Goal: Ask a question: Seek information or help from site administrators or community

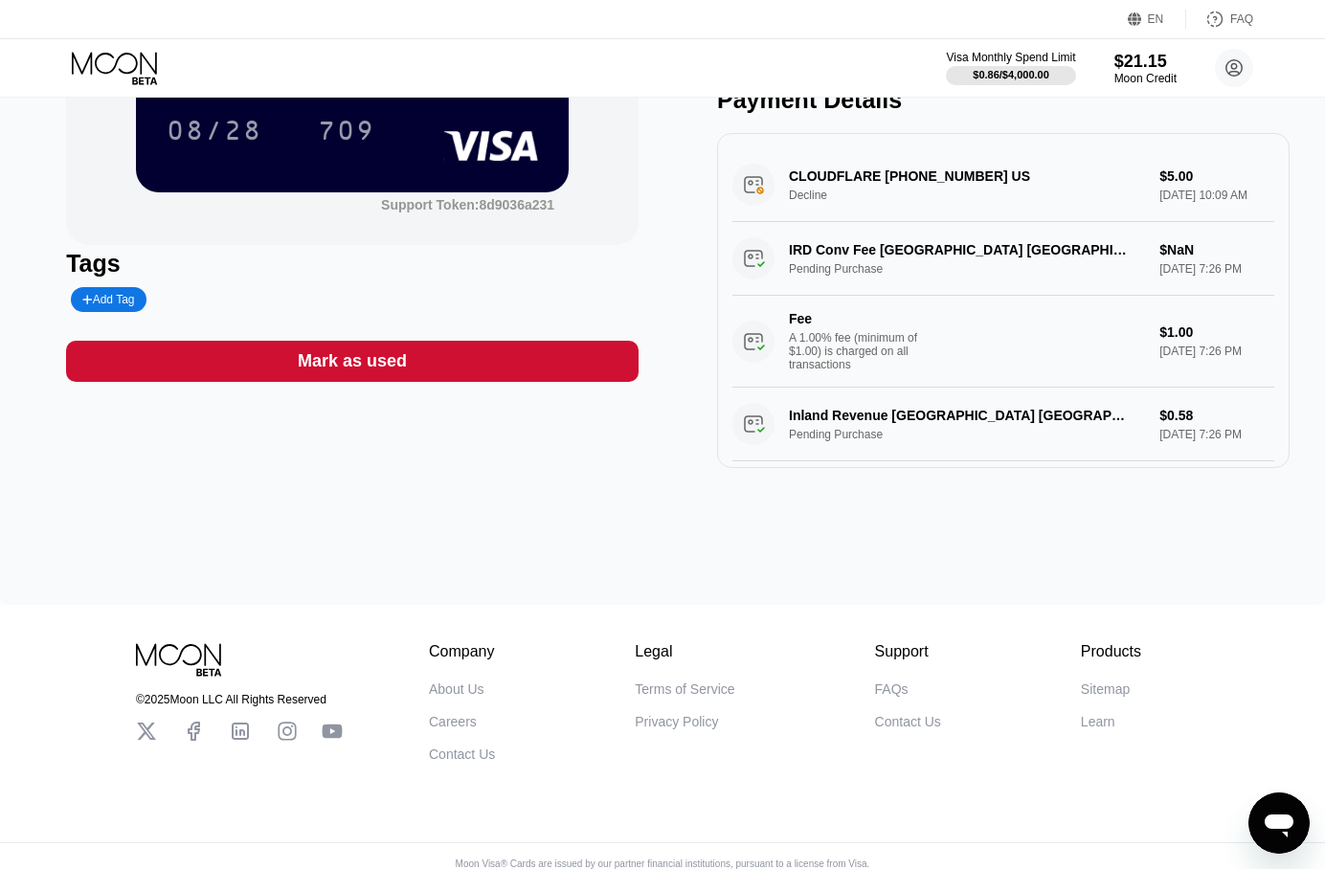
scroll to position [284, 0]
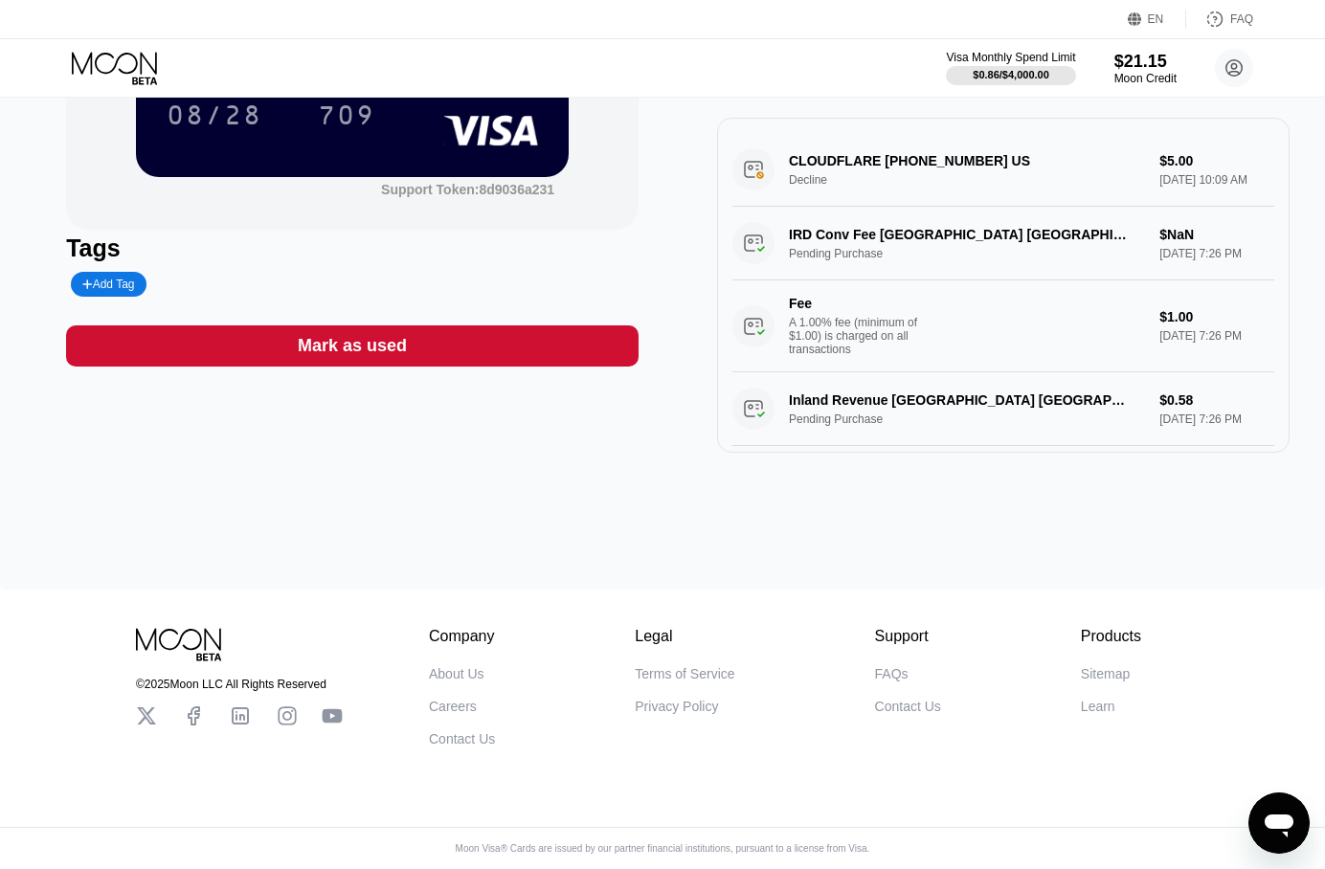
click at [890, 666] on div "FAQs" at bounding box center [892, 673] width 34 height 15
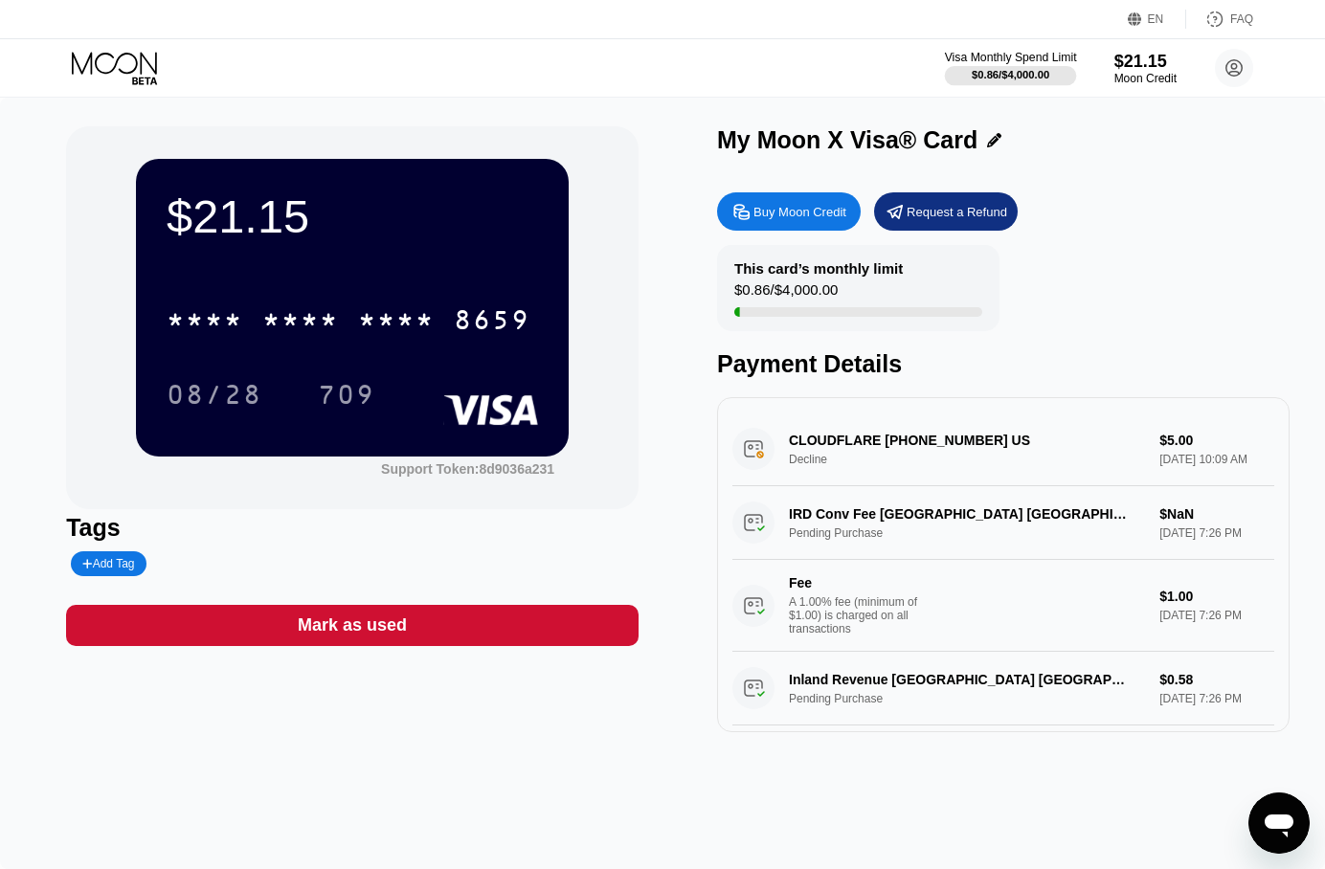
click at [1019, 80] on div "$0.86 / $4,000.00" at bounding box center [1011, 74] width 78 height 11
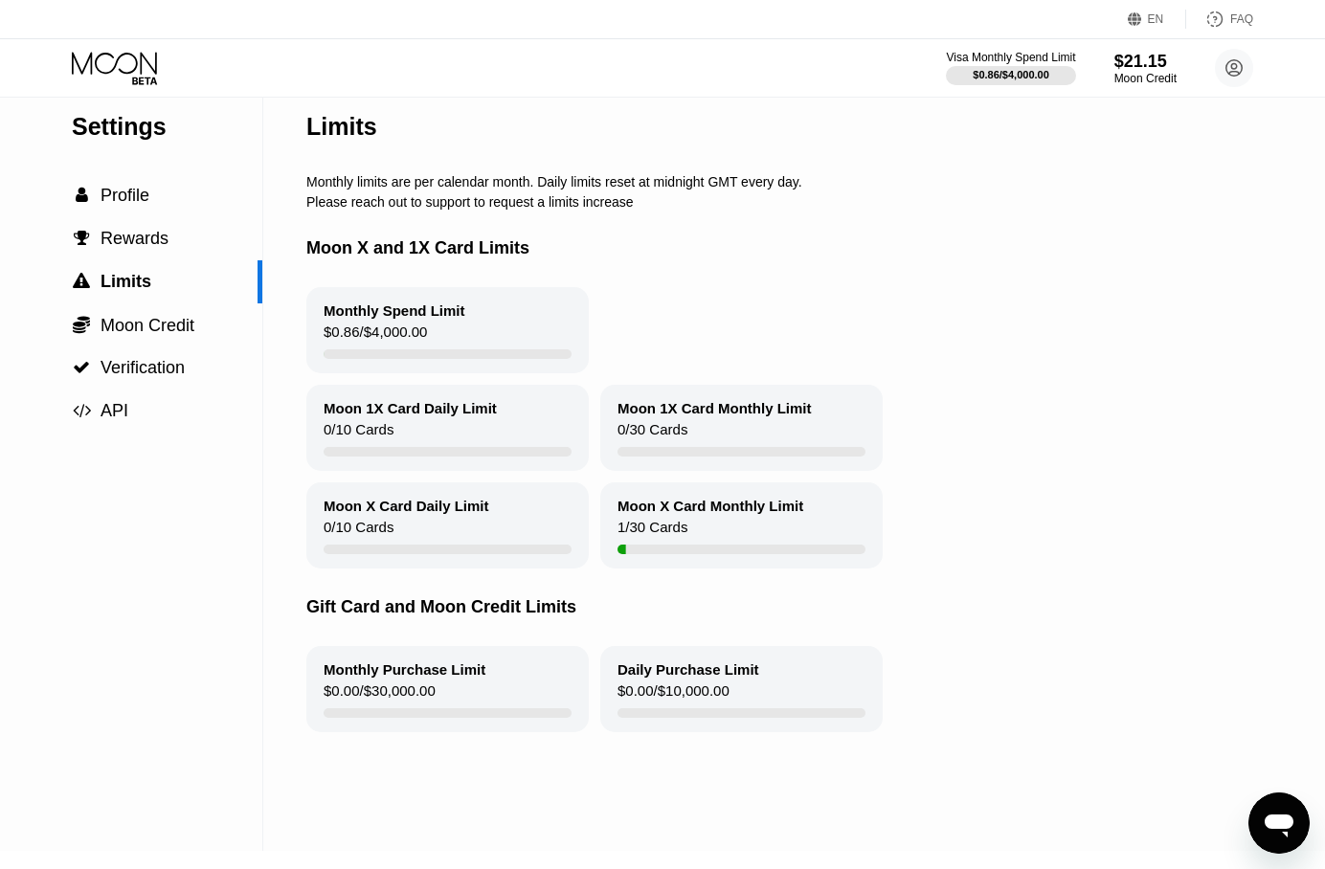
scroll to position [21, 0]
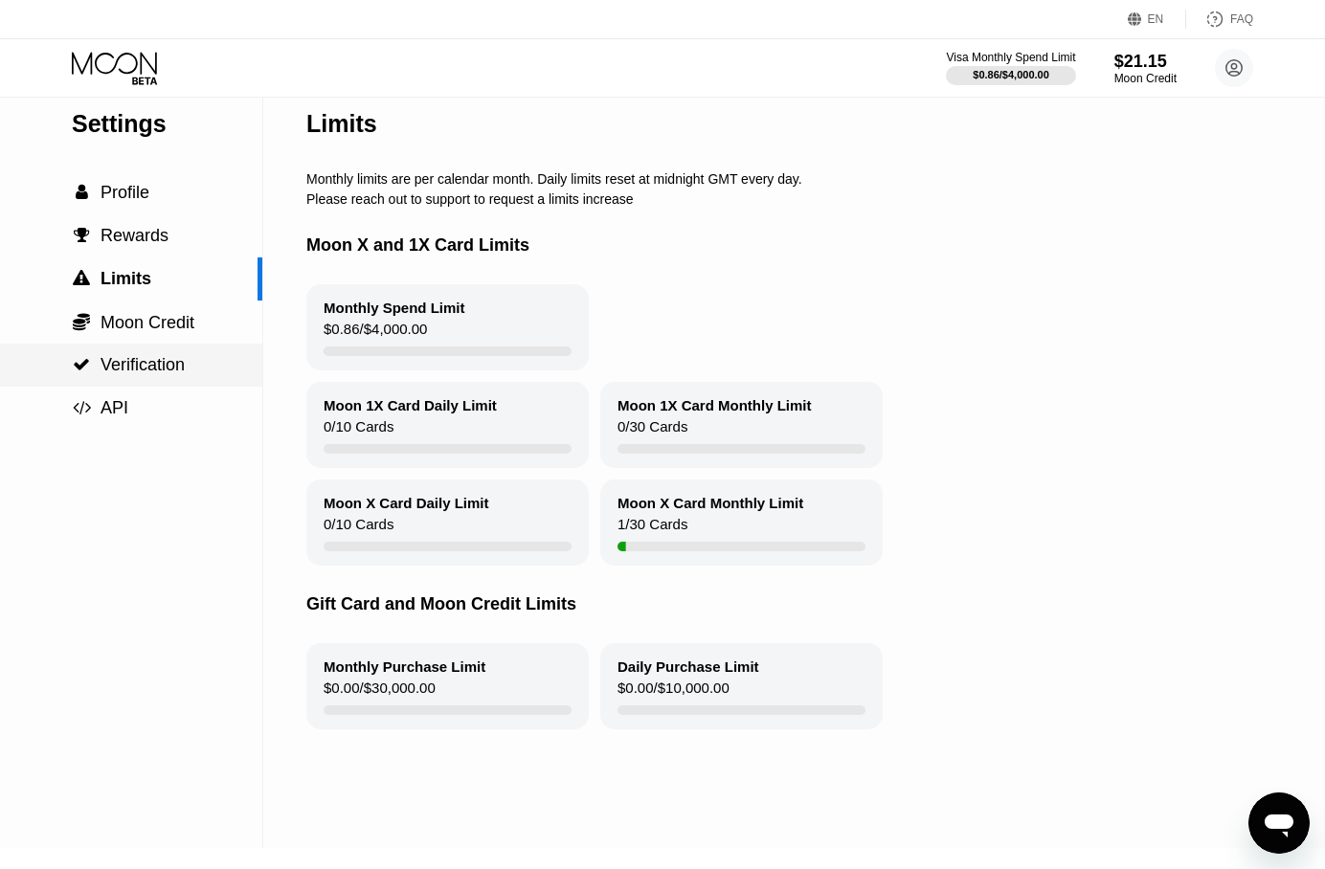
click at [123, 366] on span "Verification" at bounding box center [143, 364] width 84 height 19
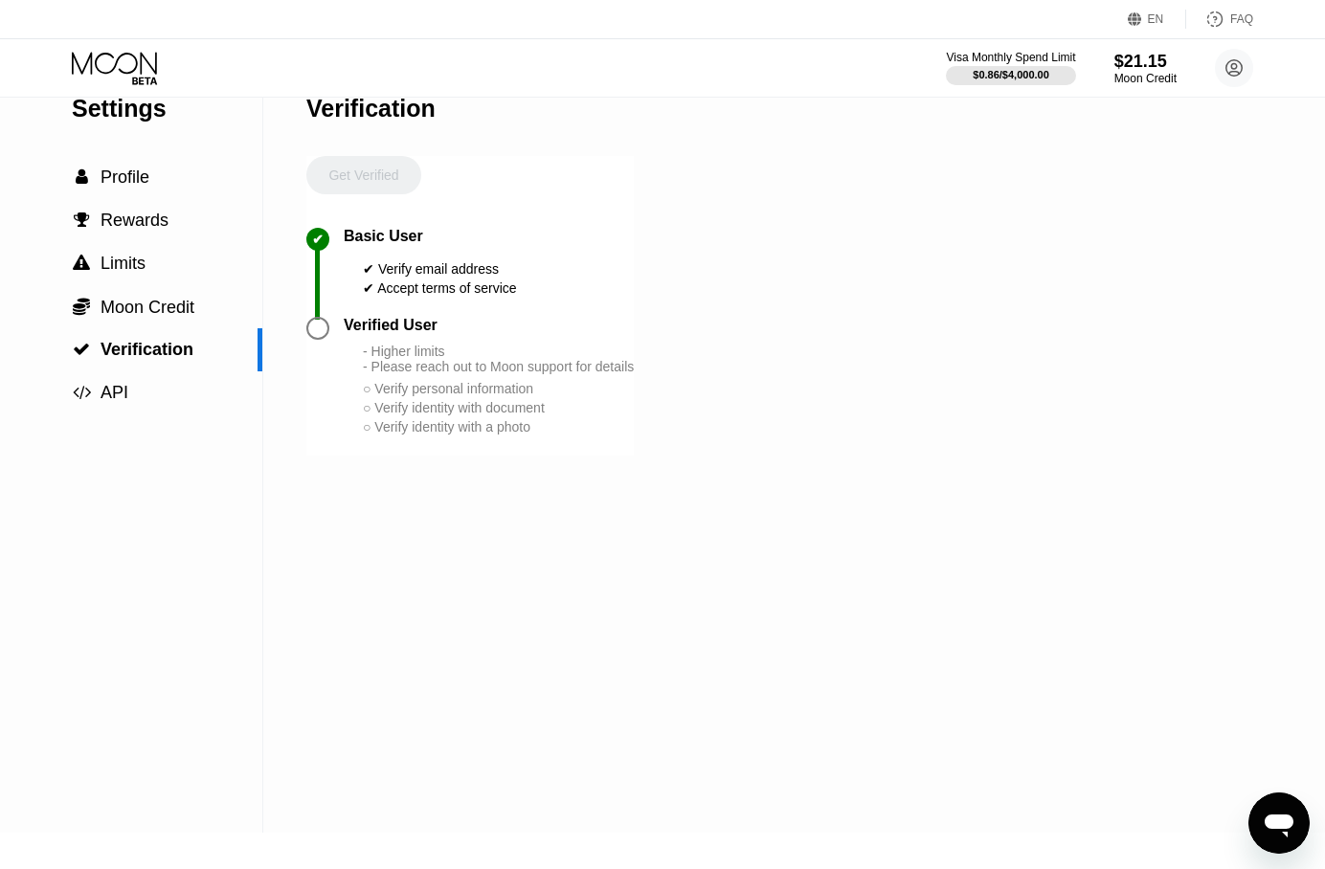
scroll to position [52, 0]
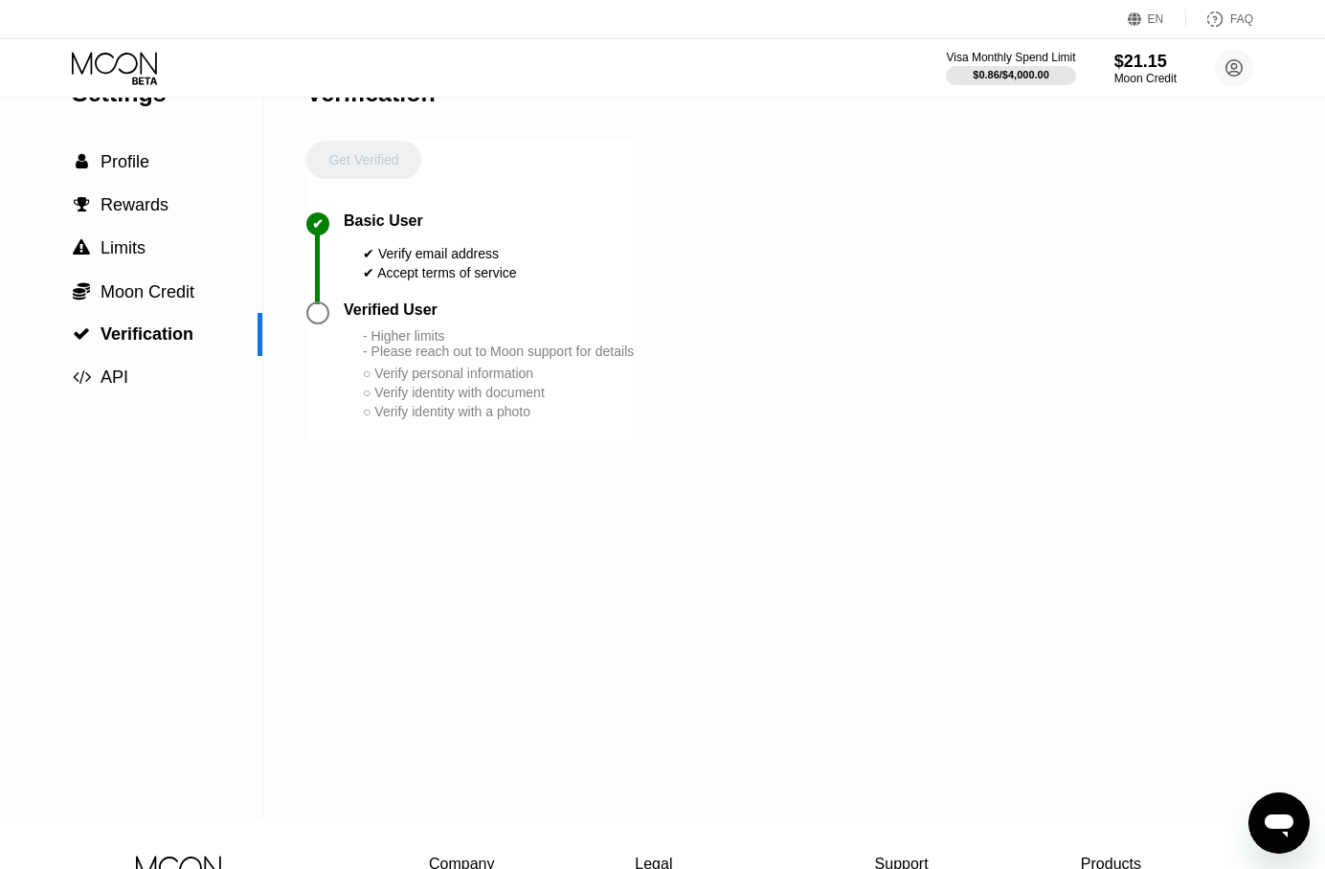
click at [371, 381] on div "○ Verify personal information" at bounding box center [498, 373] width 271 height 15
click at [371, 400] on div "○ Verify identity with document" at bounding box center [498, 392] width 271 height 15
click at [407, 400] on div "○ Verify identity with document" at bounding box center [498, 392] width 271 height 15
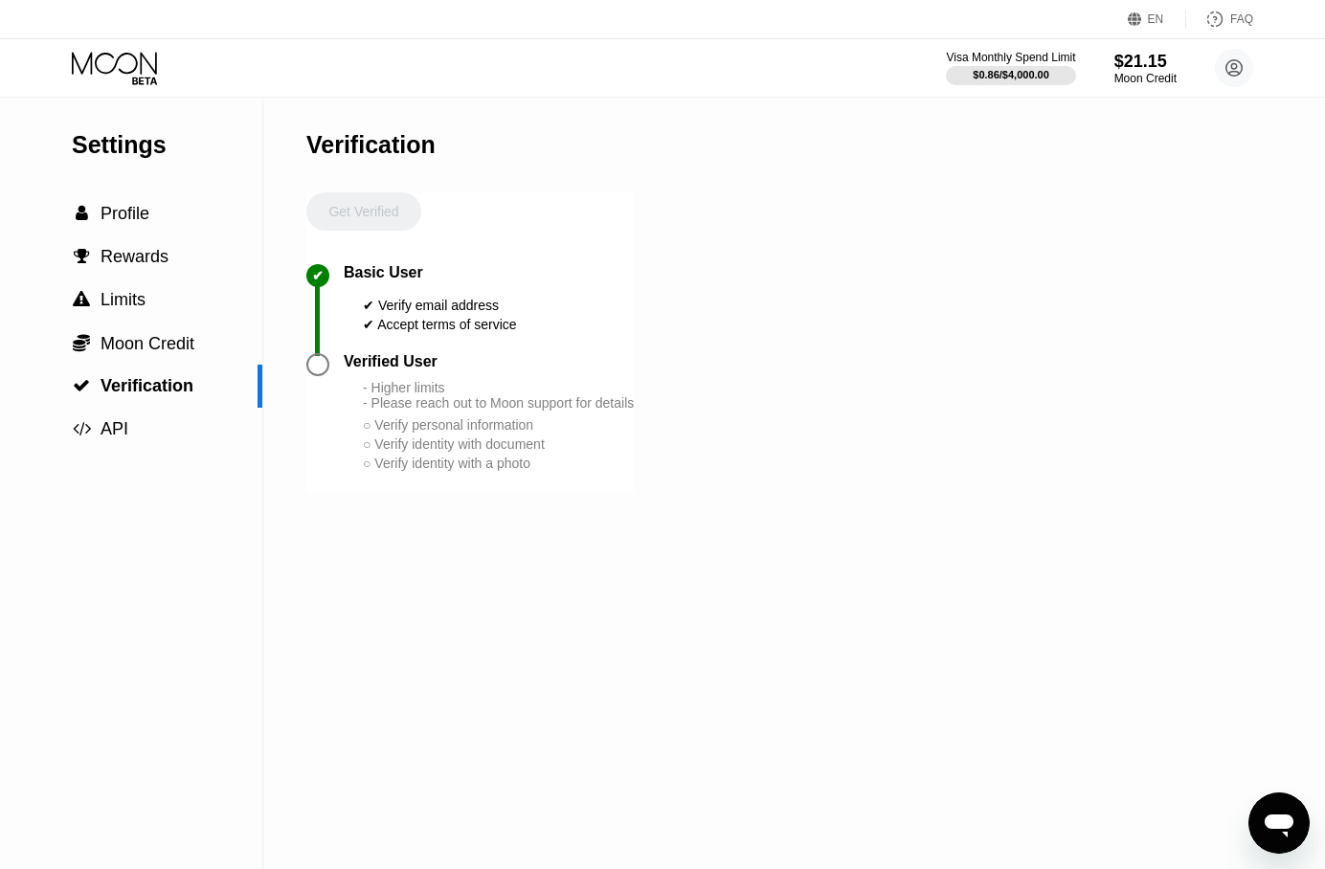
click at [1244, 15] on div "FAQ" at bounding box center [1241, 18] width 23 height 13
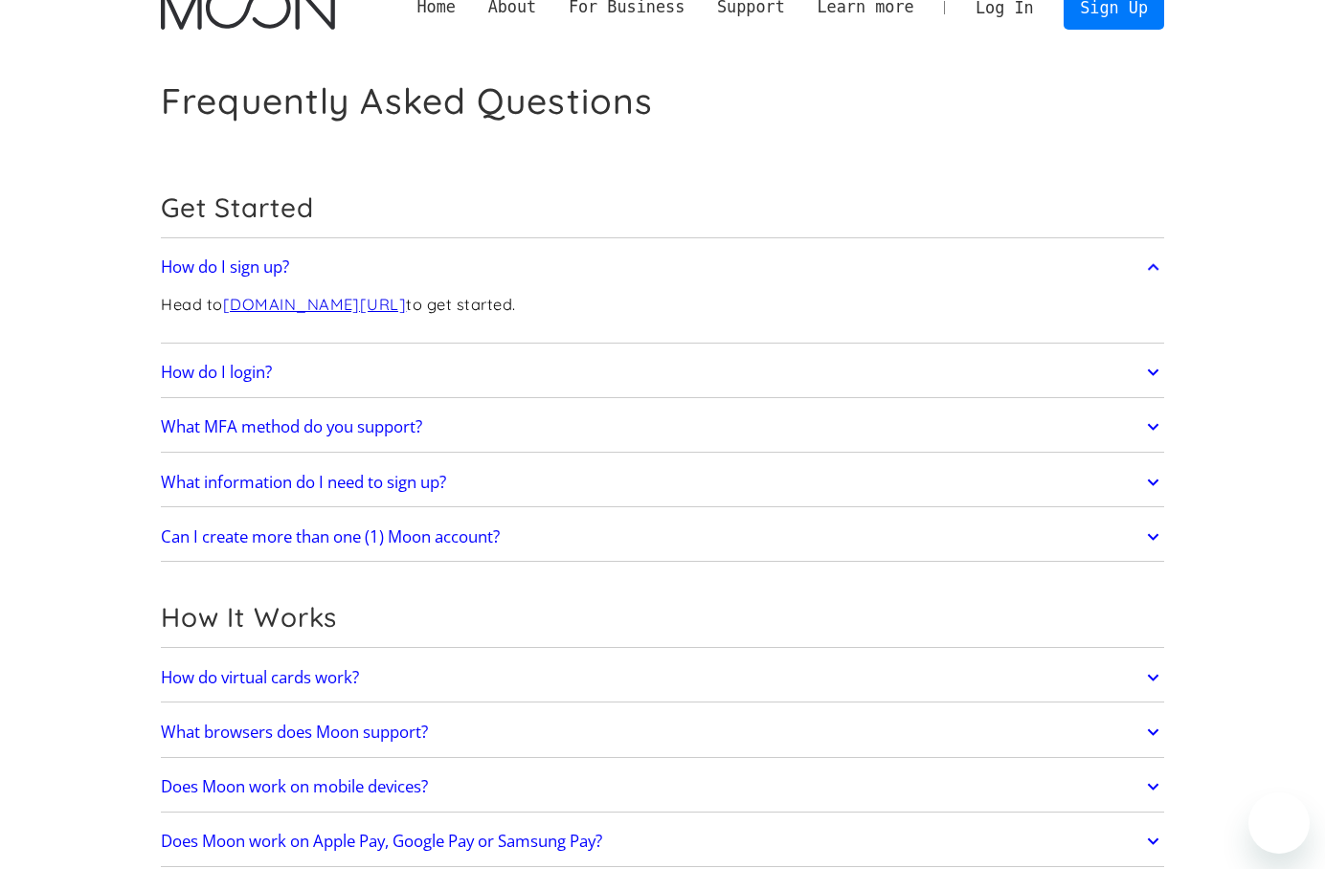
scroll to position [37, 0]
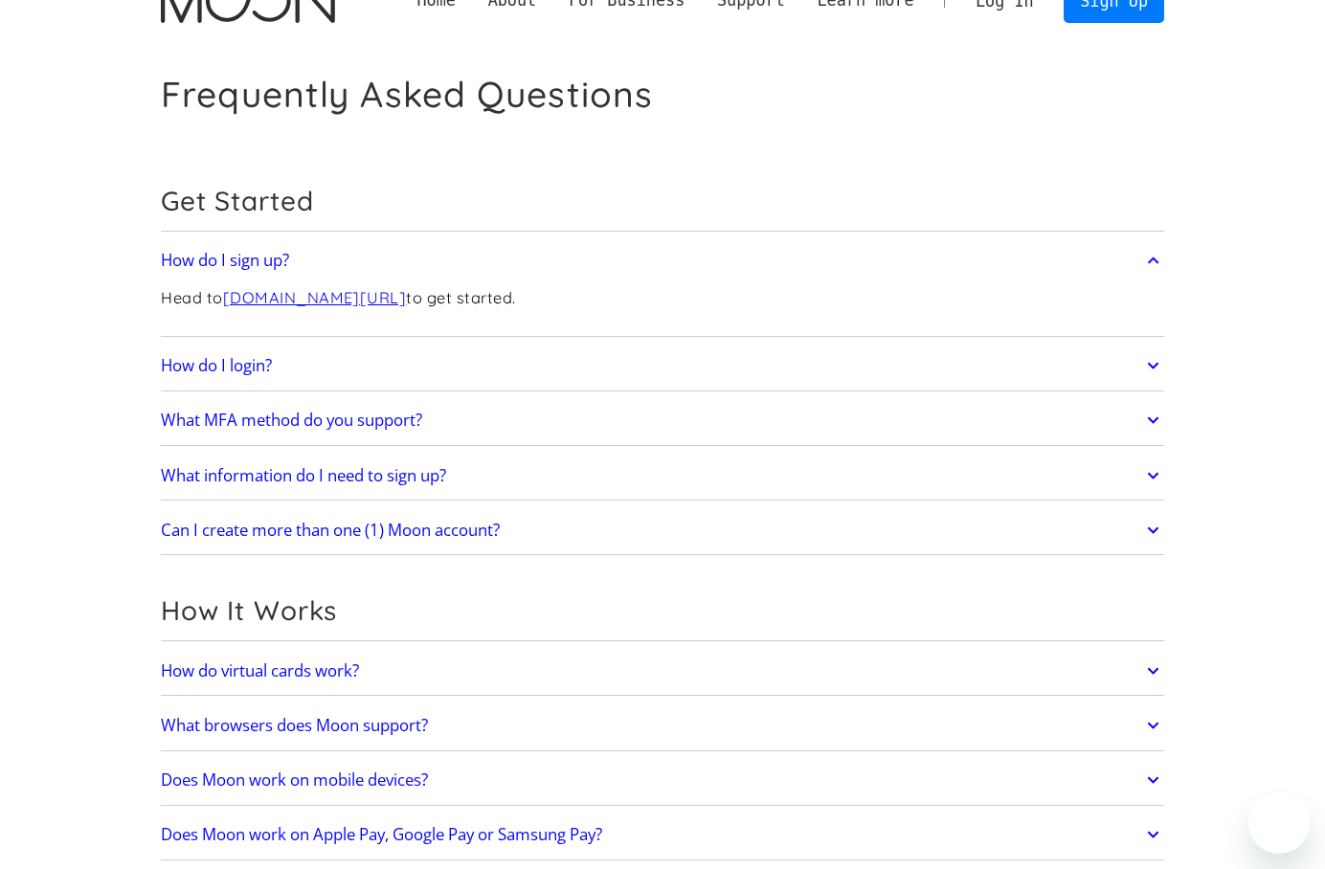
click at [616, 373] on link "How do I login?" at bounding box center [662, 366] width 1003 height 40
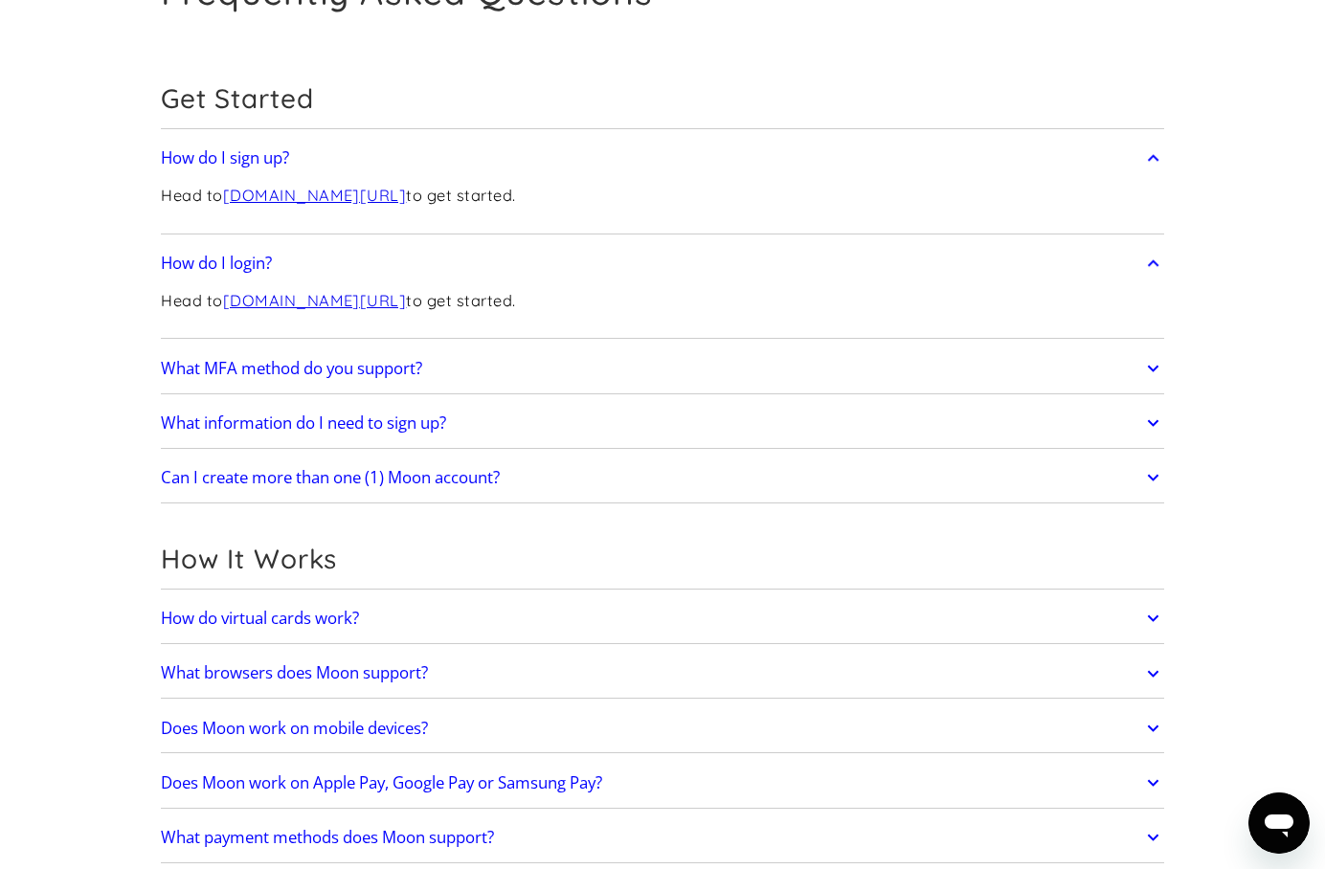
scroll to position [156, 0]
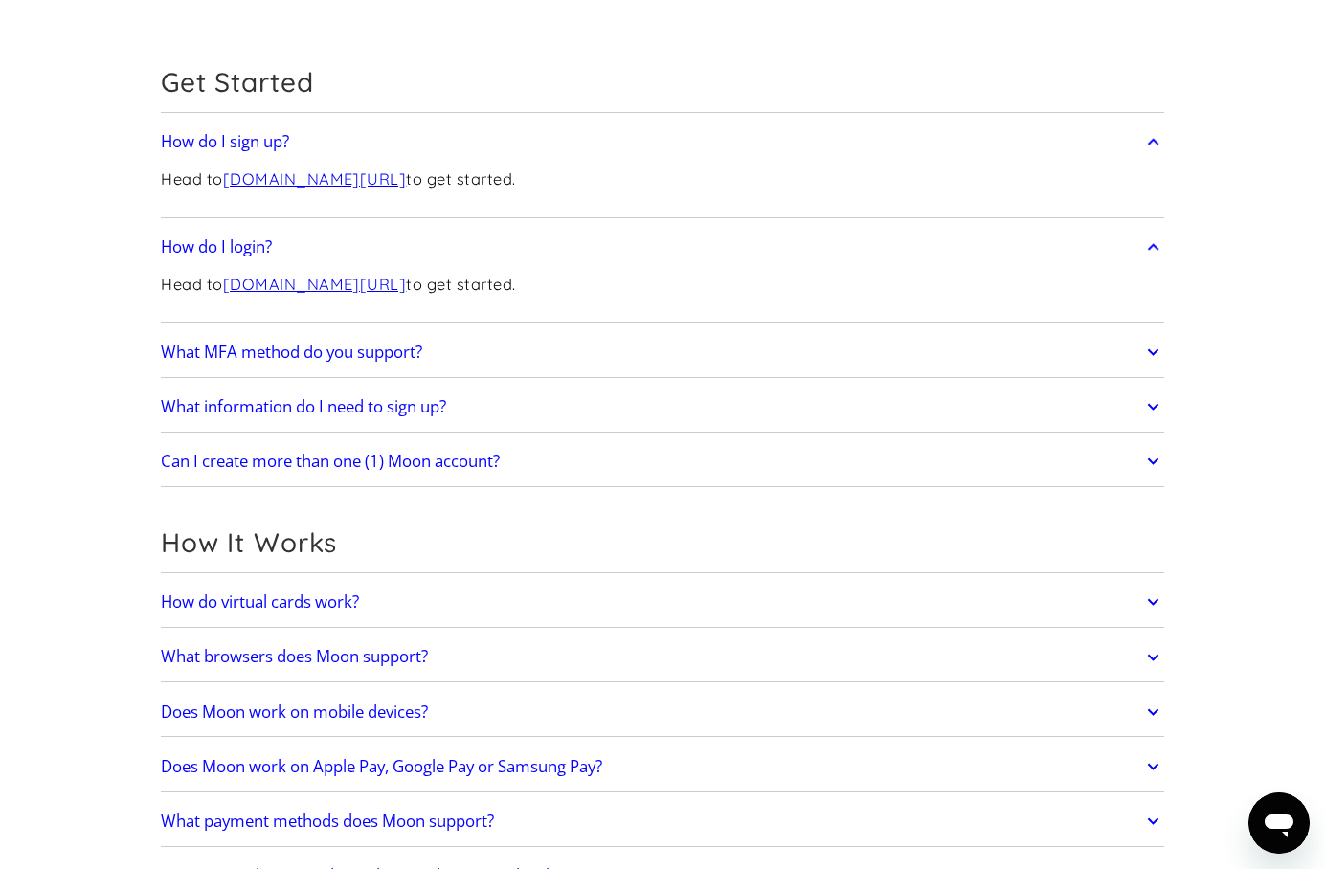
click at [618, 369] on link "What MFA method do you support?" at bounding box center [662, 352] width 1003 height 40
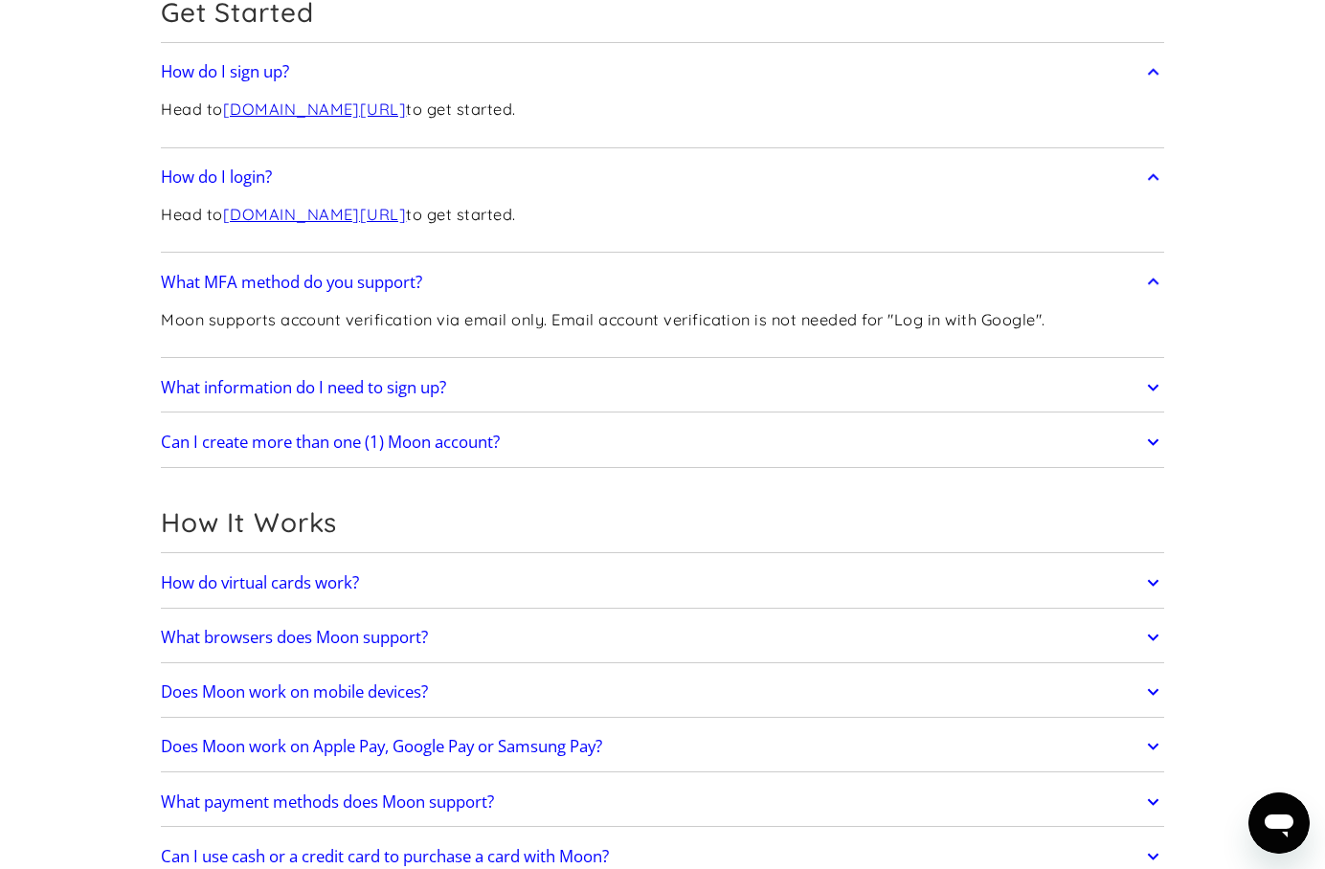
scroll to position [246, 0]
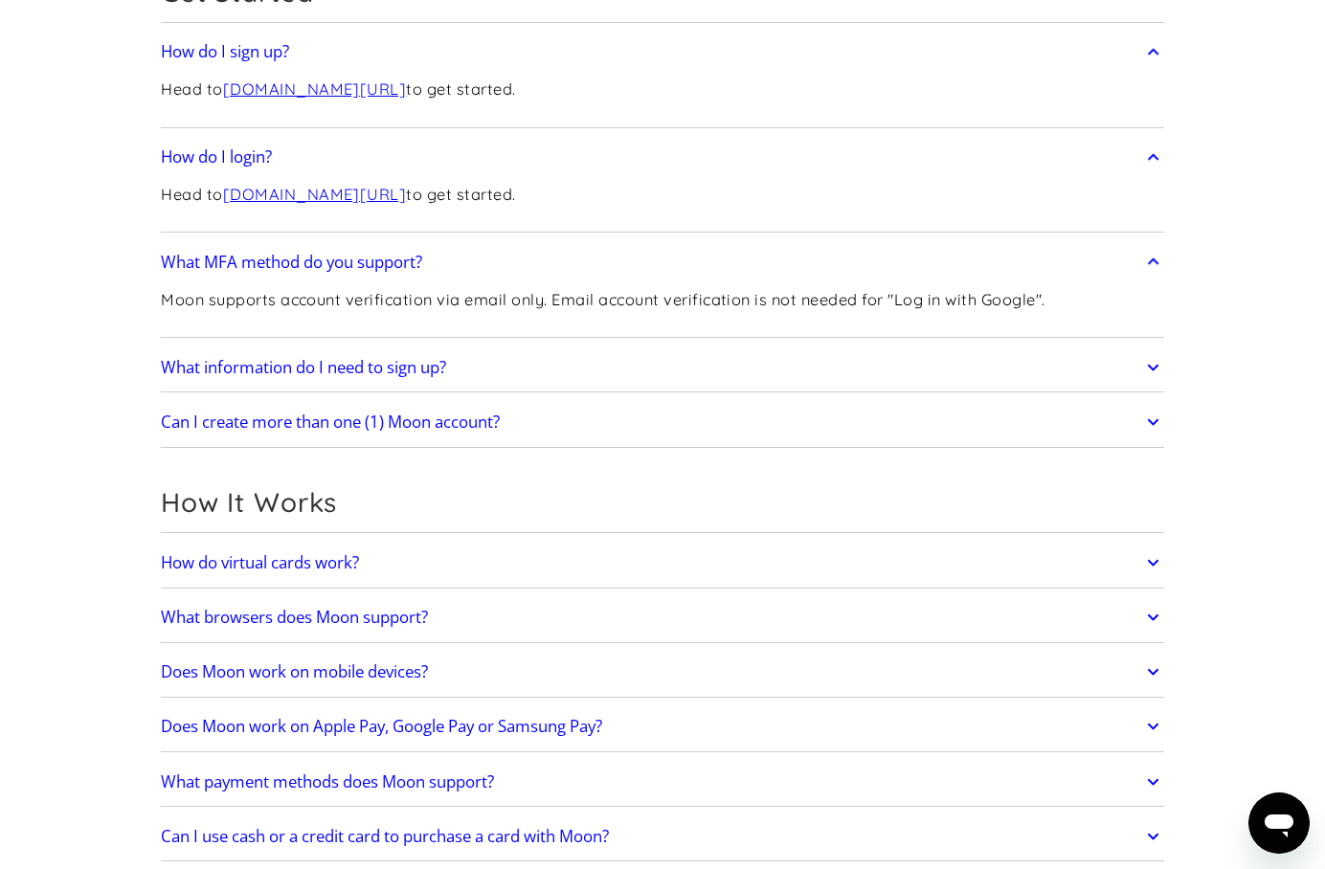
click at [582, 369] on link "What information do I need to sign up?" at bounding box center [662, 368] width 1003 height 40
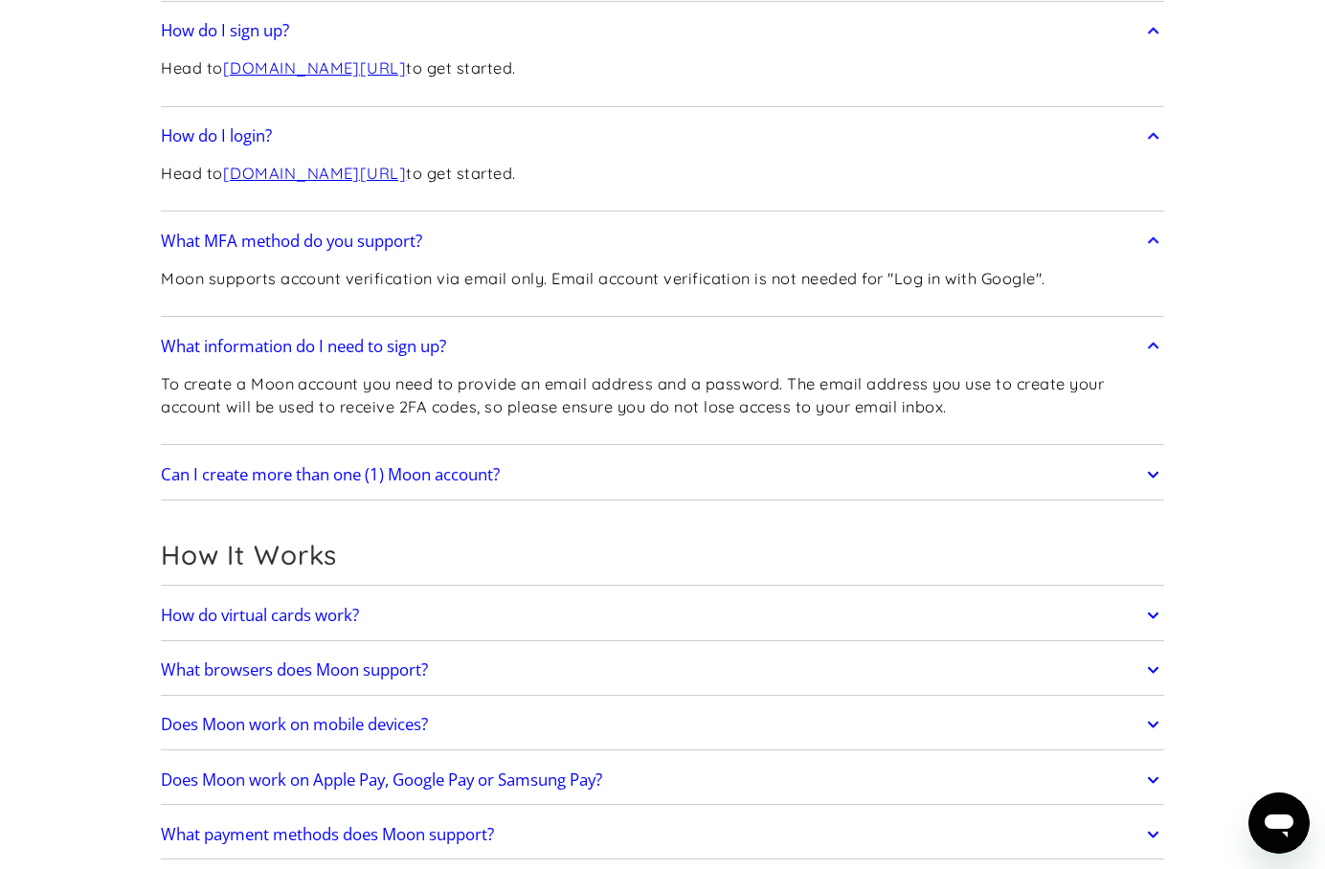
scroll to position [282, 0]
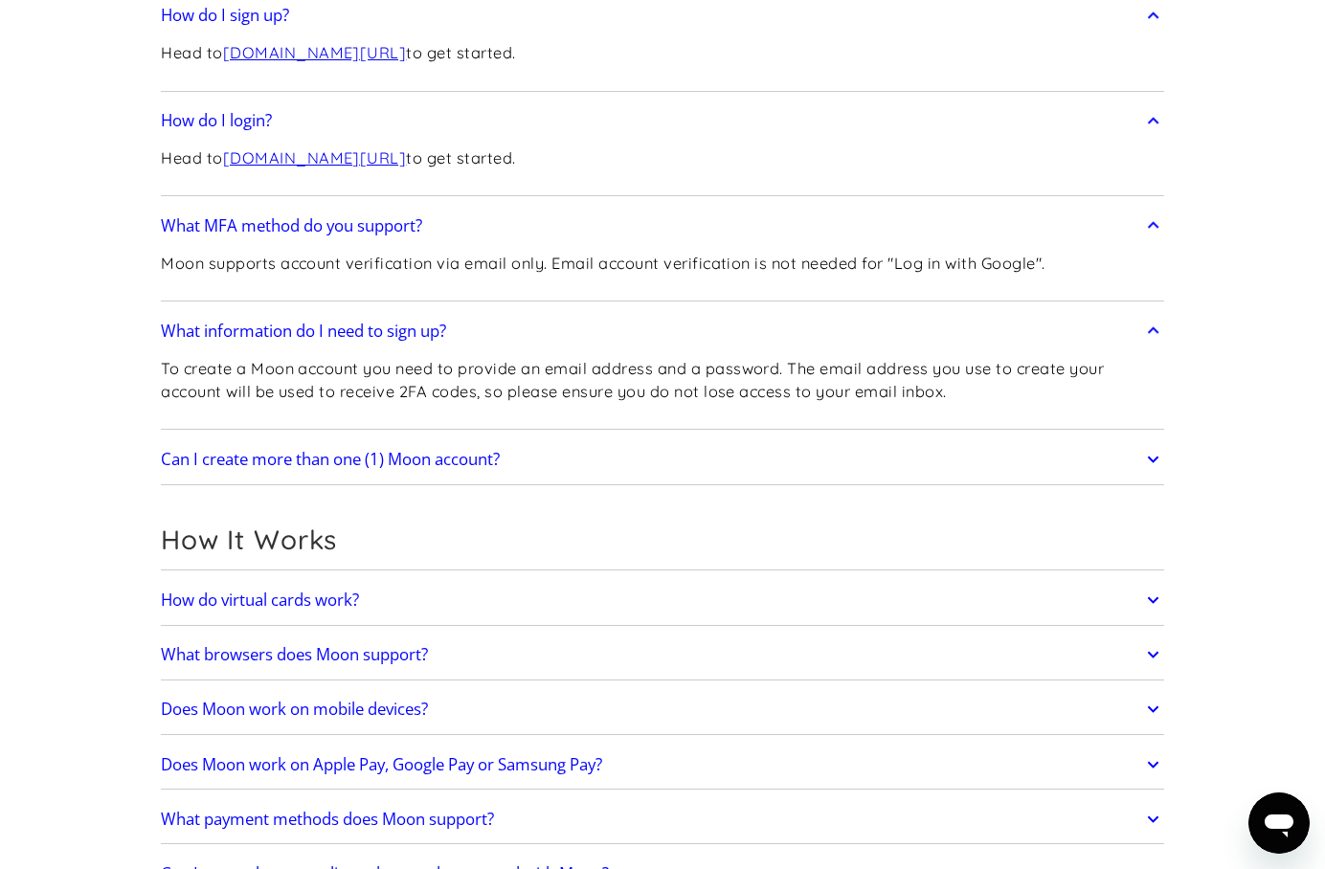
click at [619, 452] on link "Can I create more than one (1) Moon account?" at bounding box center [662, 459] width 1003 height 40
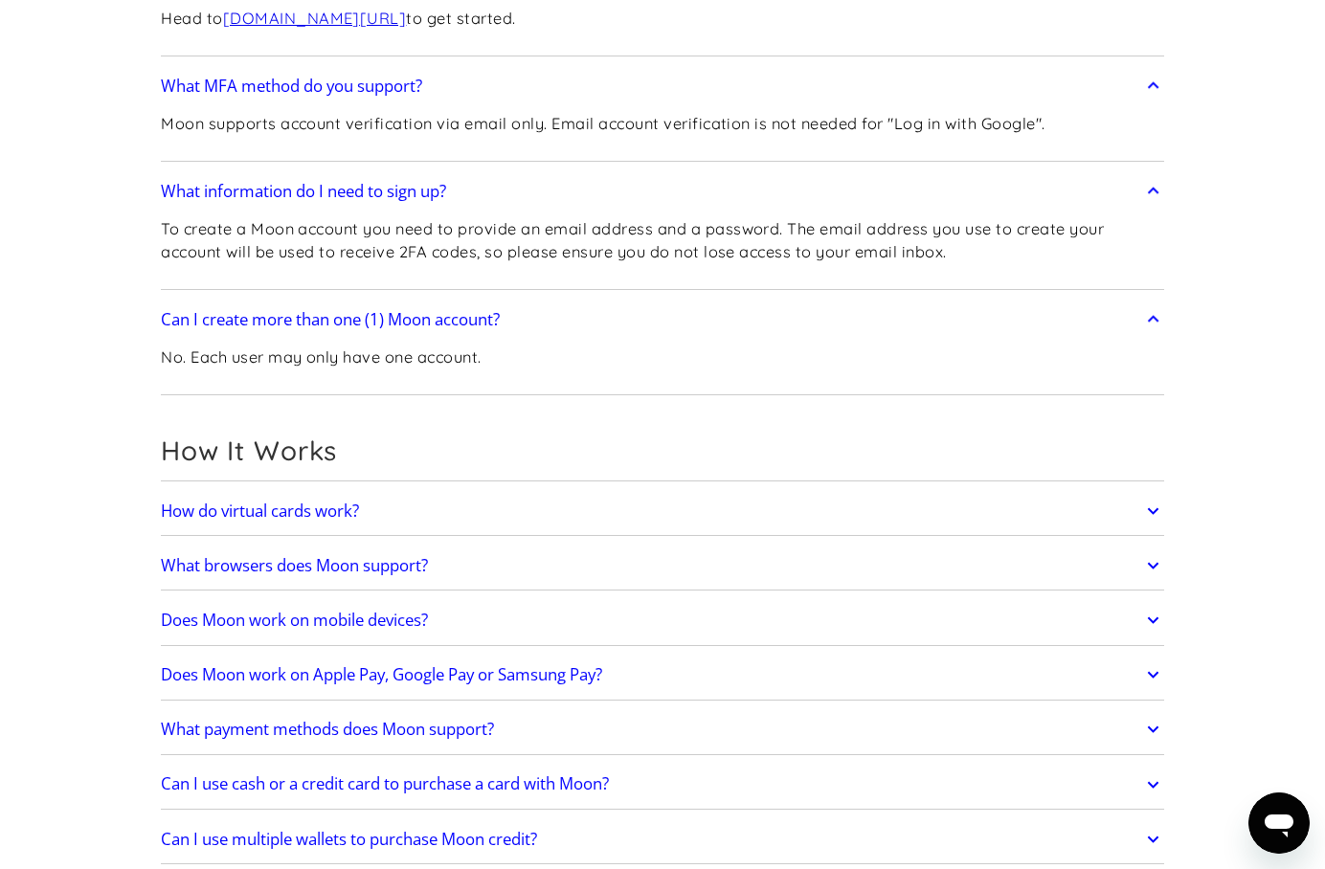
scroll to position [493, 0]
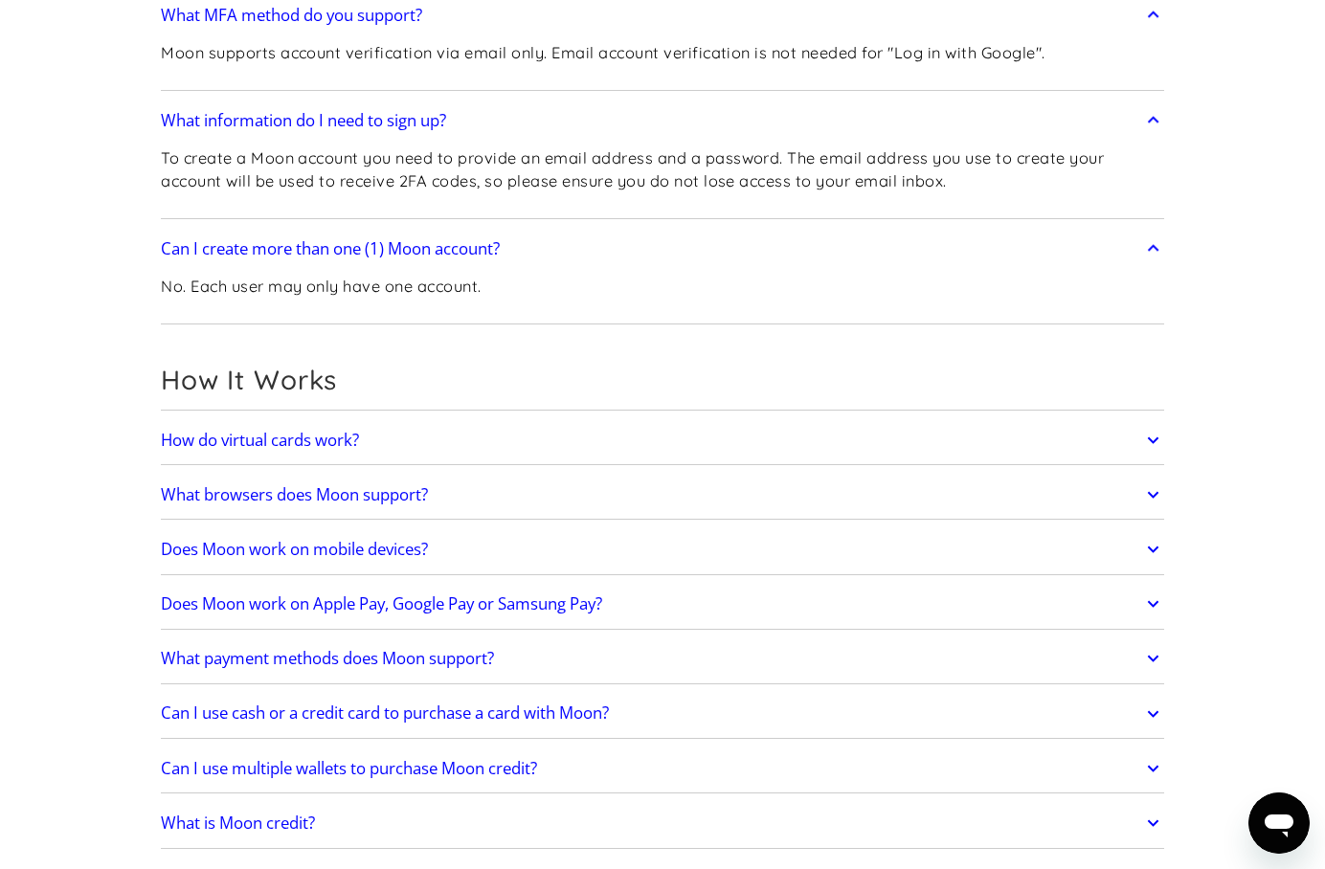
click at [601, 444] on link "How do virtual cards work?" at bounding box center [662, 440] width 1003 height 40
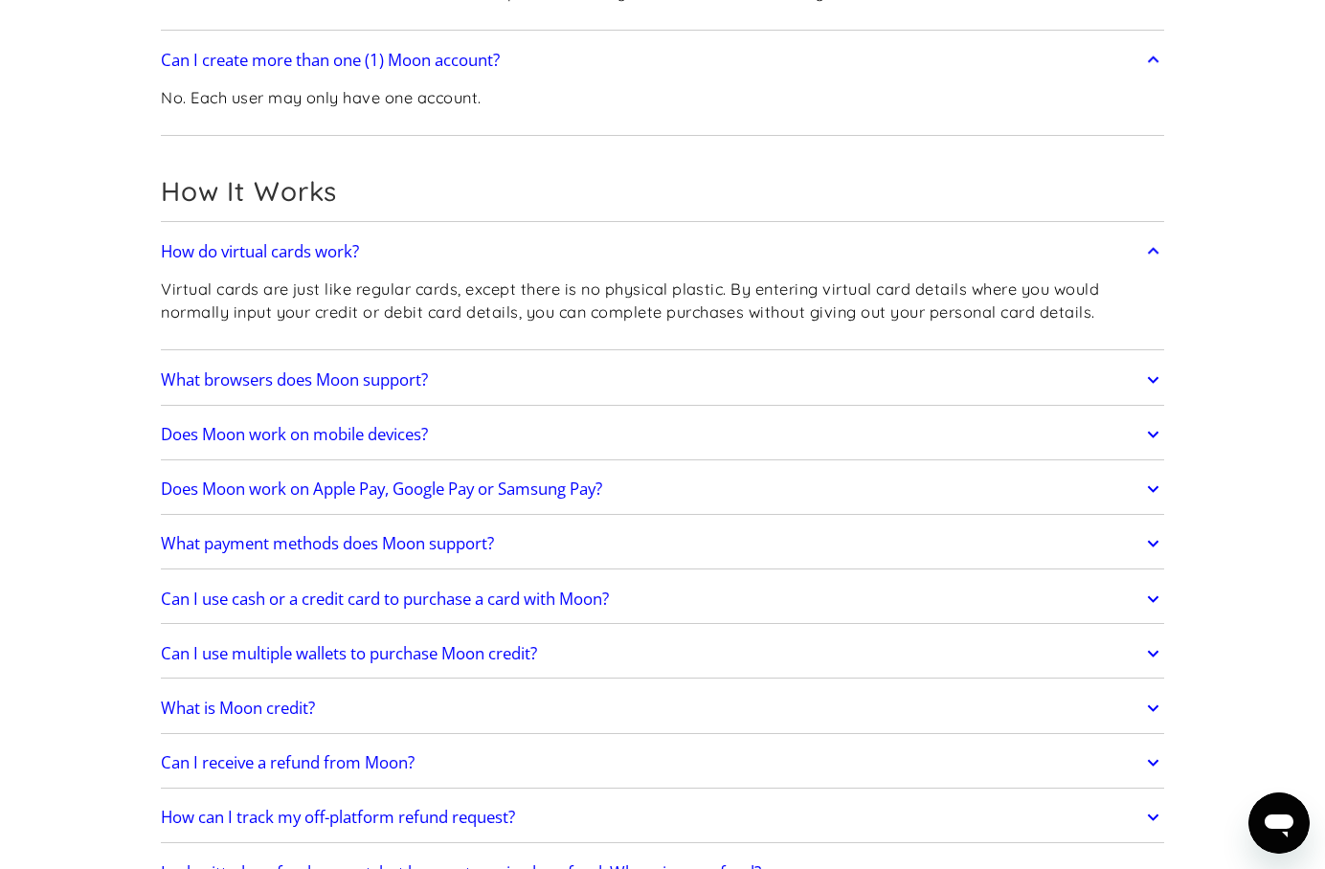
scroll to position [689, 0]
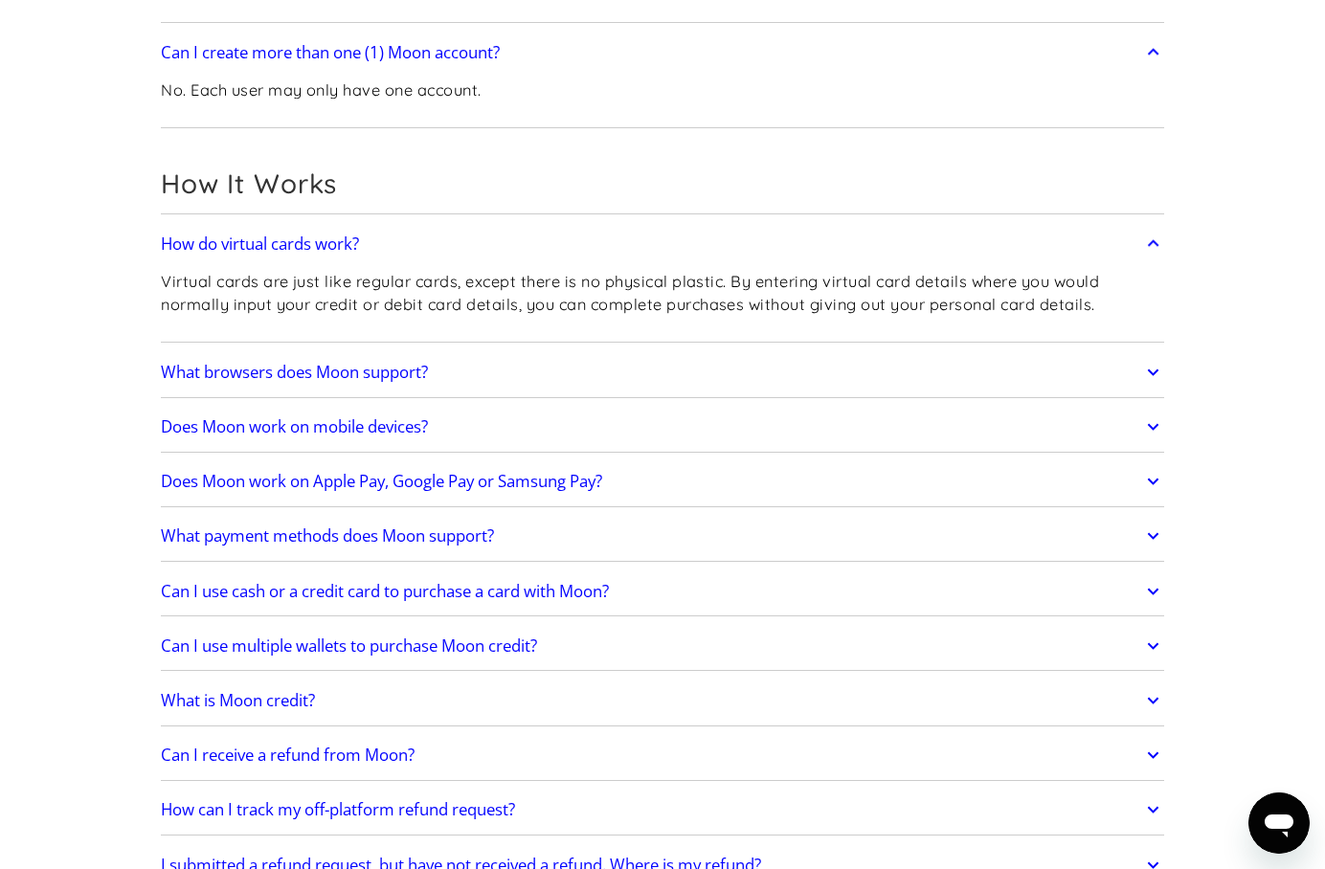
click at [264, 386] on link "What browsers does Moon support?" at bounding box center [662, 372] width 1003 height 40
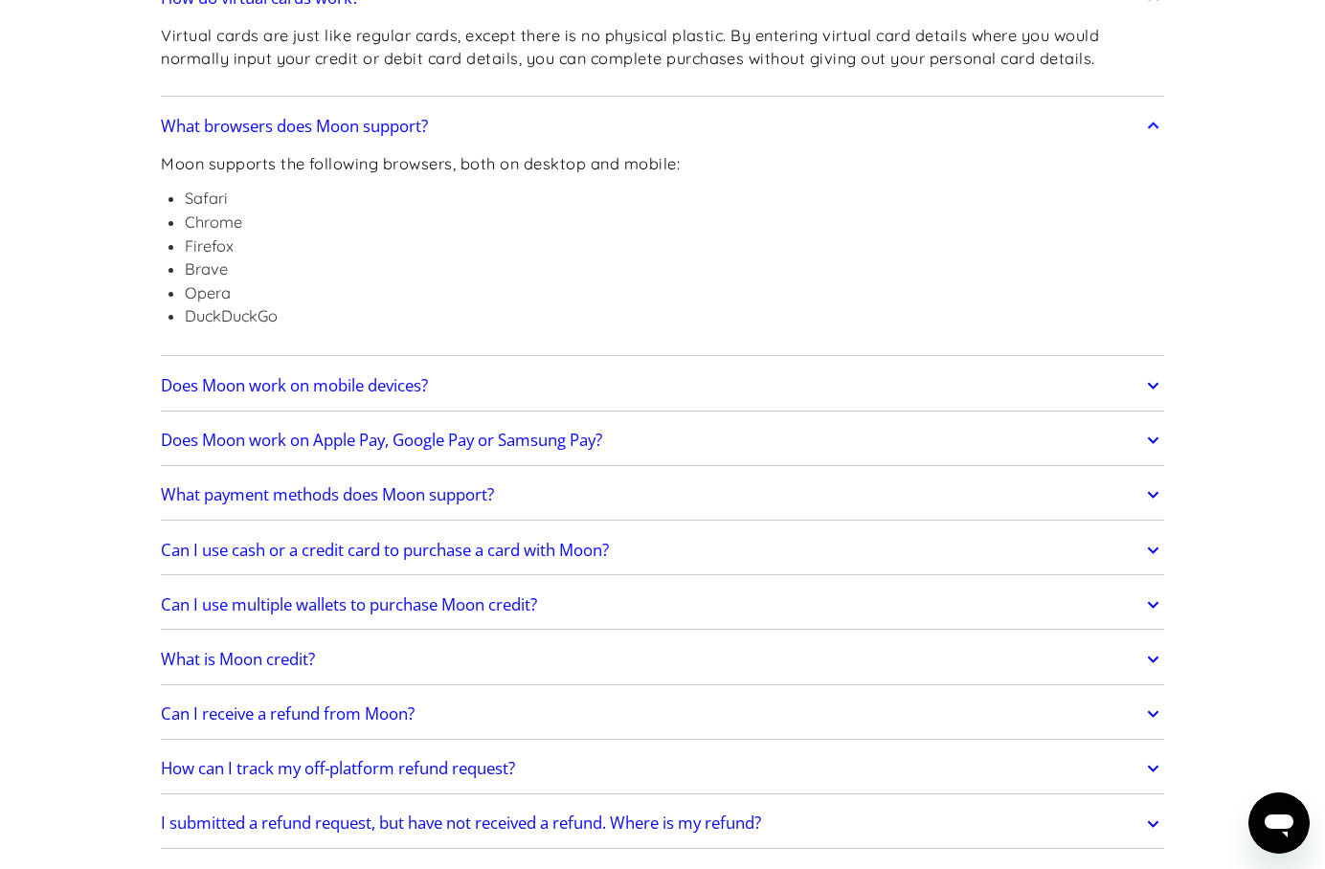
scroll to position [938, 0]
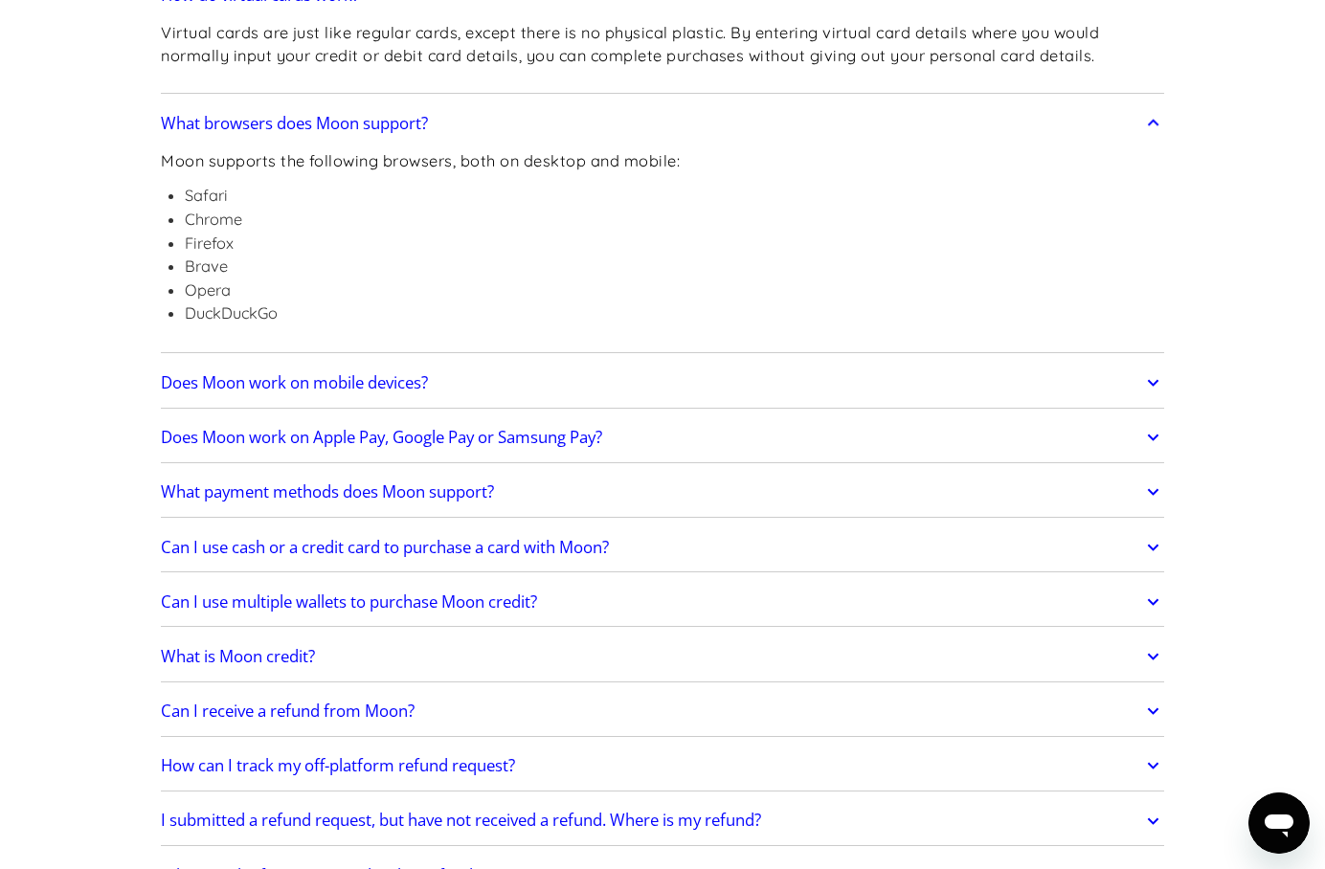
click at [409, 447] on h2 "Does Moon work on Apple Pay, Google Pay or Samsung Pay?" at bounding box center [381, 437] width 441 height 19
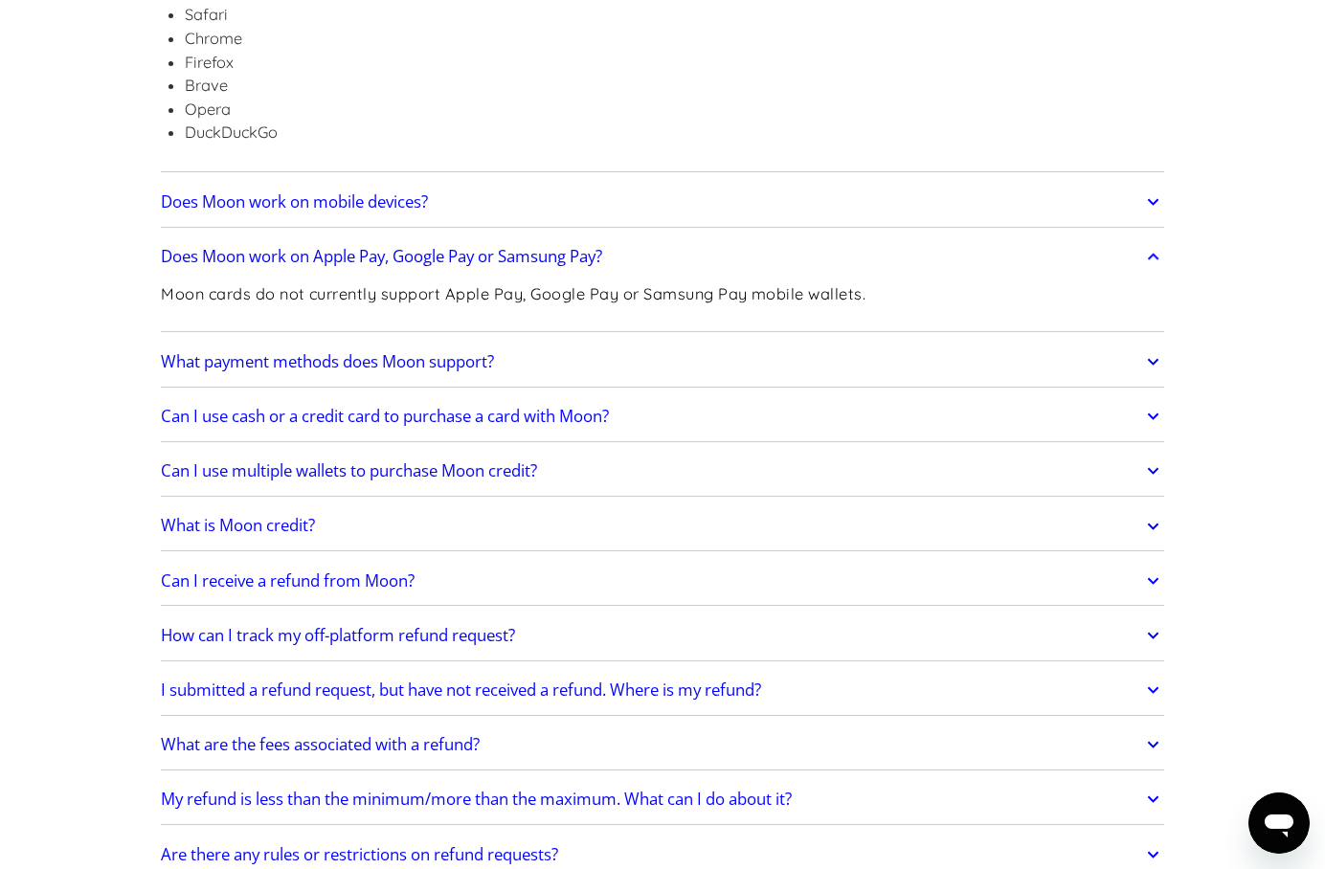
scroll to position [1133, 0]
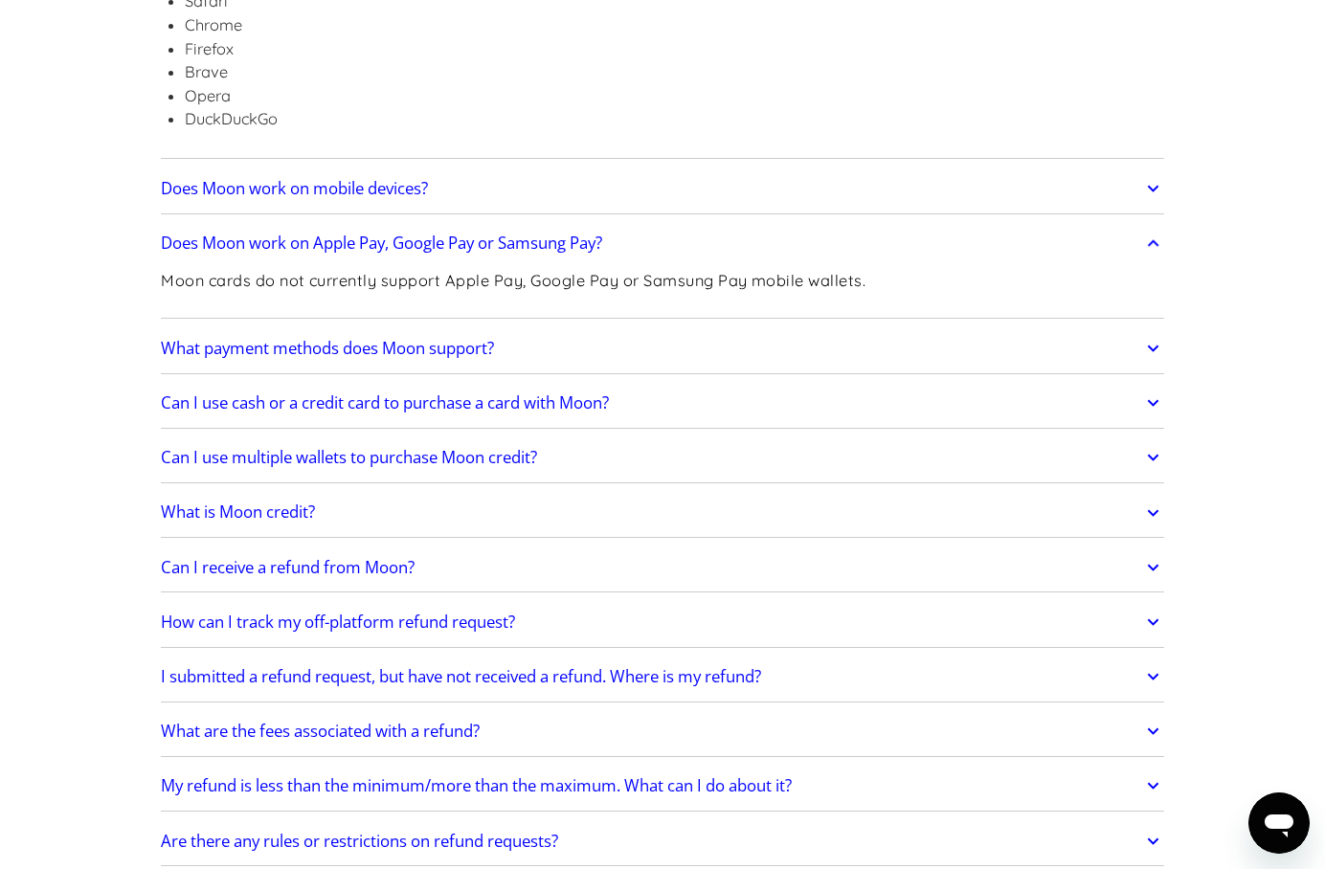
click at [222, 349] on h2 "What payment methods does Moon support?" at bounding box center [327, 348] width 333 height 19
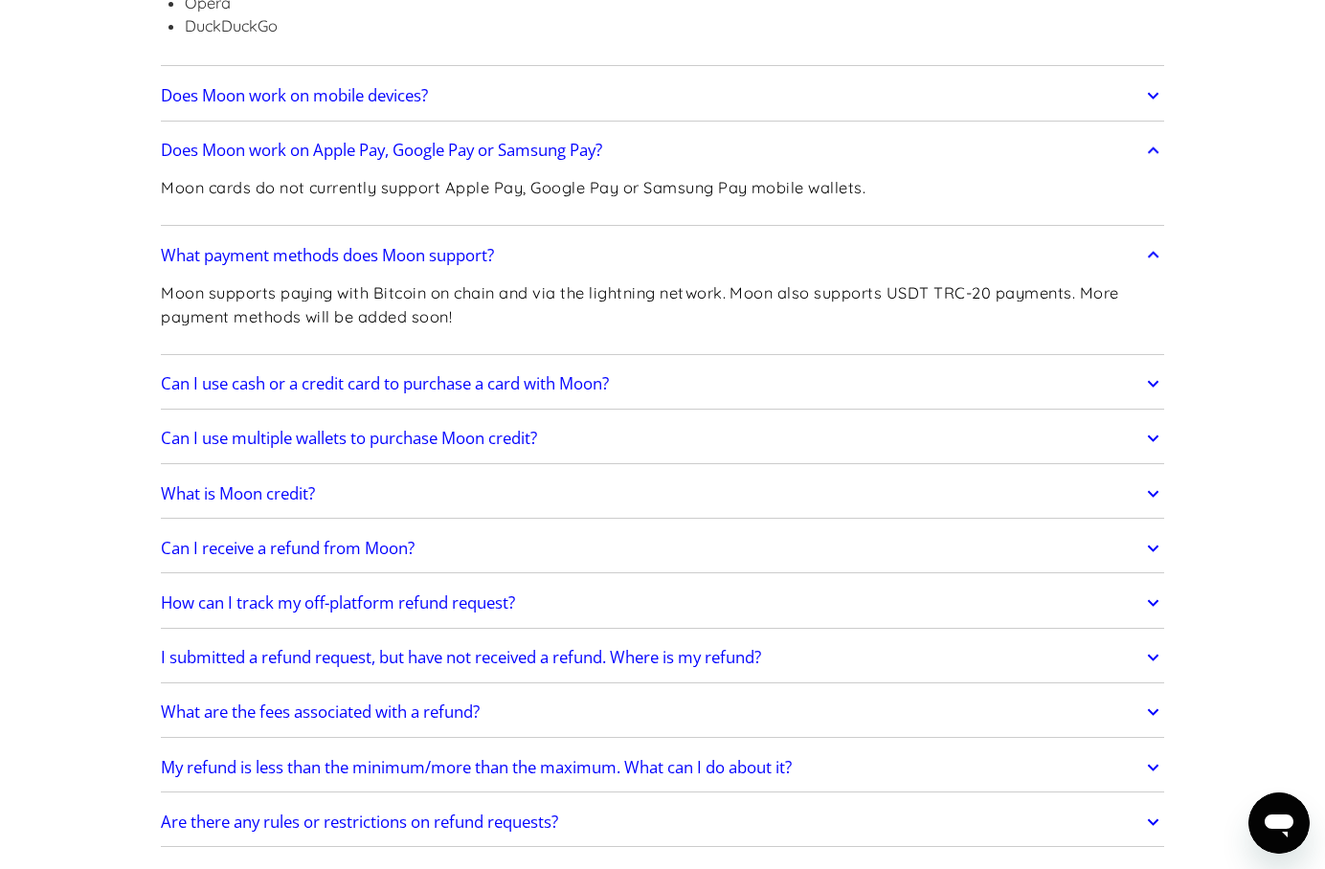
scroll to position [1229, 0]
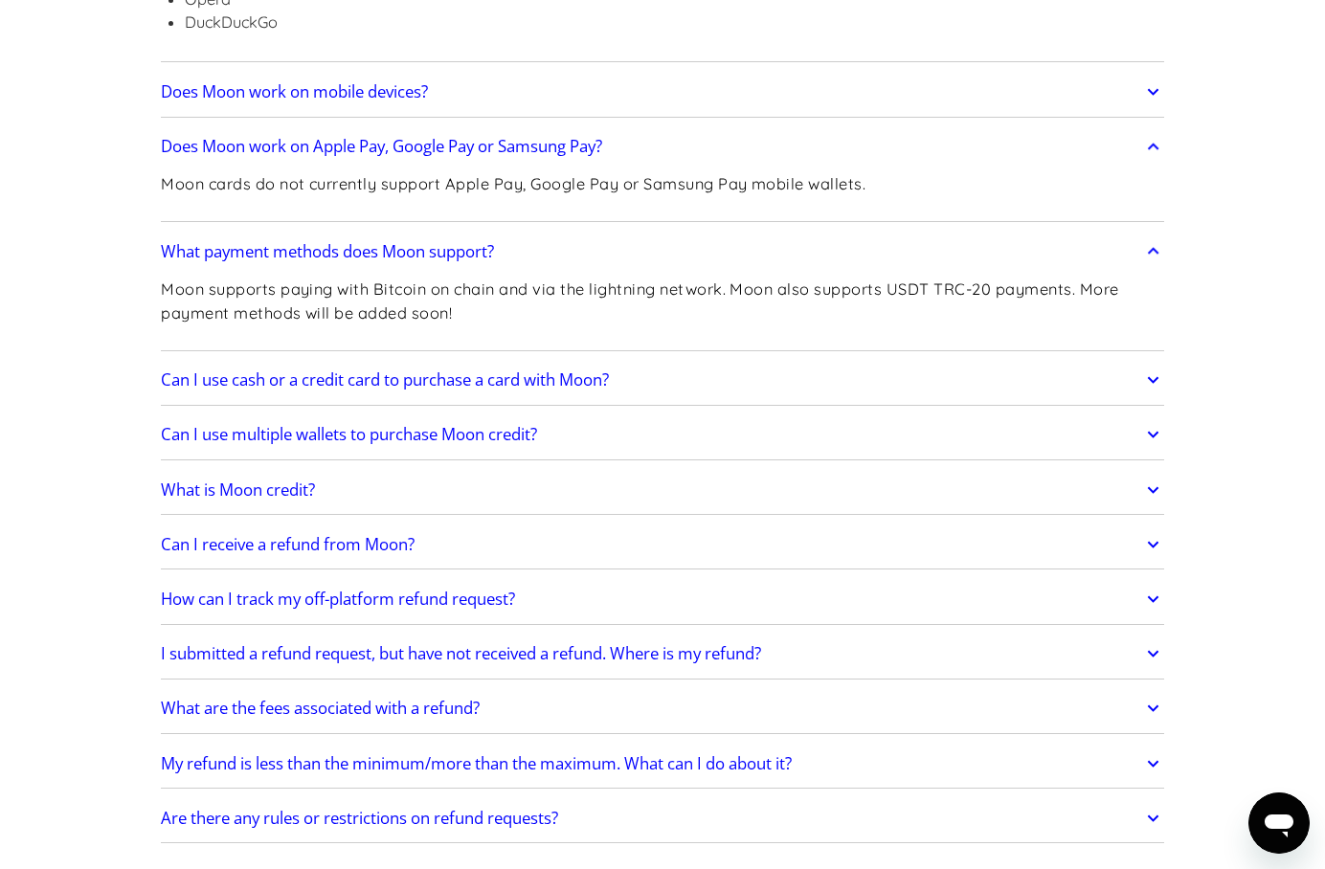
click at [252, 396] on link "Can I use cash or a credit card to purchase a card with Moon?" at bounding box center [662, 380] width 1003 height 40
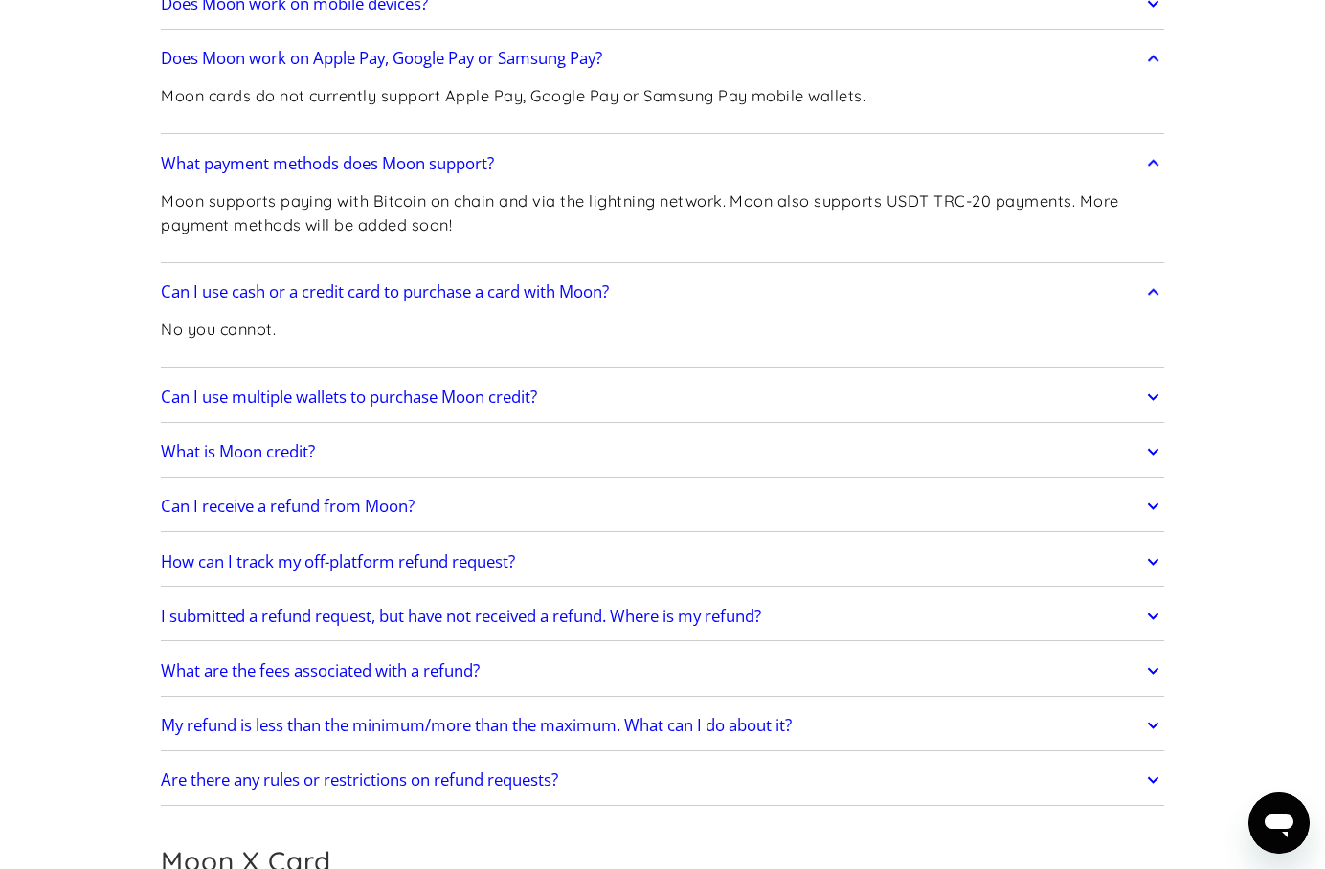
scroll to position [1328, 0]
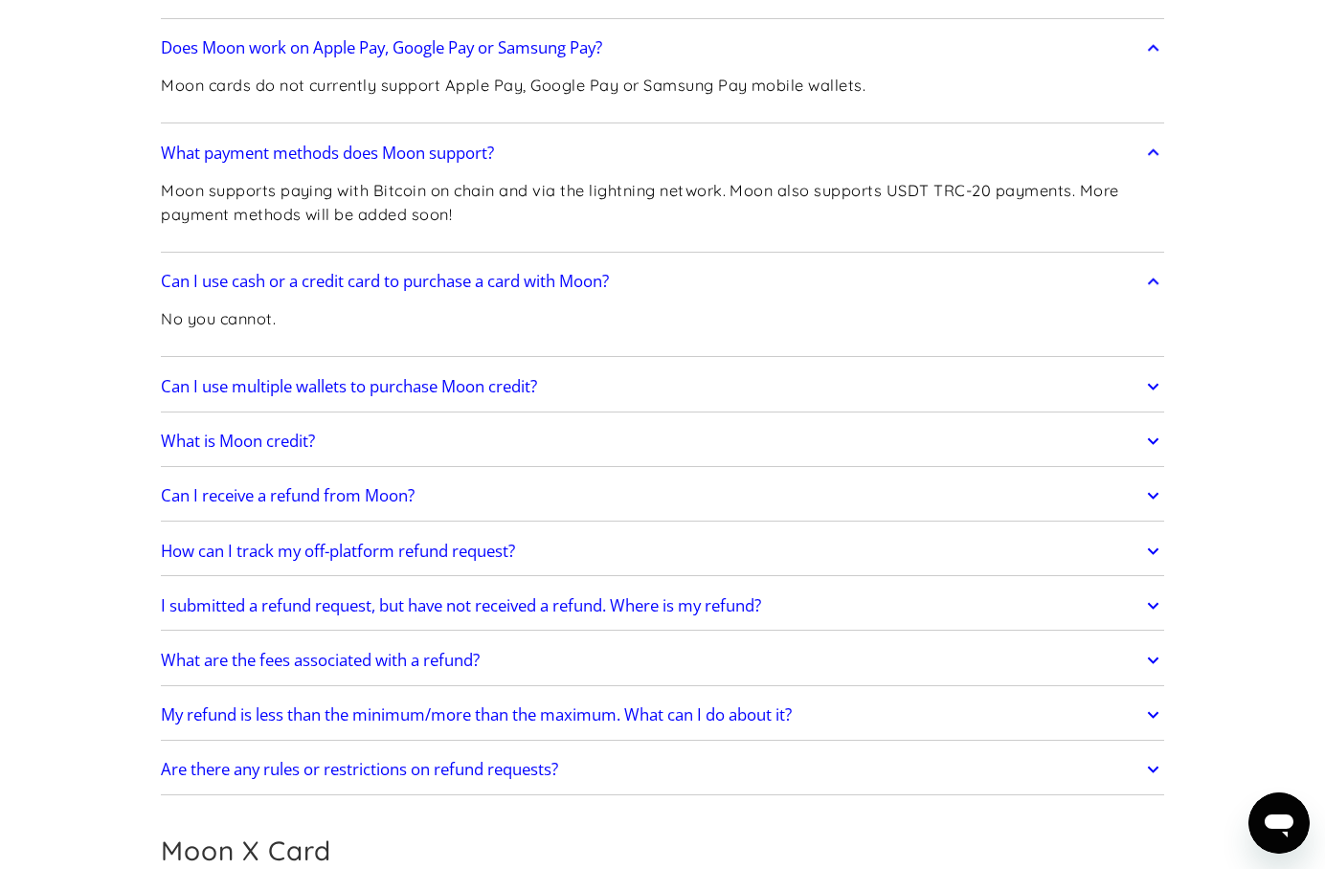
click at [281, 401] on link "Can I use multiple wallets to purchase Moon credit?" at bounding box center [662, 387] width 1003 height 40
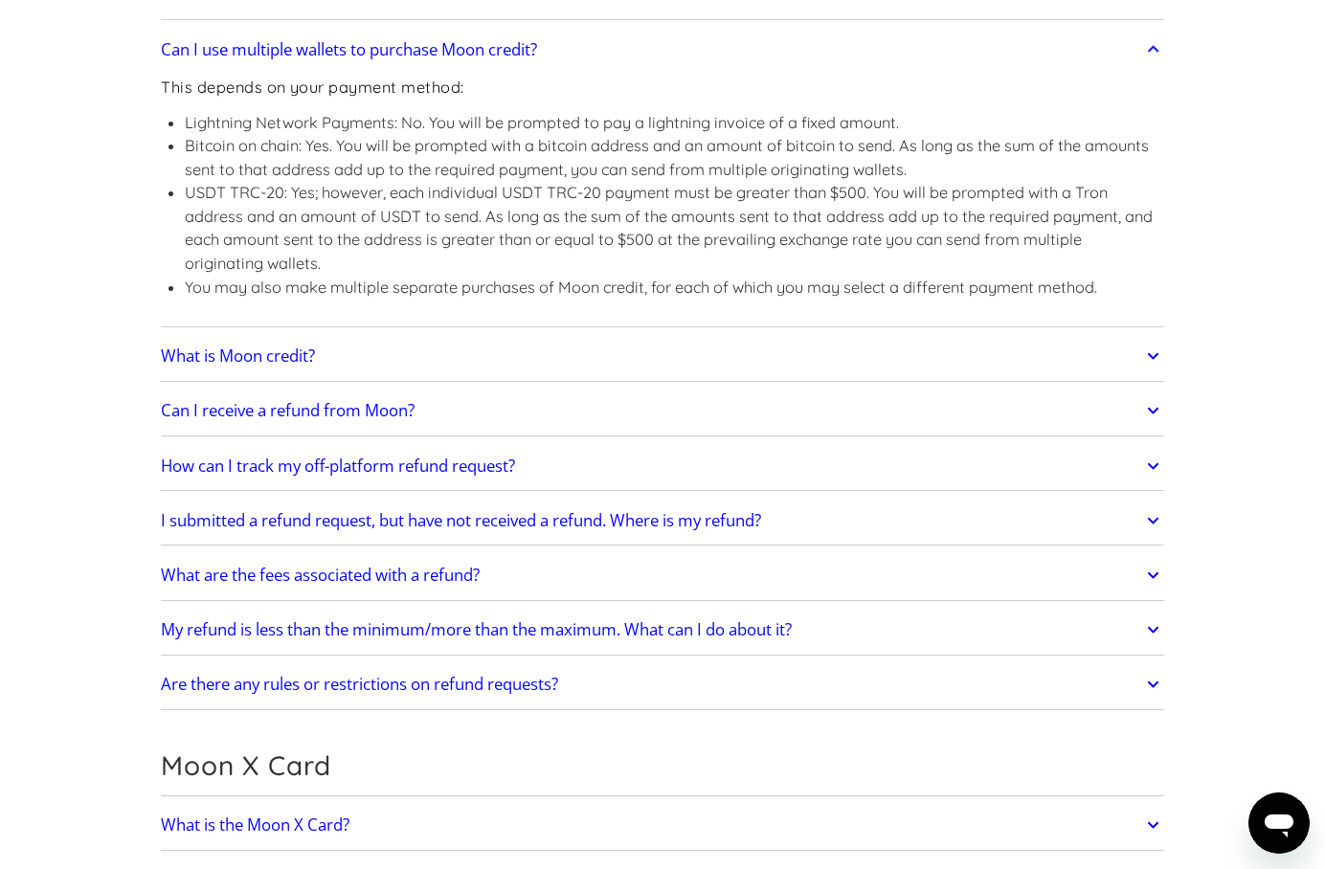
scroll to position [1667, 0]
click at [208, 364] on h2 "What is Moon credit?" at bounding box center [238, 354] width 154 height 19
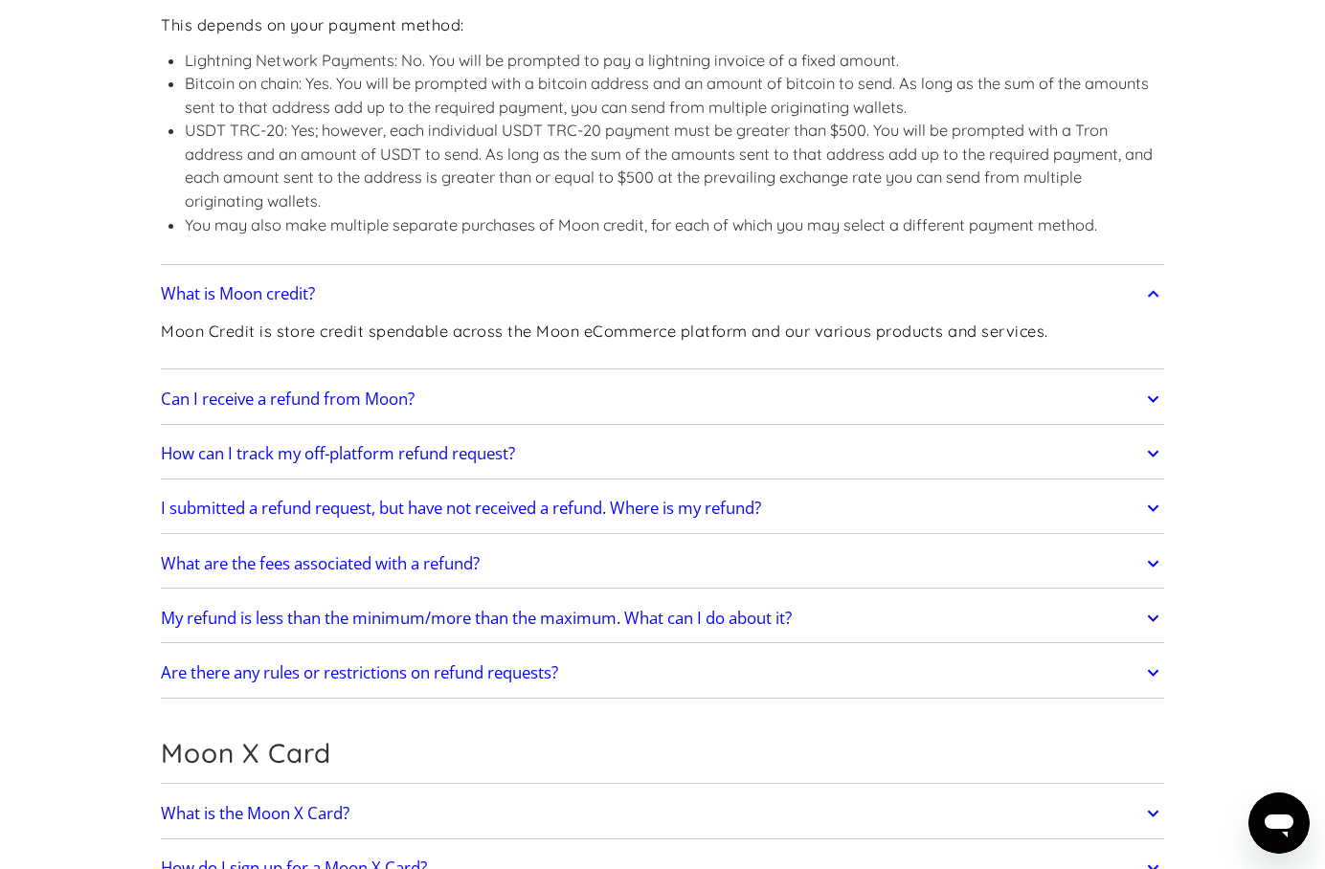
scroll to position [1740, 0]
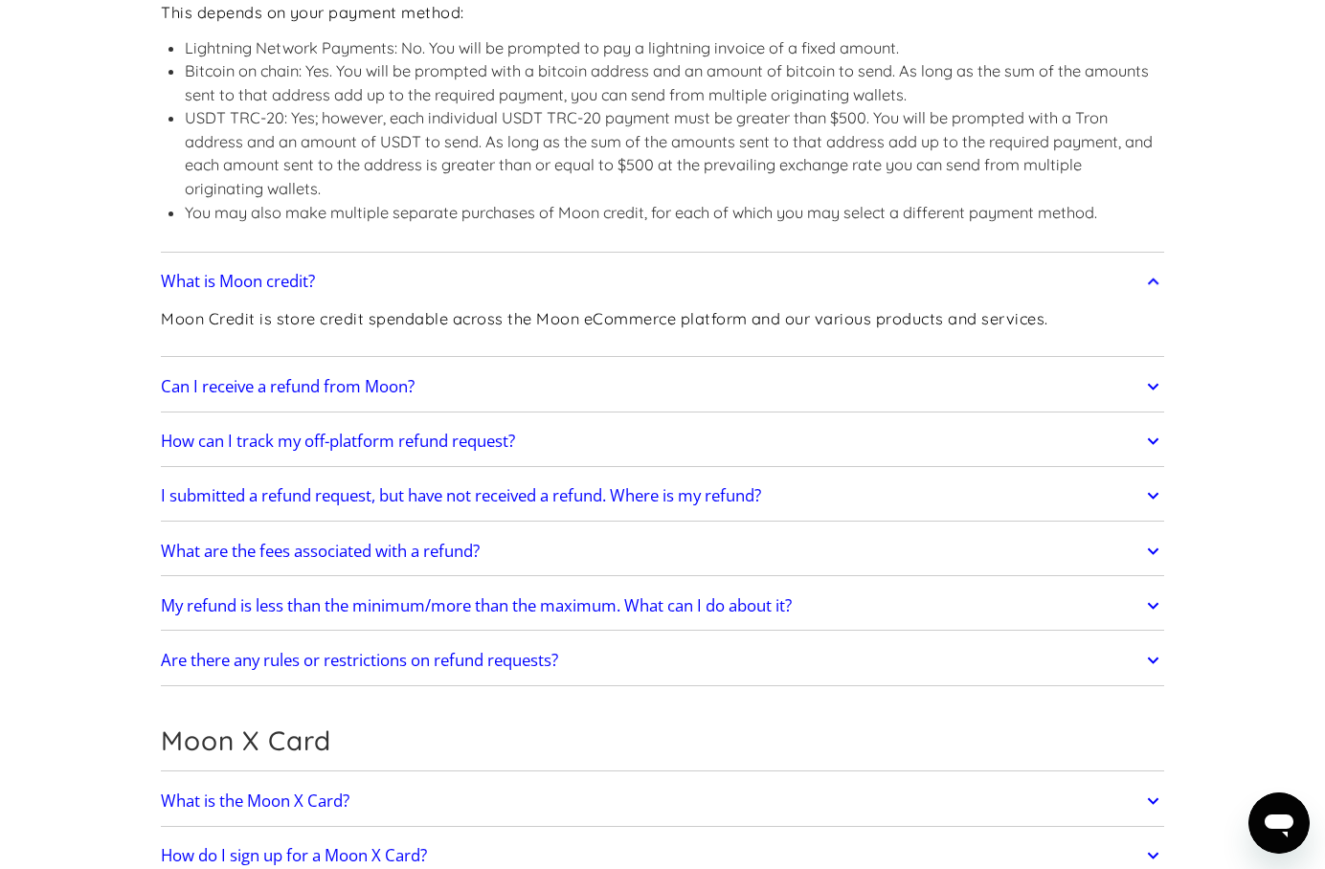
click at [200, 390] on h2 "Can I receive a refund from Moon?" at bounding box center [288, 386] width 254 height 19
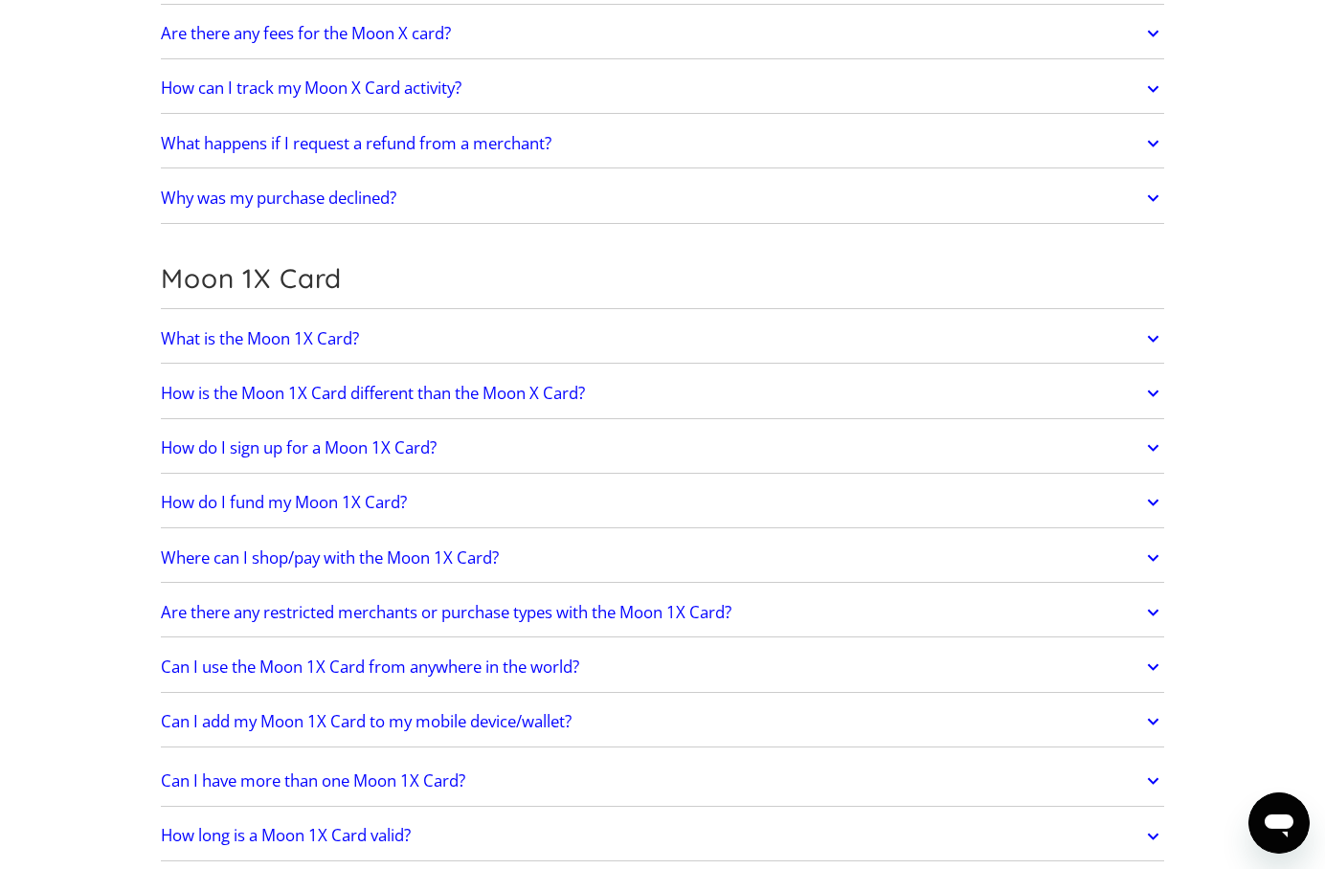
scroll to position [3296, 0]
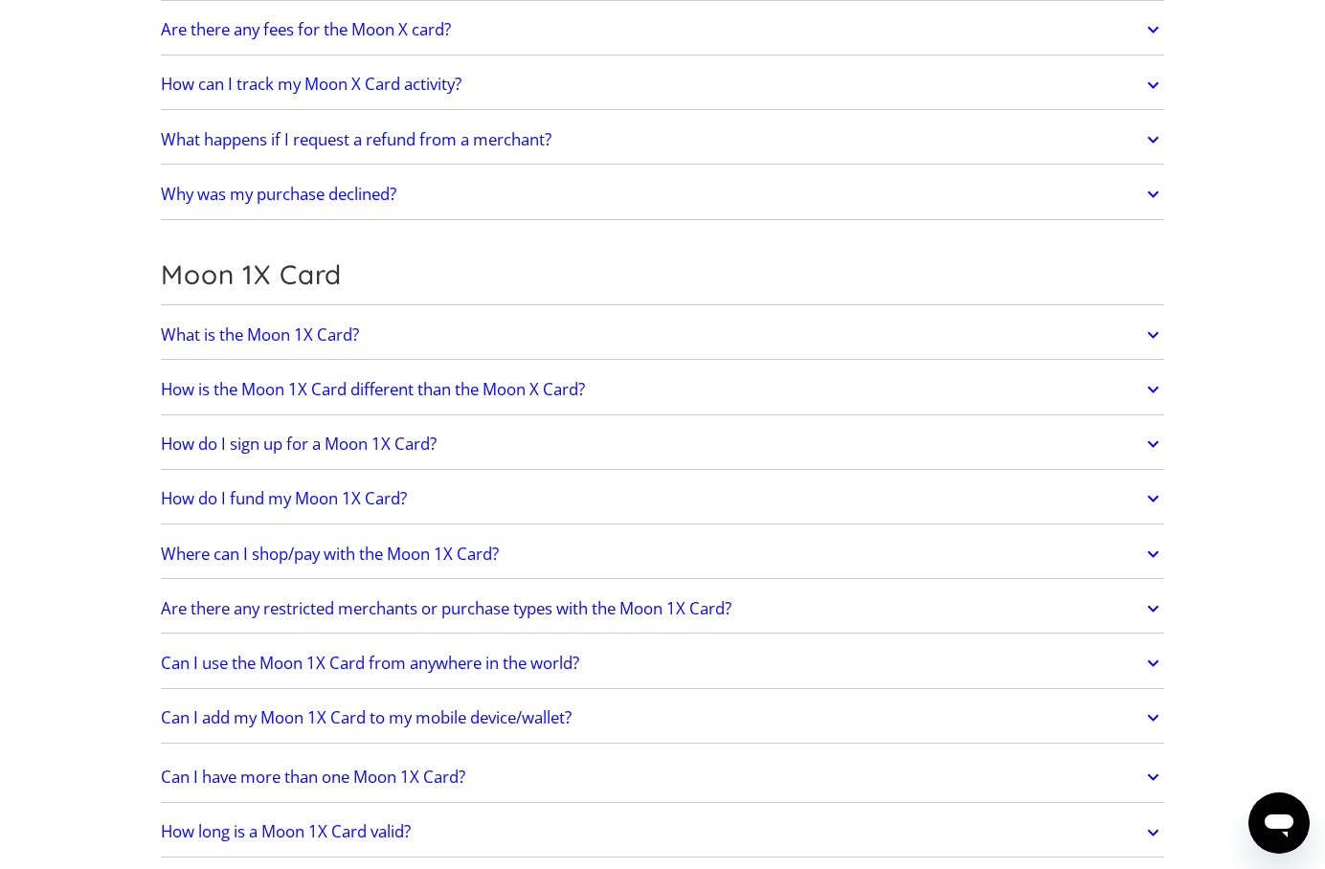
click at [249, 398] on h2 "How is the Moon 1X Card different than the Moon X Card?" at bounding box center [373, 389] width 424 height 19
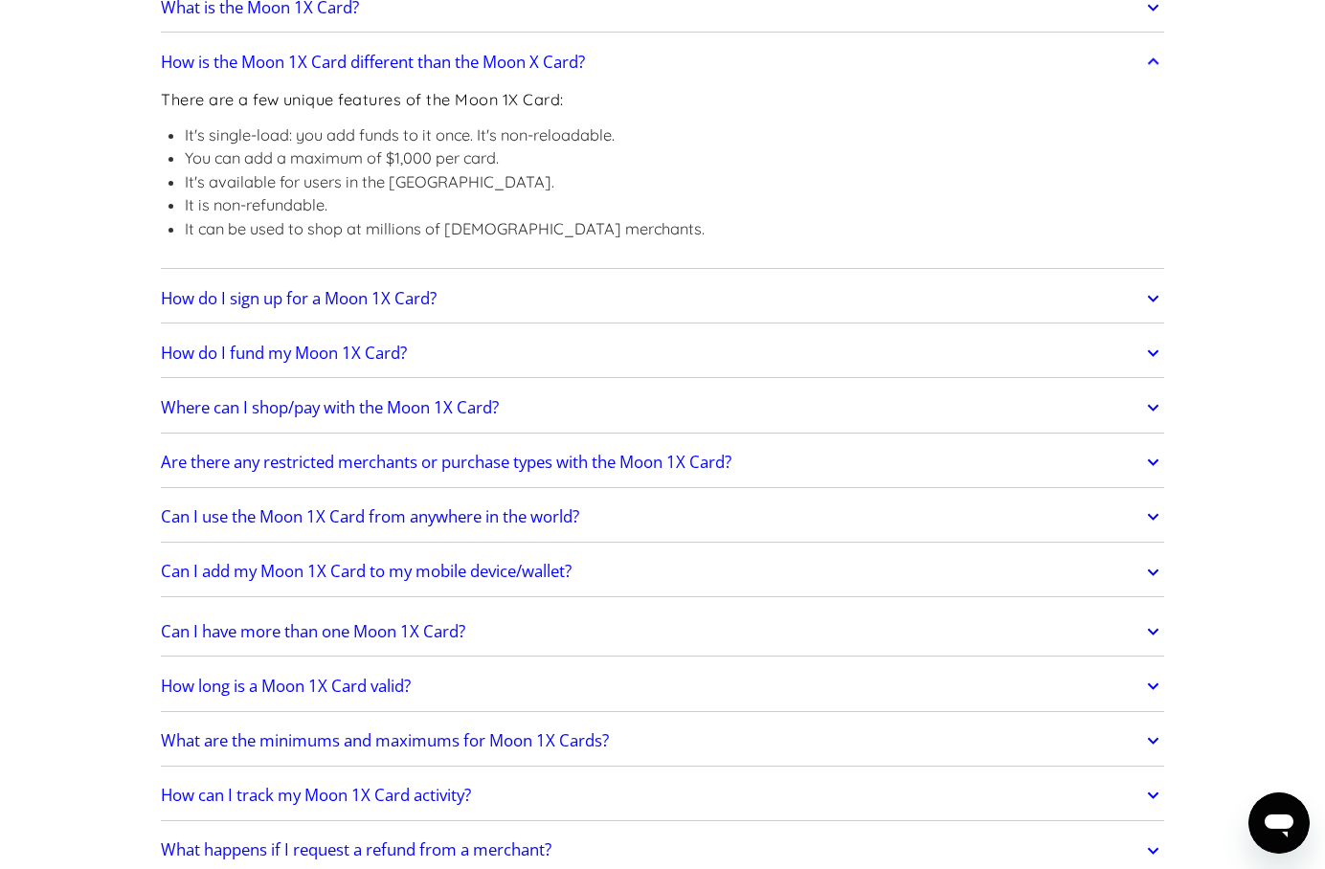
scroll to position [3627, 0]
click at [199, 415] on h2 "Where can I shop/pay with the Moon 1X Card?" at bounding box center [330, 404] width 338 height 19
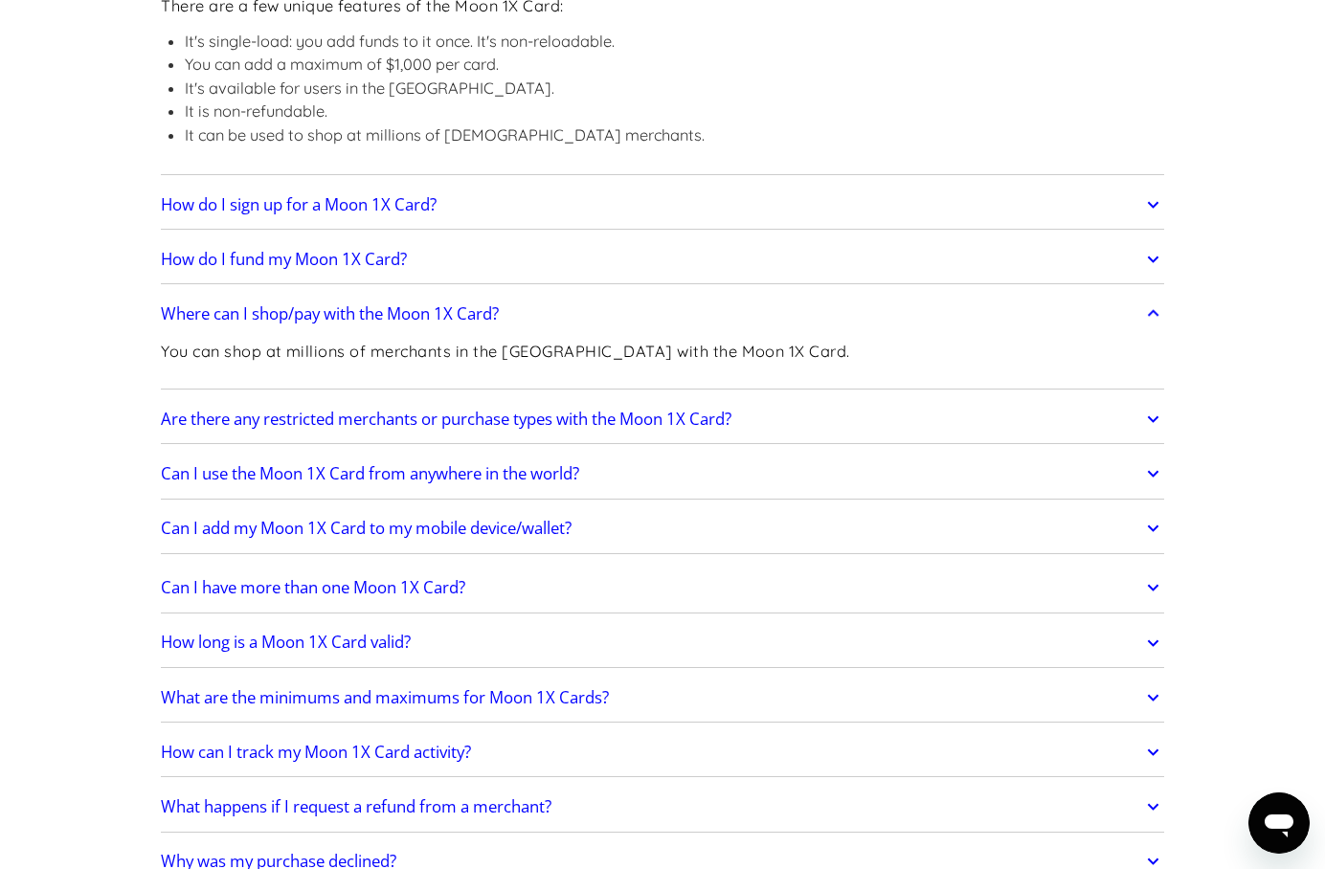
scroll to position [3727, 0]
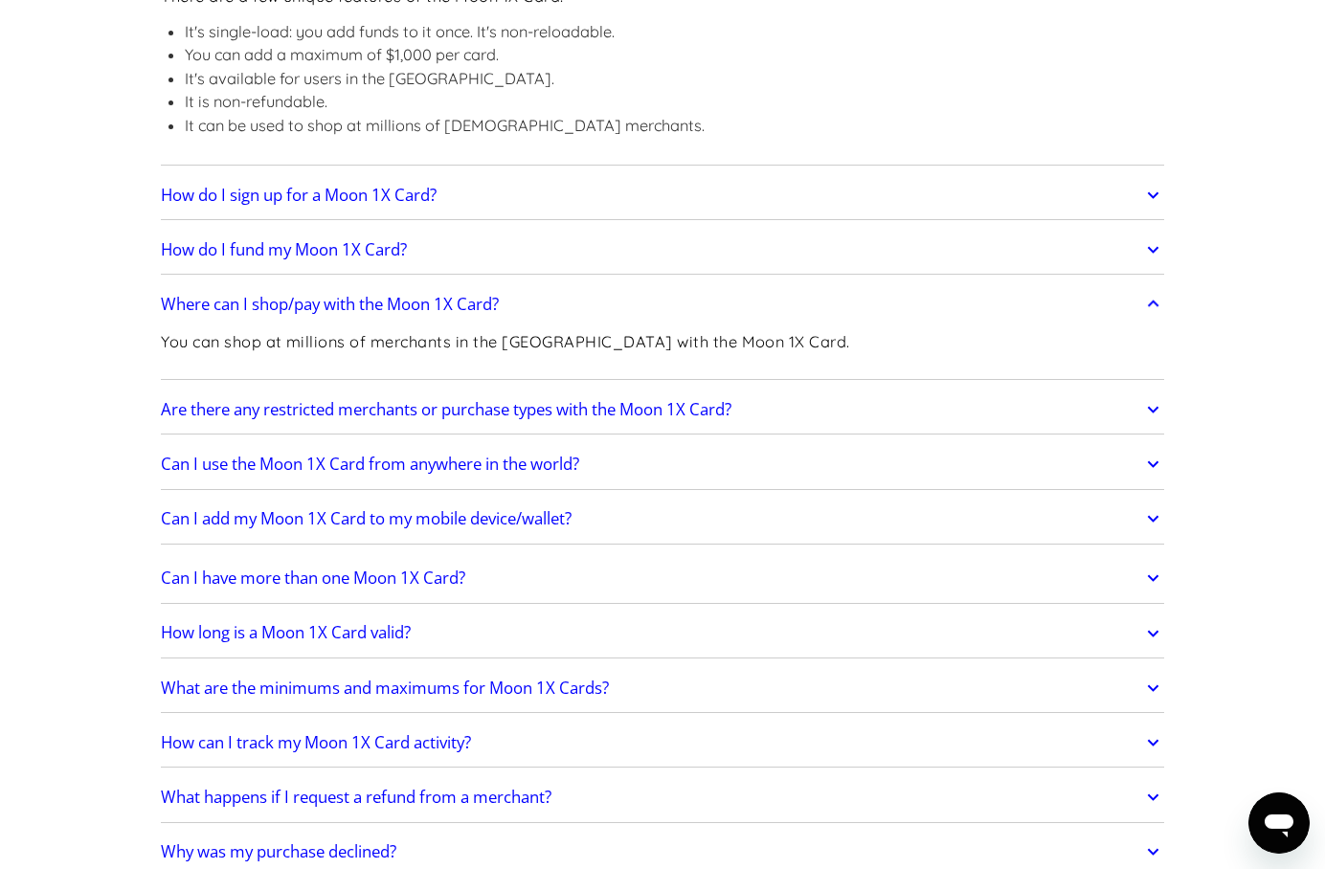
click at [208, 418] on h2 "Are there any restricted merchants or purchase types with the Moon 1X Card?" at bounding box center [446, 409] width 571 height 19
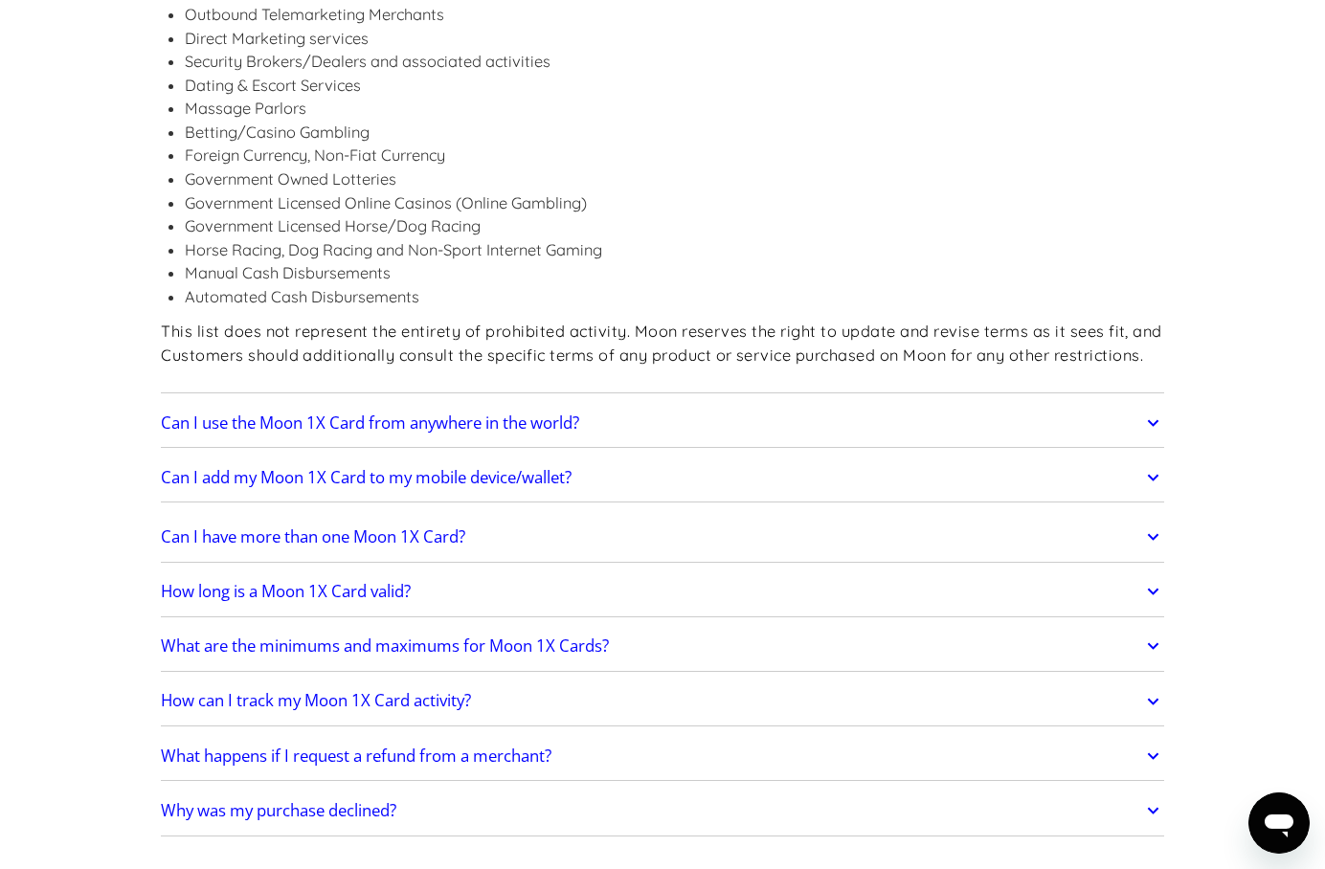
scroll to position [4295, 0]
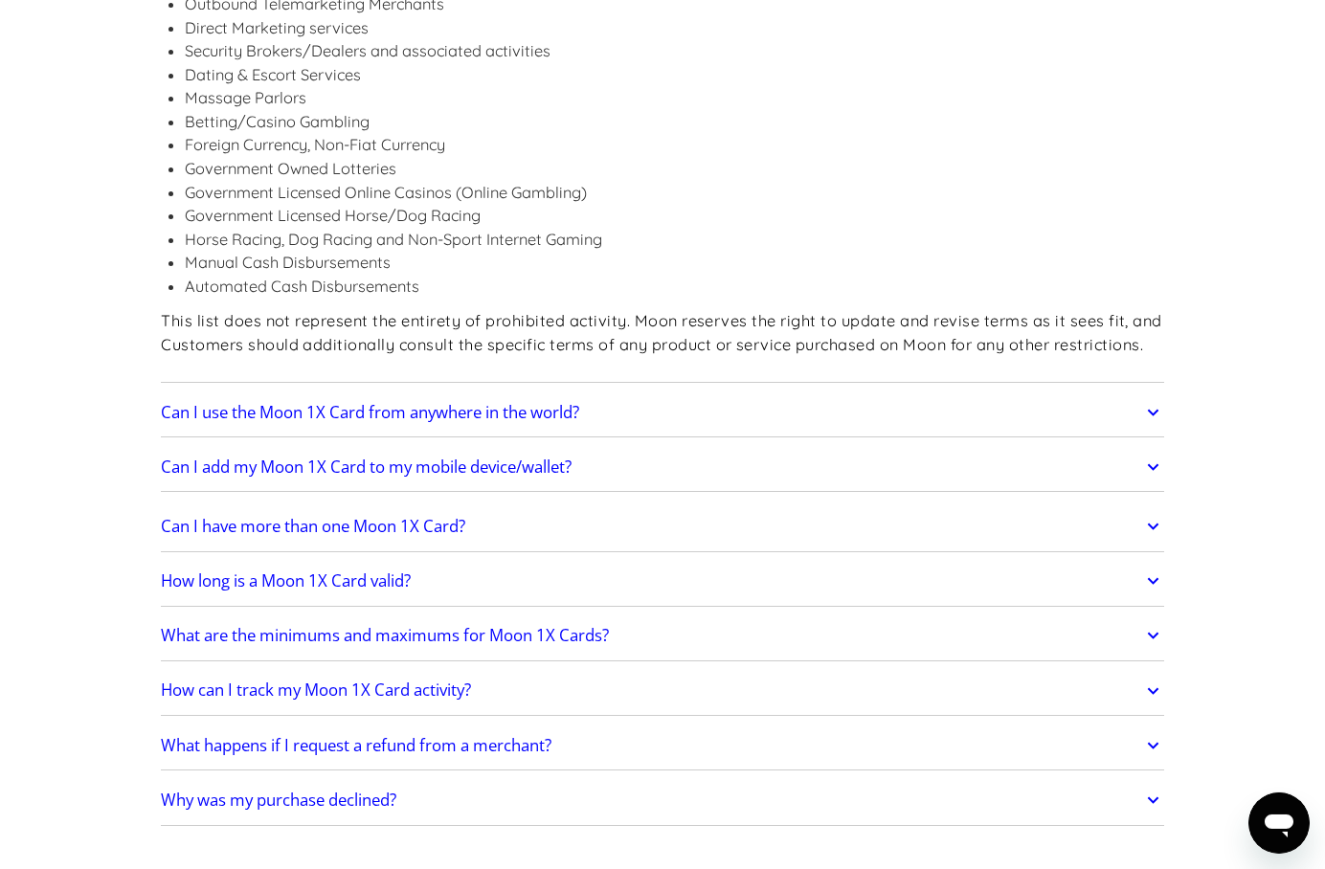
click at [218, 419] on div "Can I use the Moon 1X Card from anywhere in the world? The Moon 1X Card works b…" at bounding box center [662, 413] width 1003 height 50
click at [231, 410] on link "Can I use the Moon 1X Card from anywhere in the world?" at bounding box center [662, 413] width 1003 height 40
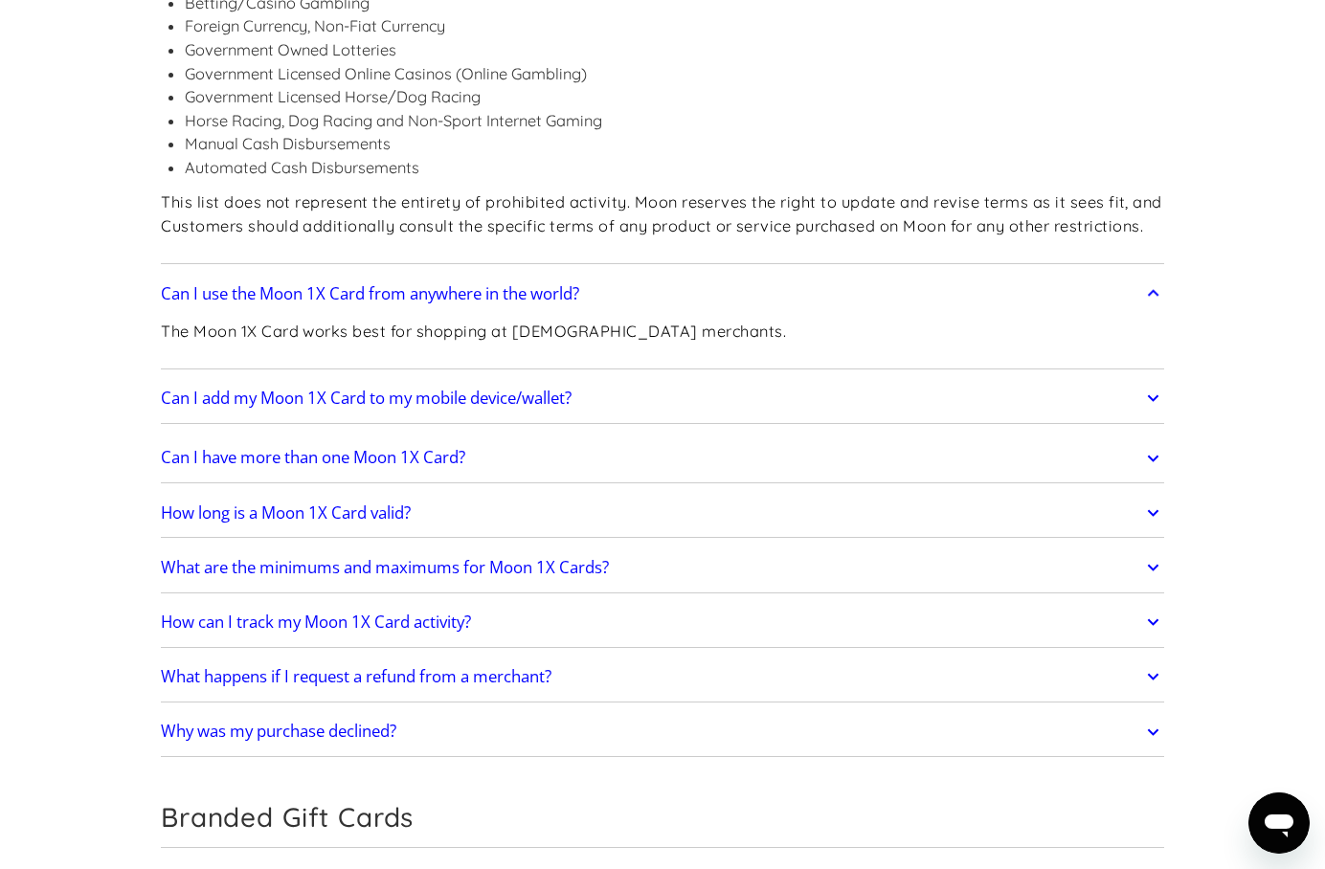
scroll to position [4417, 0]
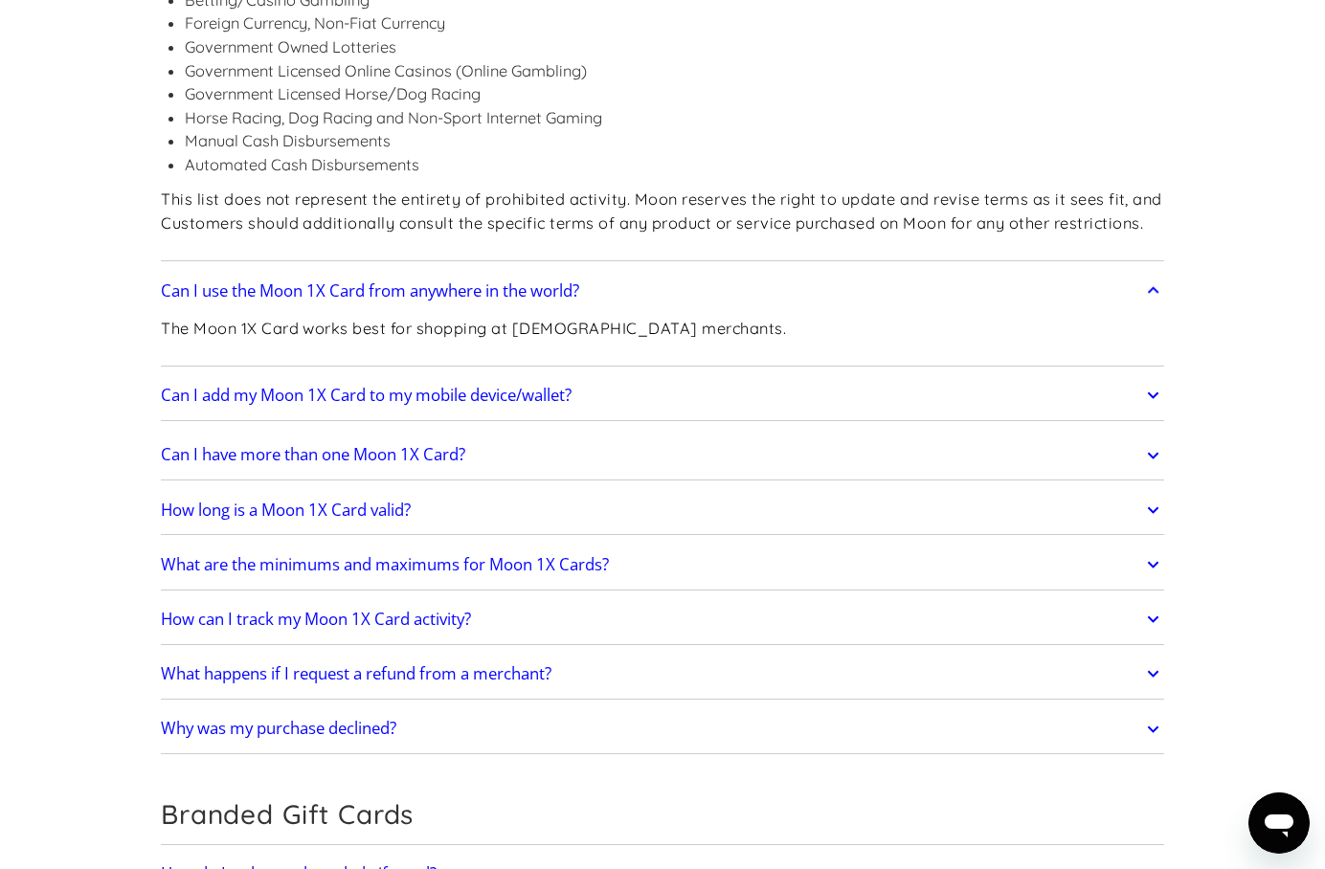
click at [206, 386] on h2 "Can I add my Moon 1X Card to my mobile device/wallet?" at bounding box center [366, 395] width 411 height 19
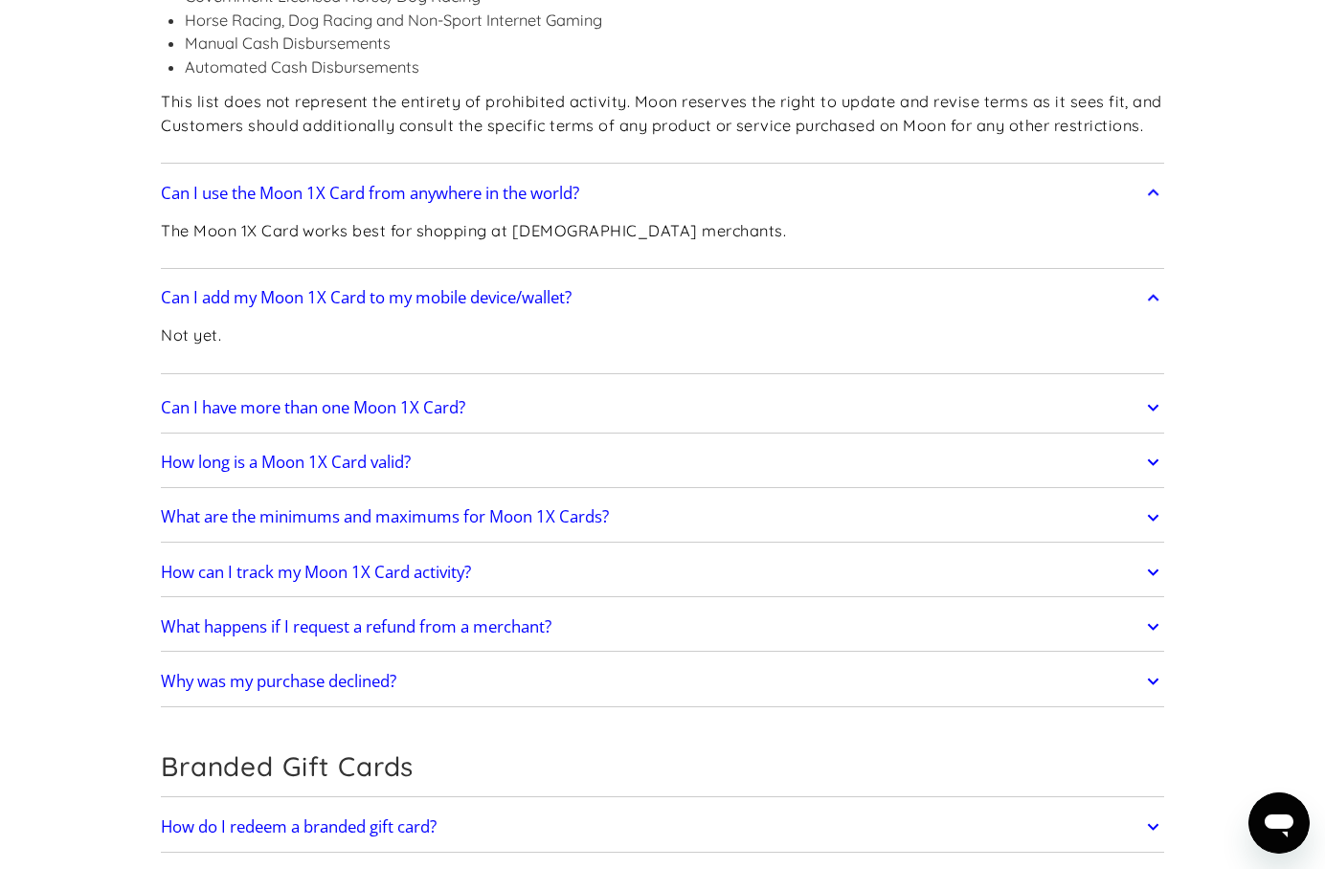
scroll to position [4519, 0]
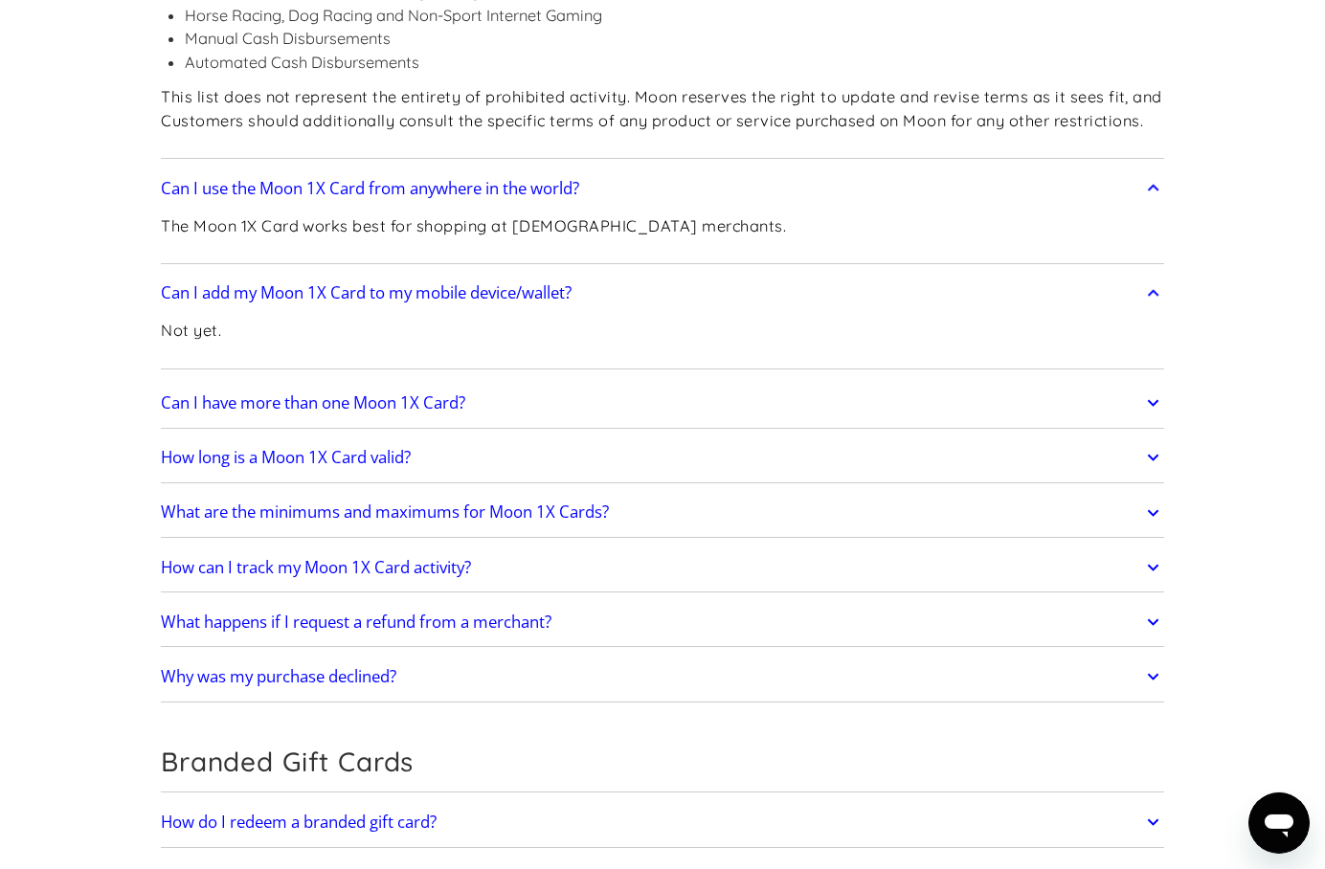
click at [180, 400] on link "Can I have more than one Moon 1X Card?" at bounding box center [662, 403] width 1003 height 40
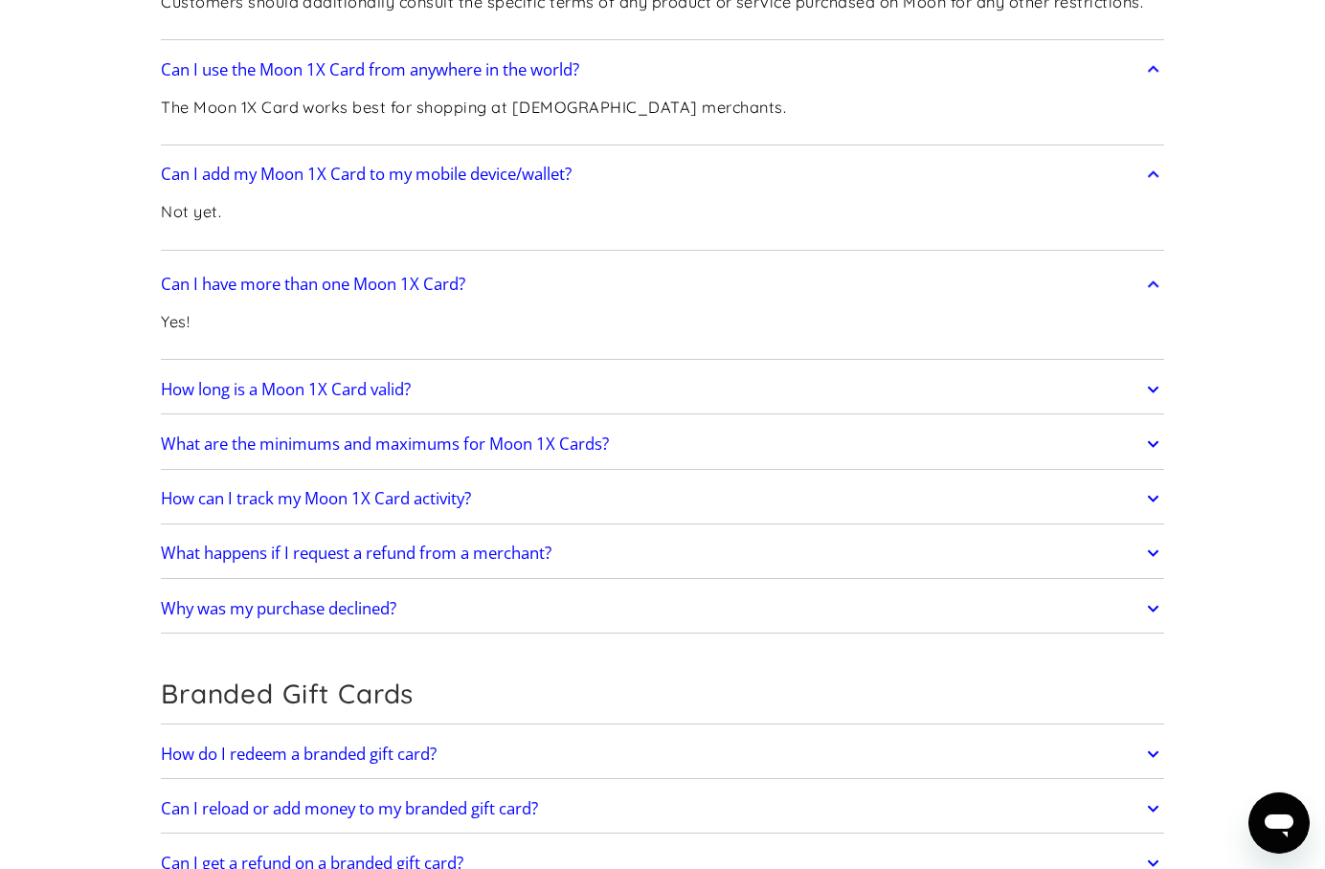
scroll to position [4642, 0]
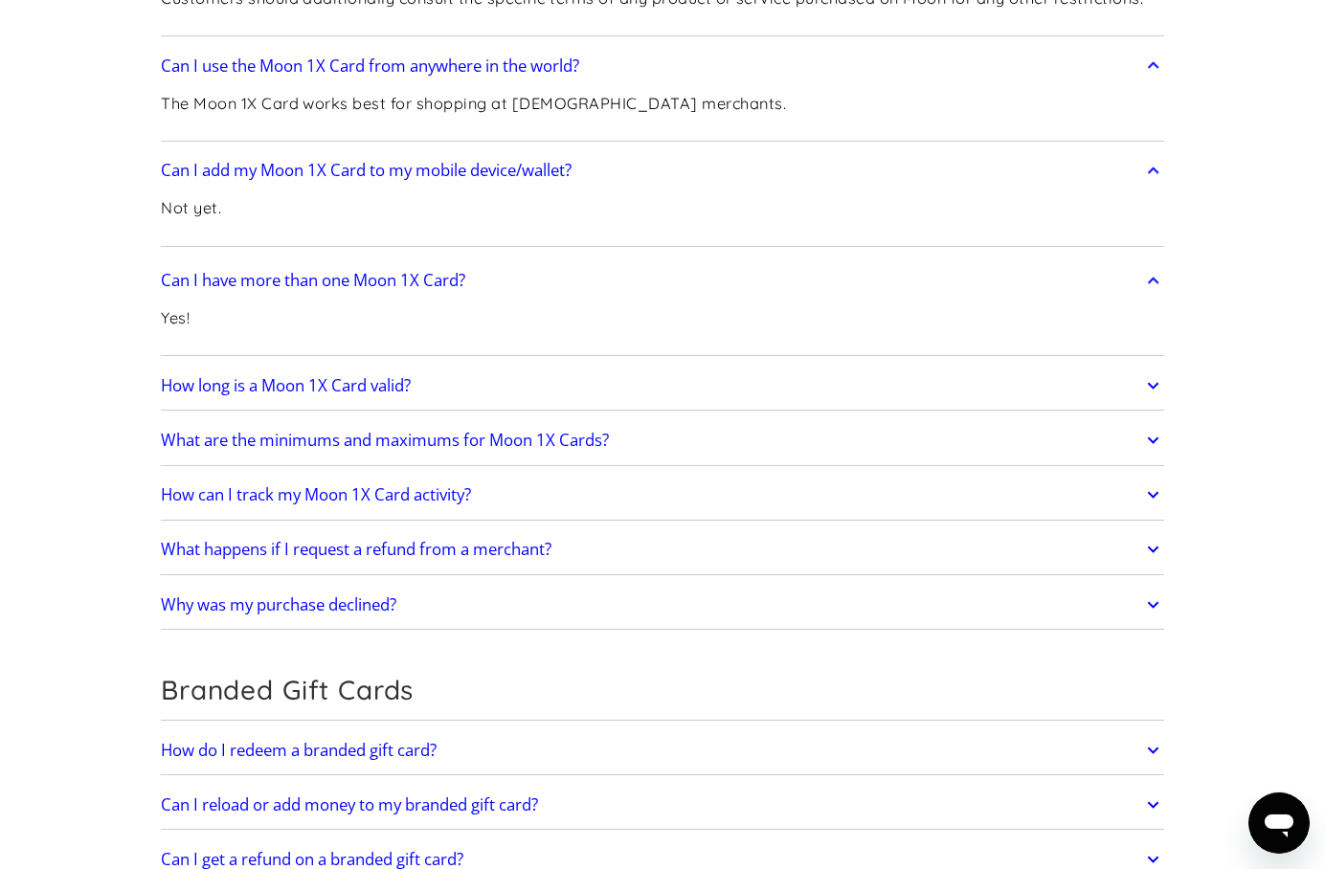
click at [188, 376] on h2 "How long is a Moon 1X Card valid?" at bounding box center [286, 385] width 250 height 19
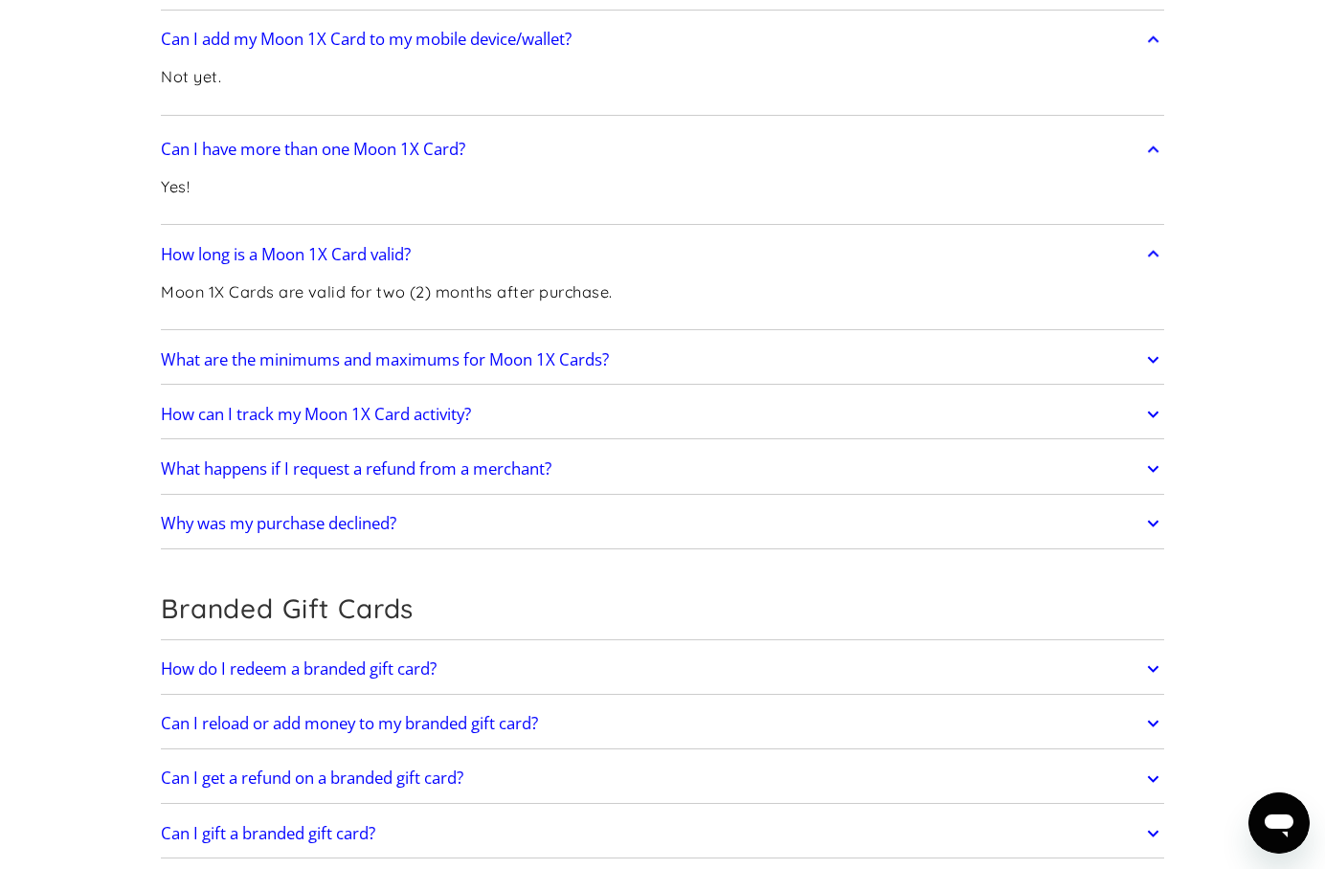
scroll to position [4784, 0]
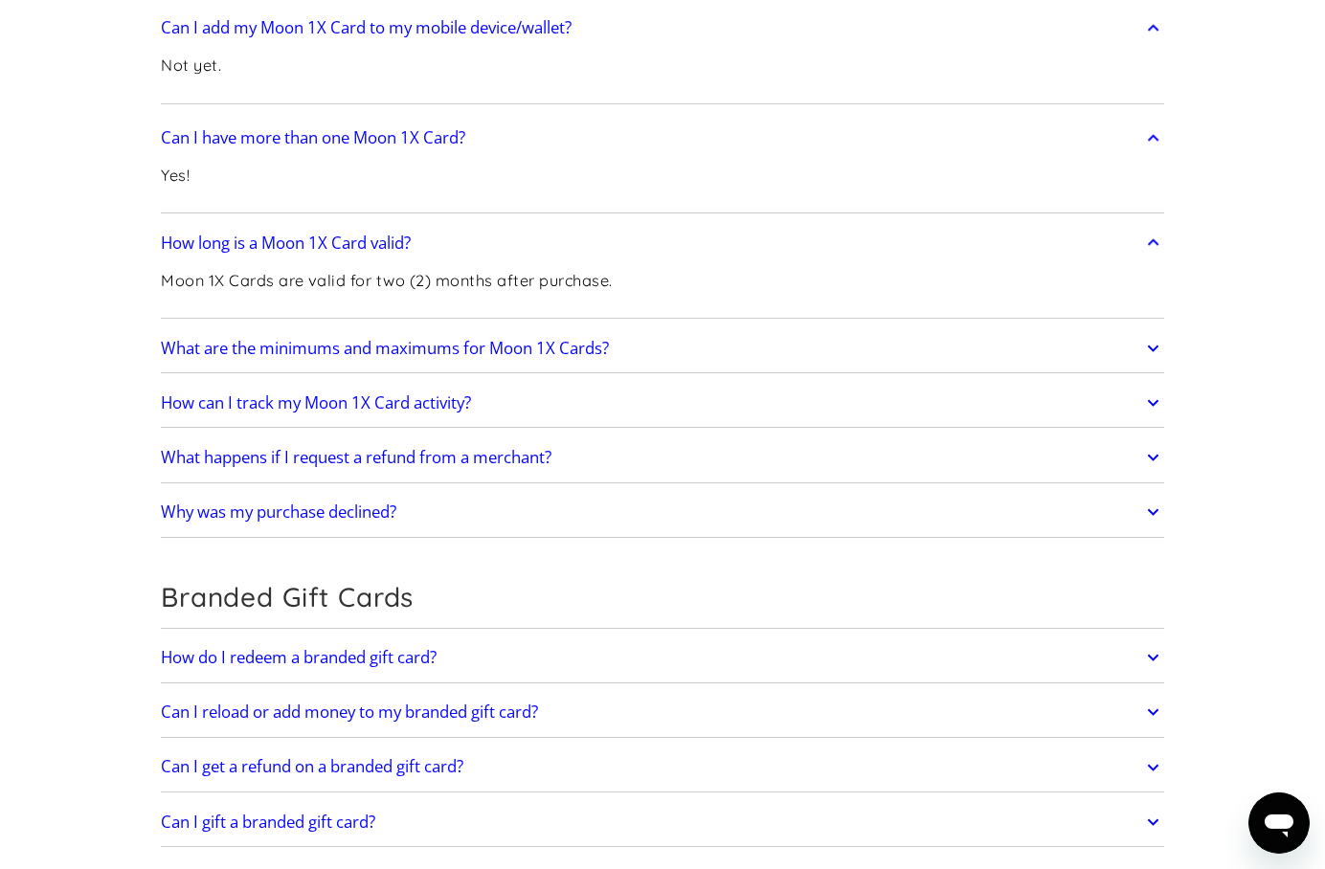
click at [194, 339] on h2 "What are the minimums and maximums for Moon 1X Cards?" at bounding box center [385, 348] width 448 height 19
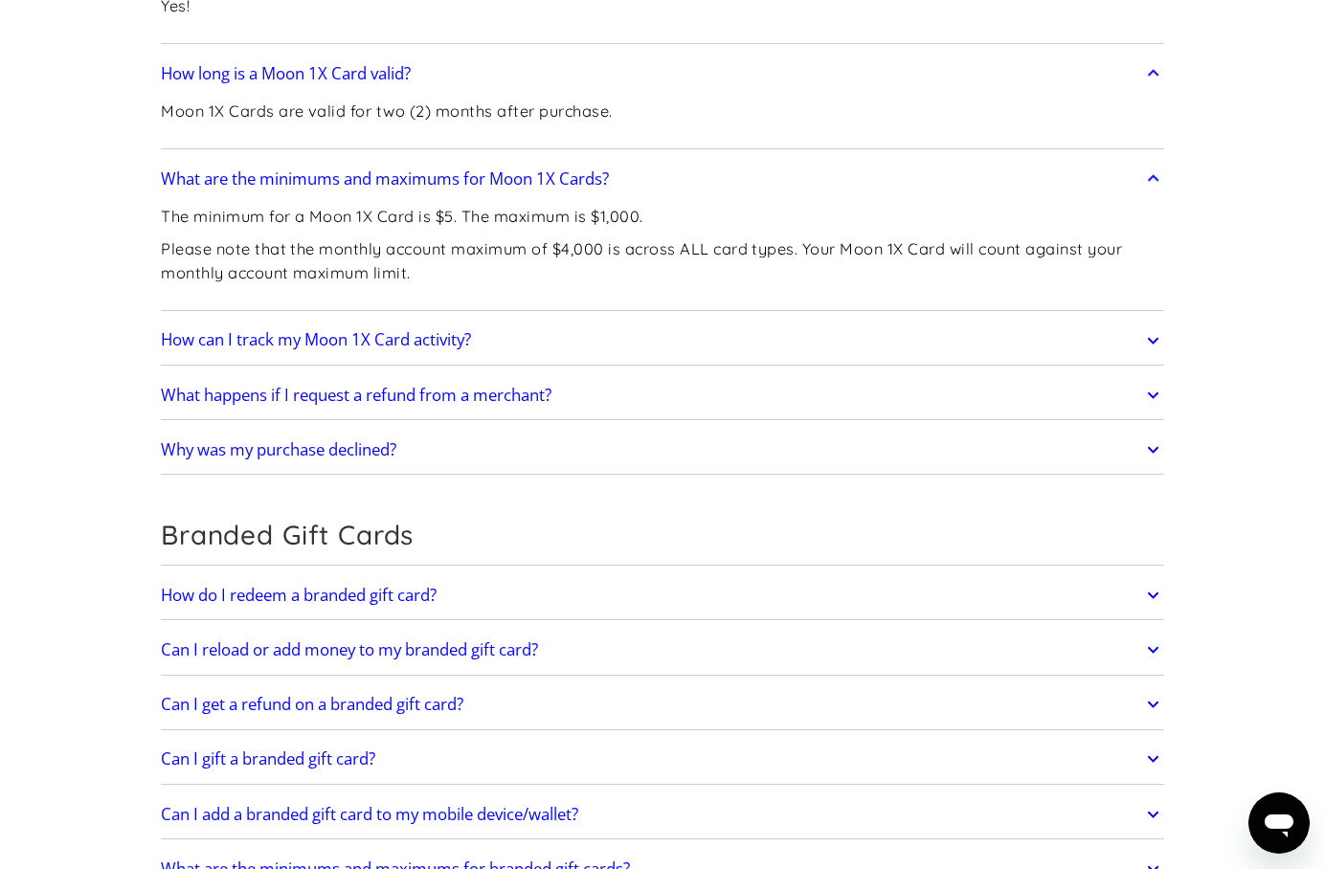
scroll to position [4961, 0]
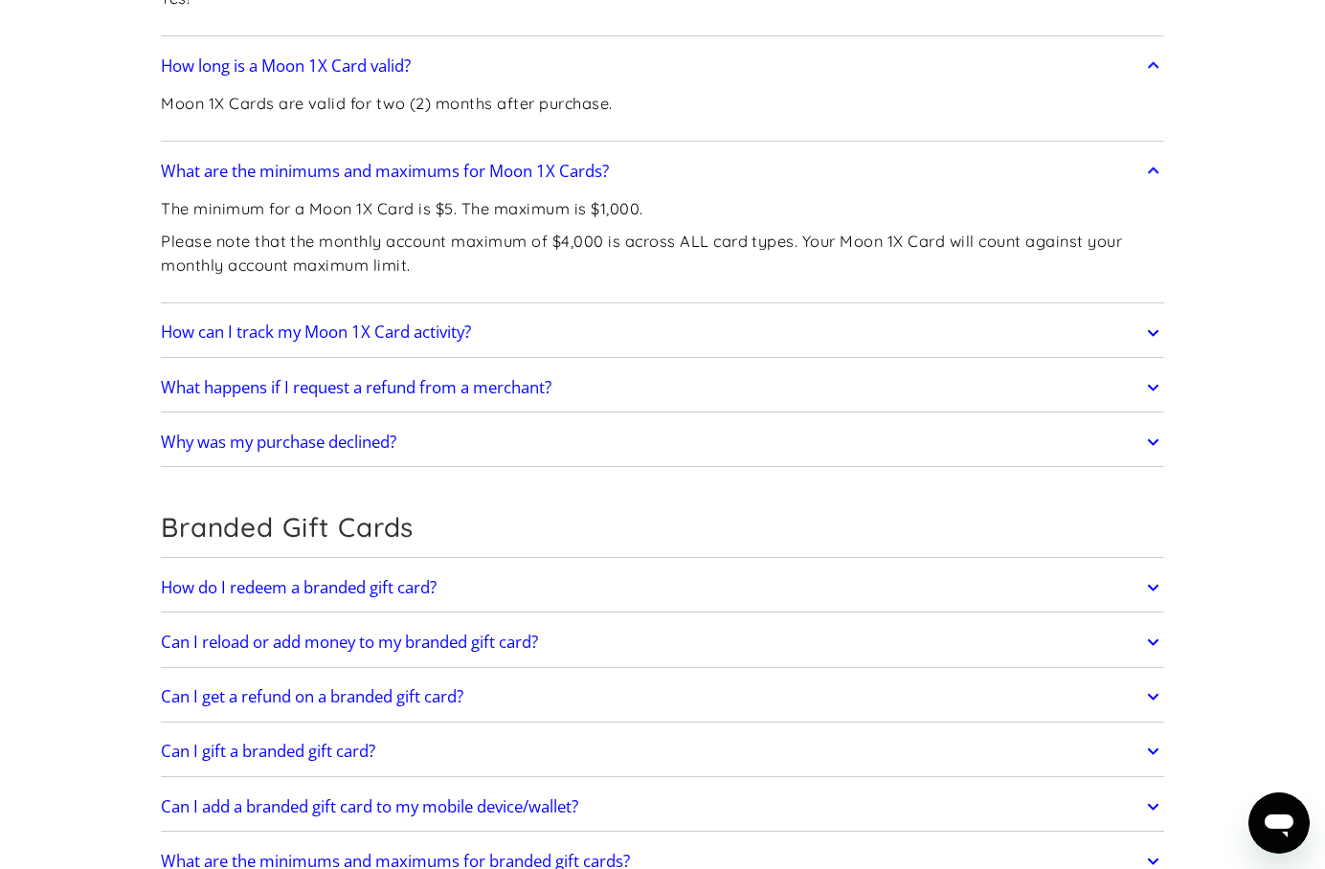
click at [220, 378] on h2 "What happens if I request a refund from a merchant?" at bounding box center [356, 387] width 391 height 19
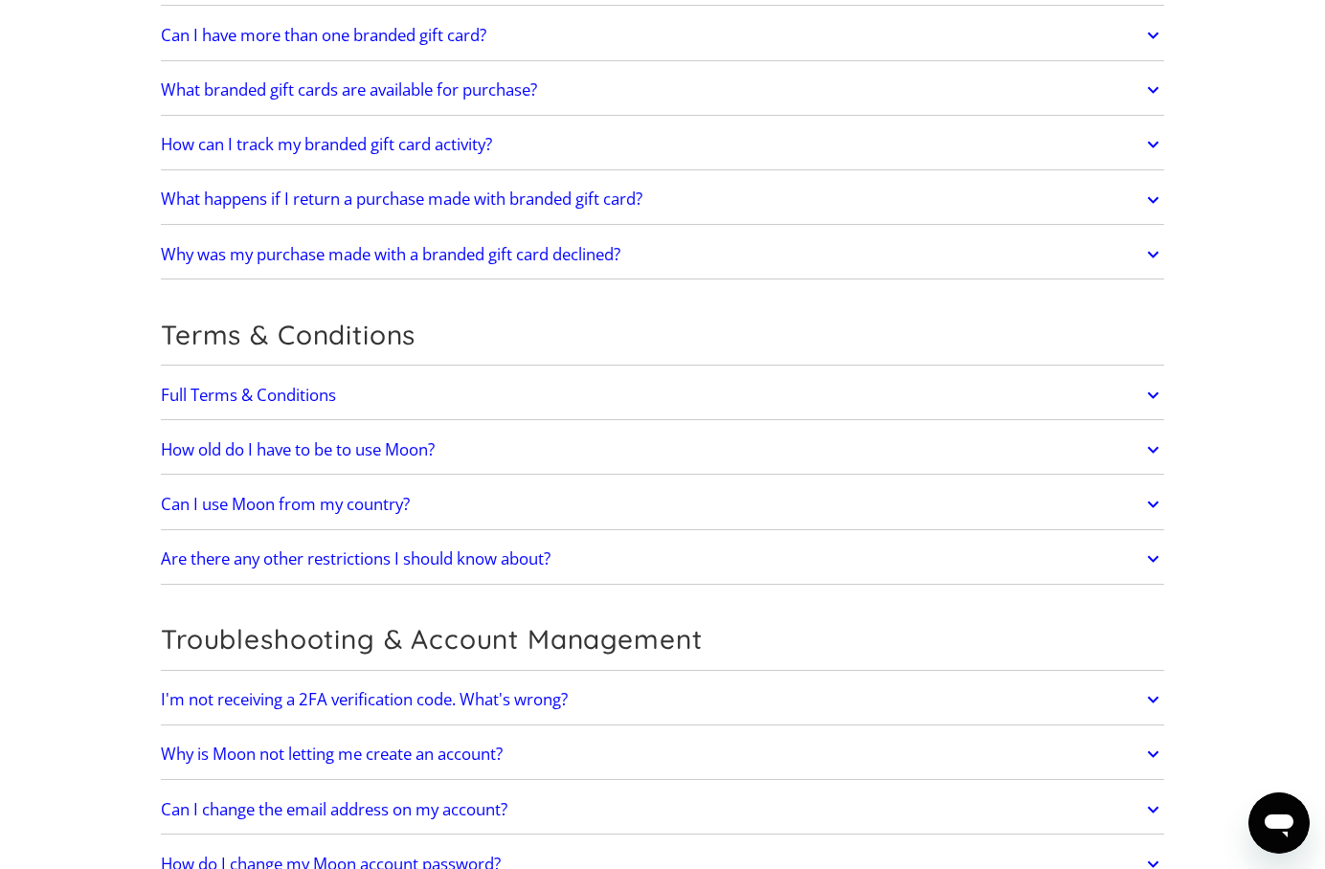
scroll to position [6058, 0]
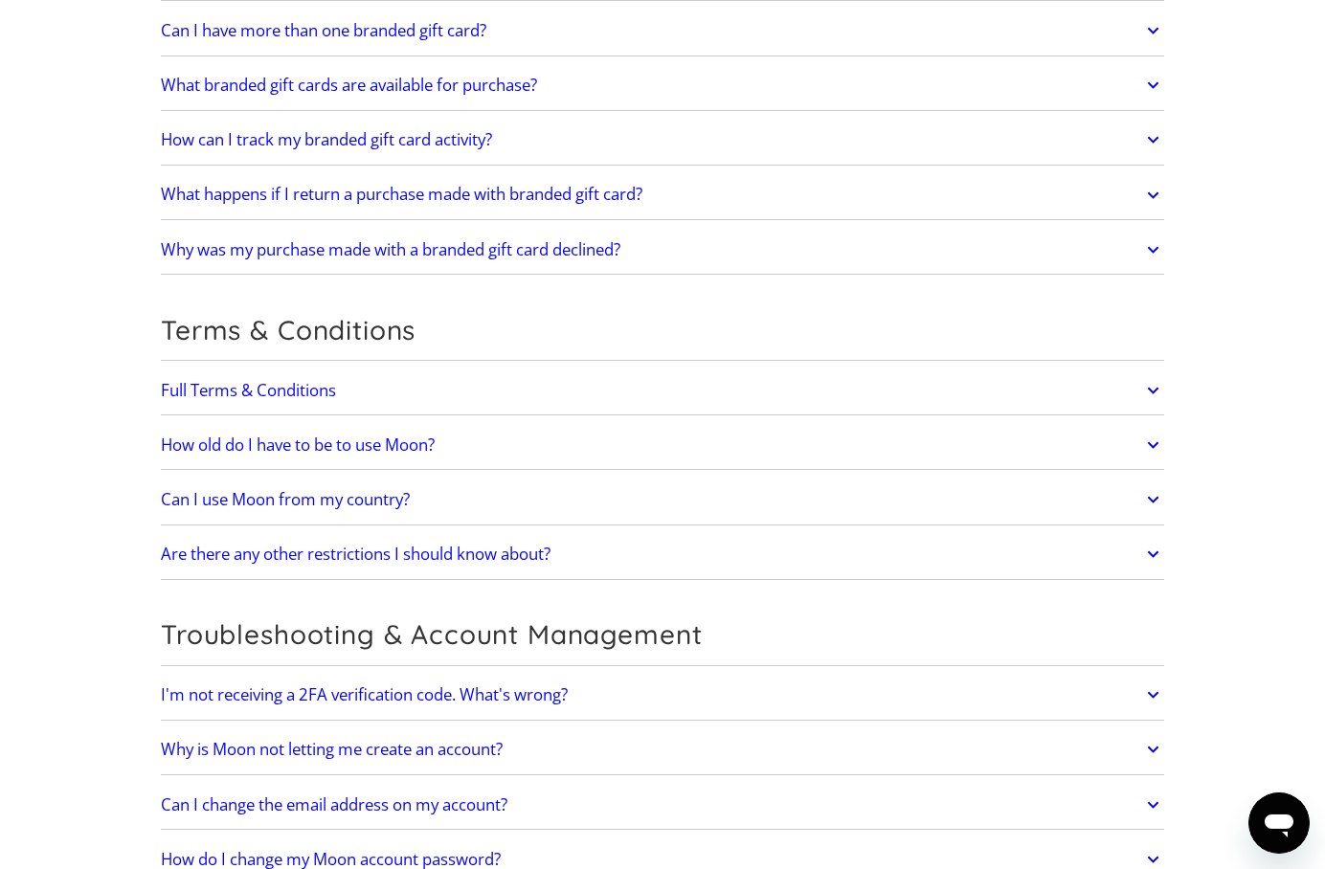
click at [226, 436] on h2 "How old do I have to be to use Moon?" at bounding box center [298, 445] width 274 height 19
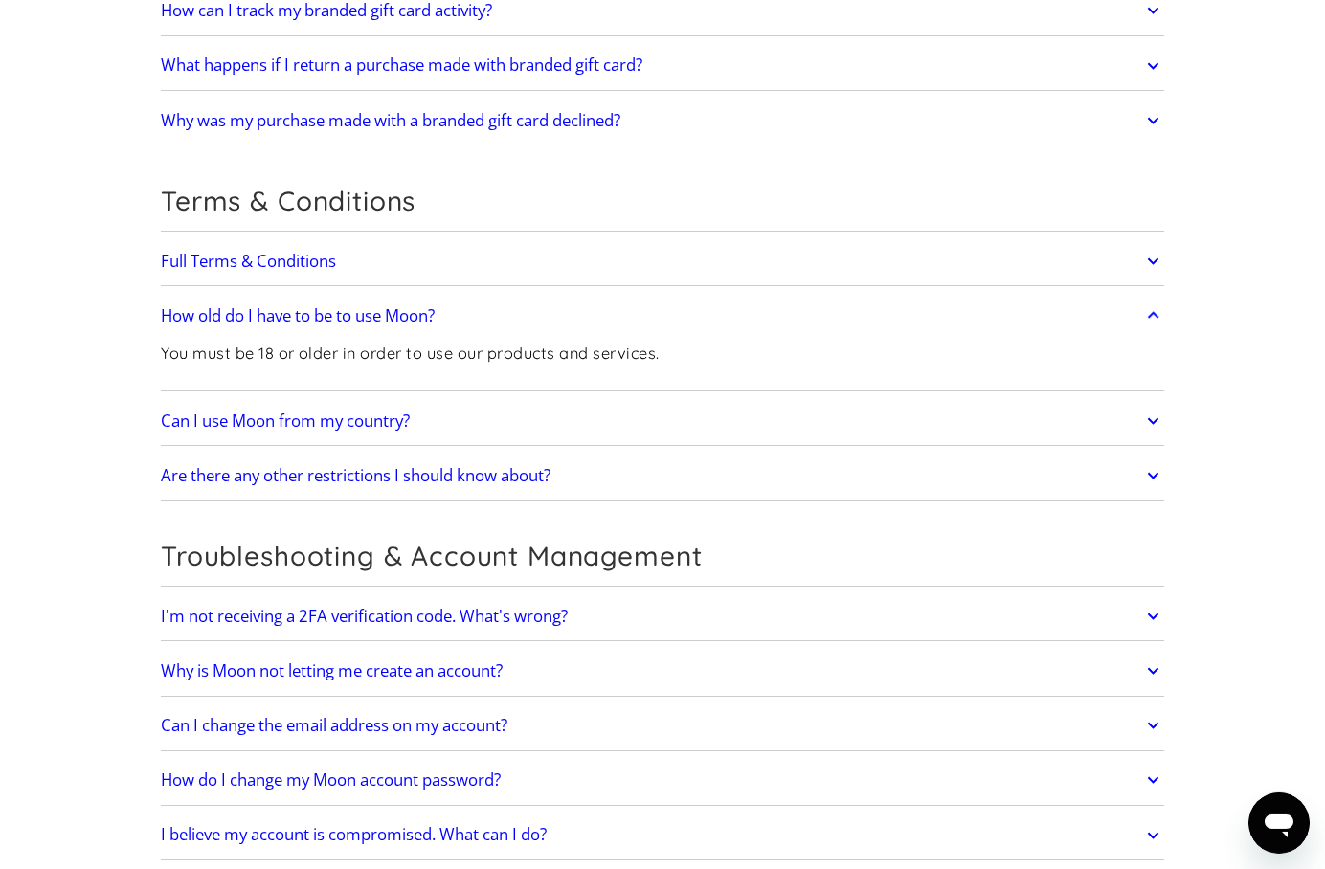
scroll to position [6218, 0]
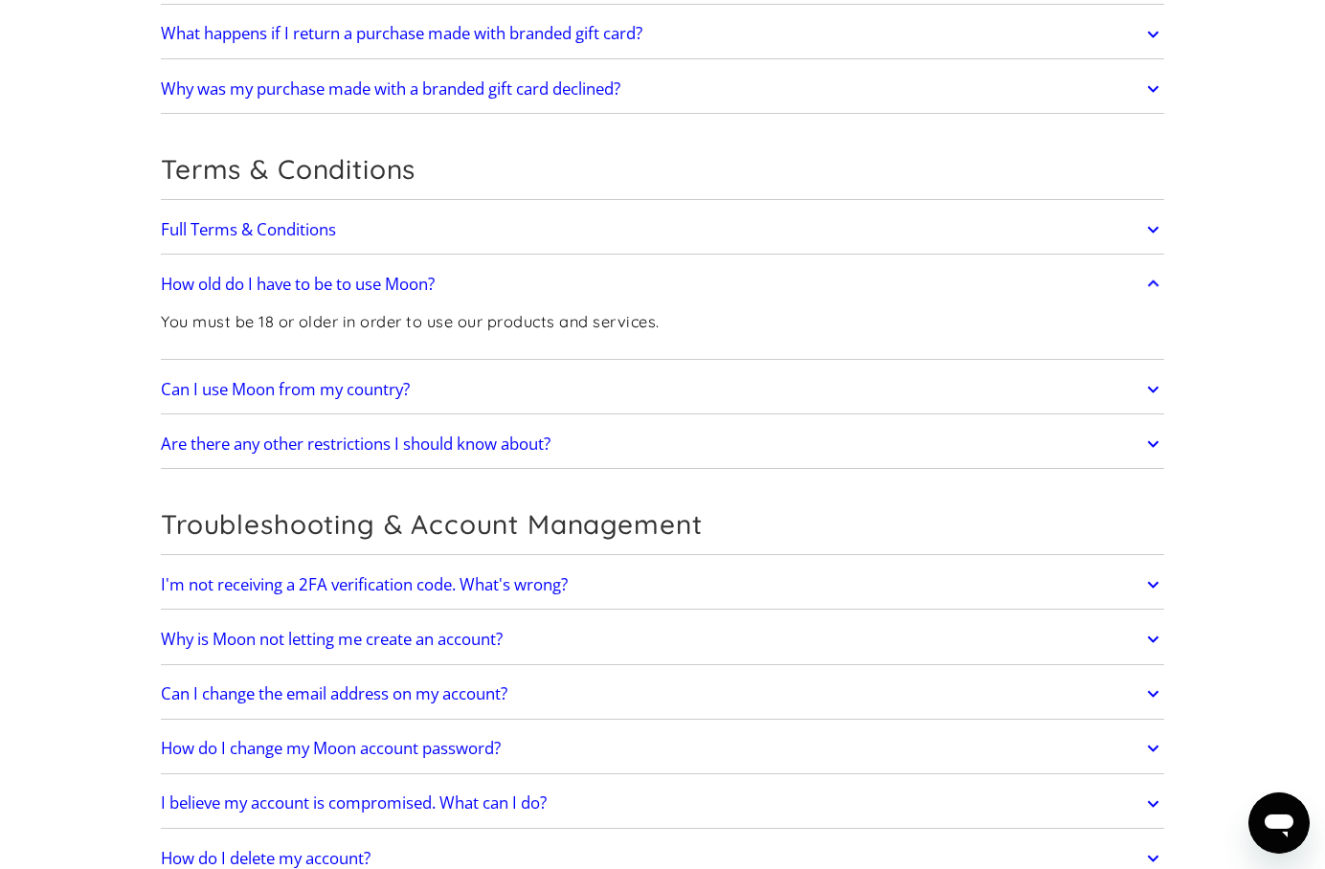
click at [266, 436] on h2 "Are there any other restrictions I should know about?" at bounding box center [356, 444] width 390 height 19
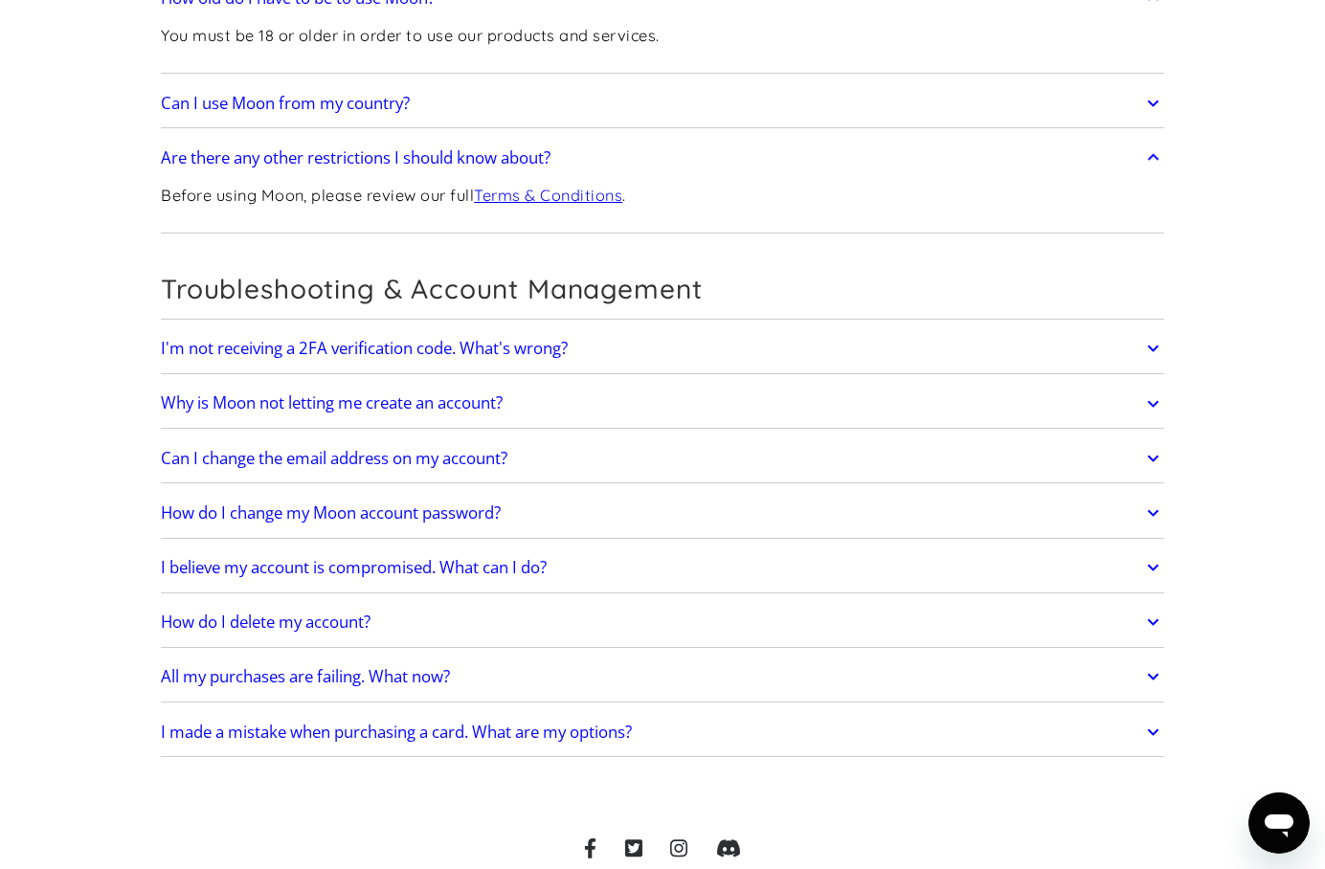
scroll to position [6506, 0]
click at [239, 656] on link "All my purchases are failing. What now?" at bounding box center [662, 676] width 1003 height 40
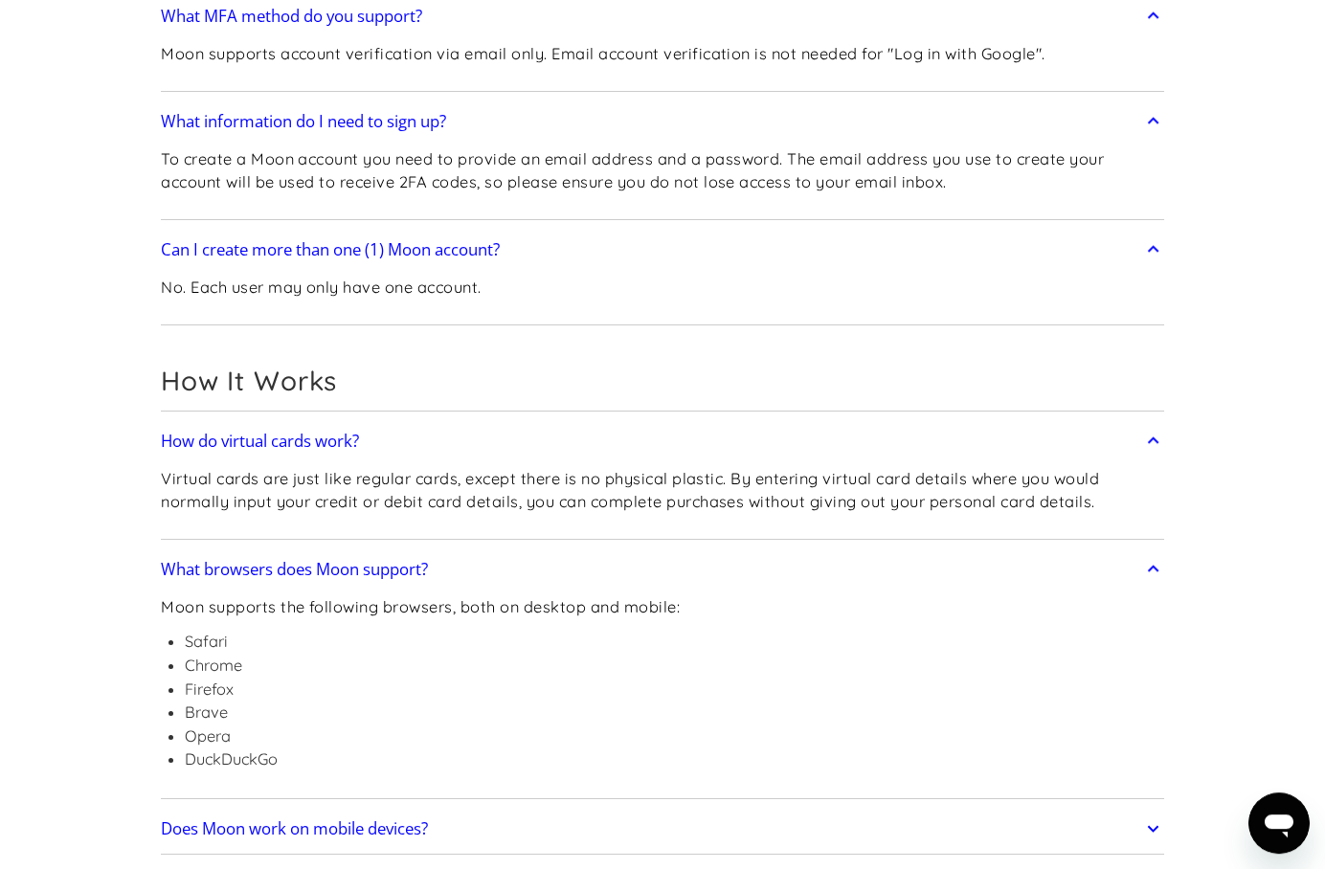
scroll to position [0, 0]
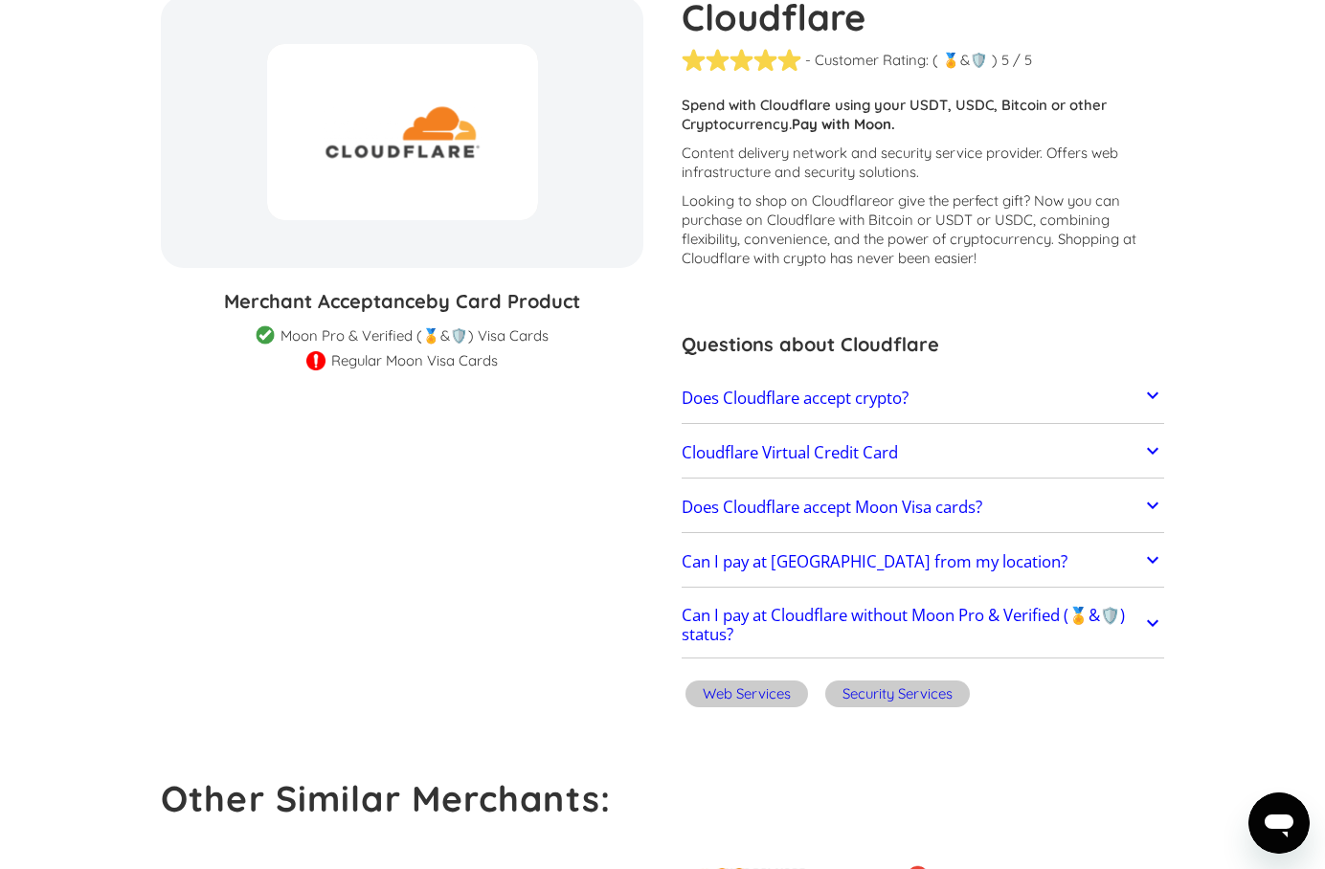
scroll to position [243, 0]
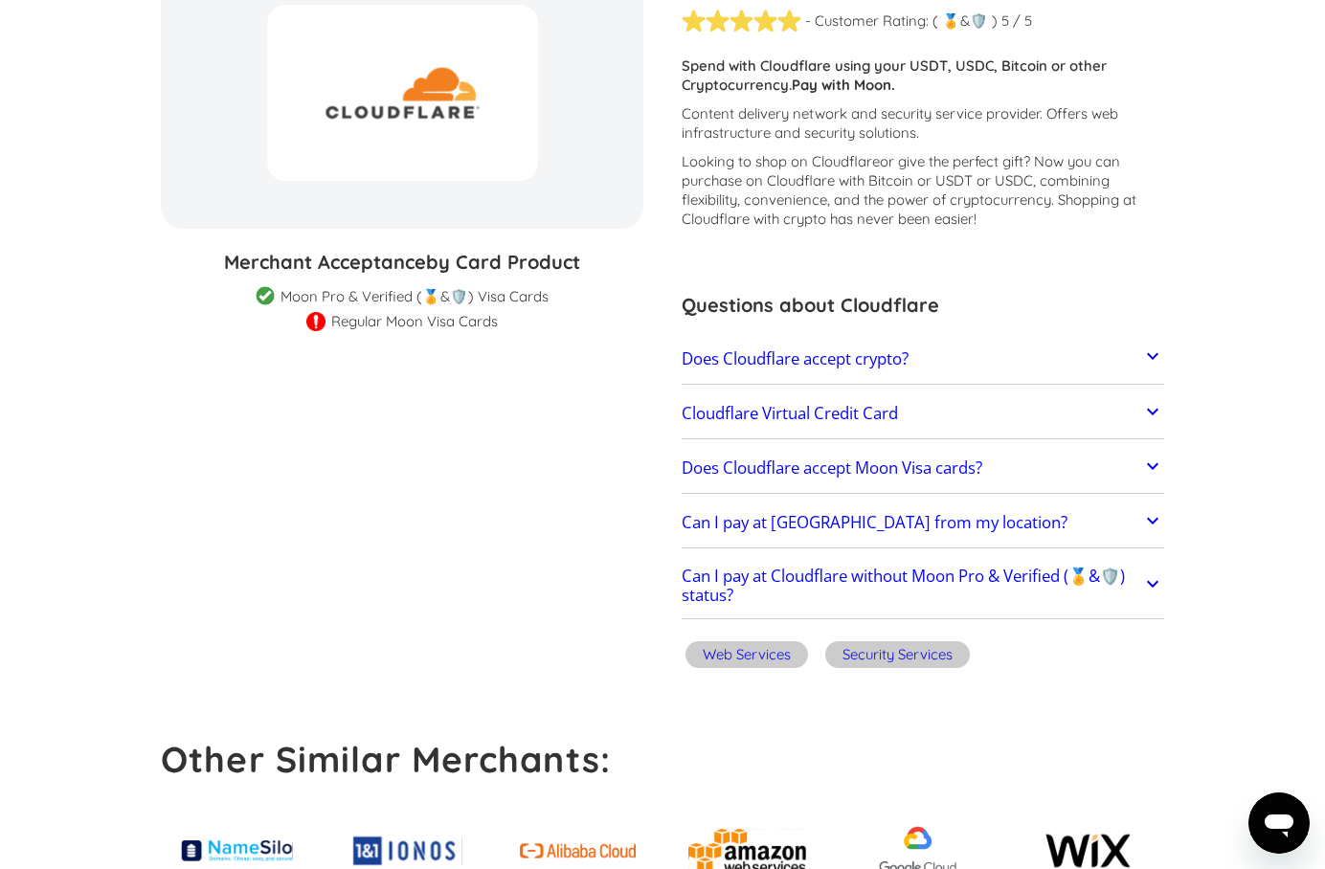
click at [869, 416] on h2 "Cloudflare Virtual Credit Card" at bounding box center [790, 413] width 216 height 19
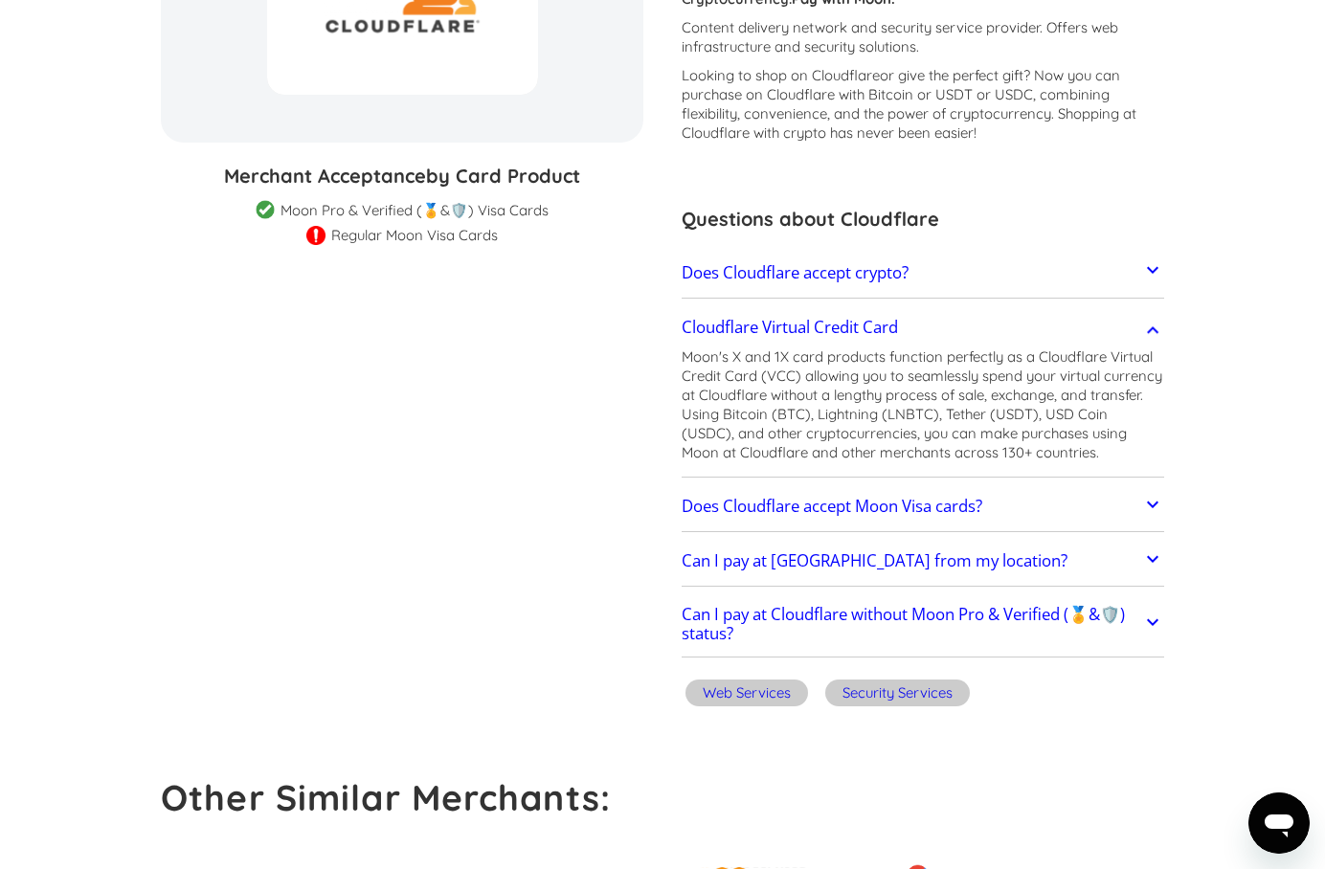
scroll to position [330, 0]
click at [820, 268] on h2 "Does Cloudflare accept crypto?" at bounding box center [795, 271] width 227 height 19
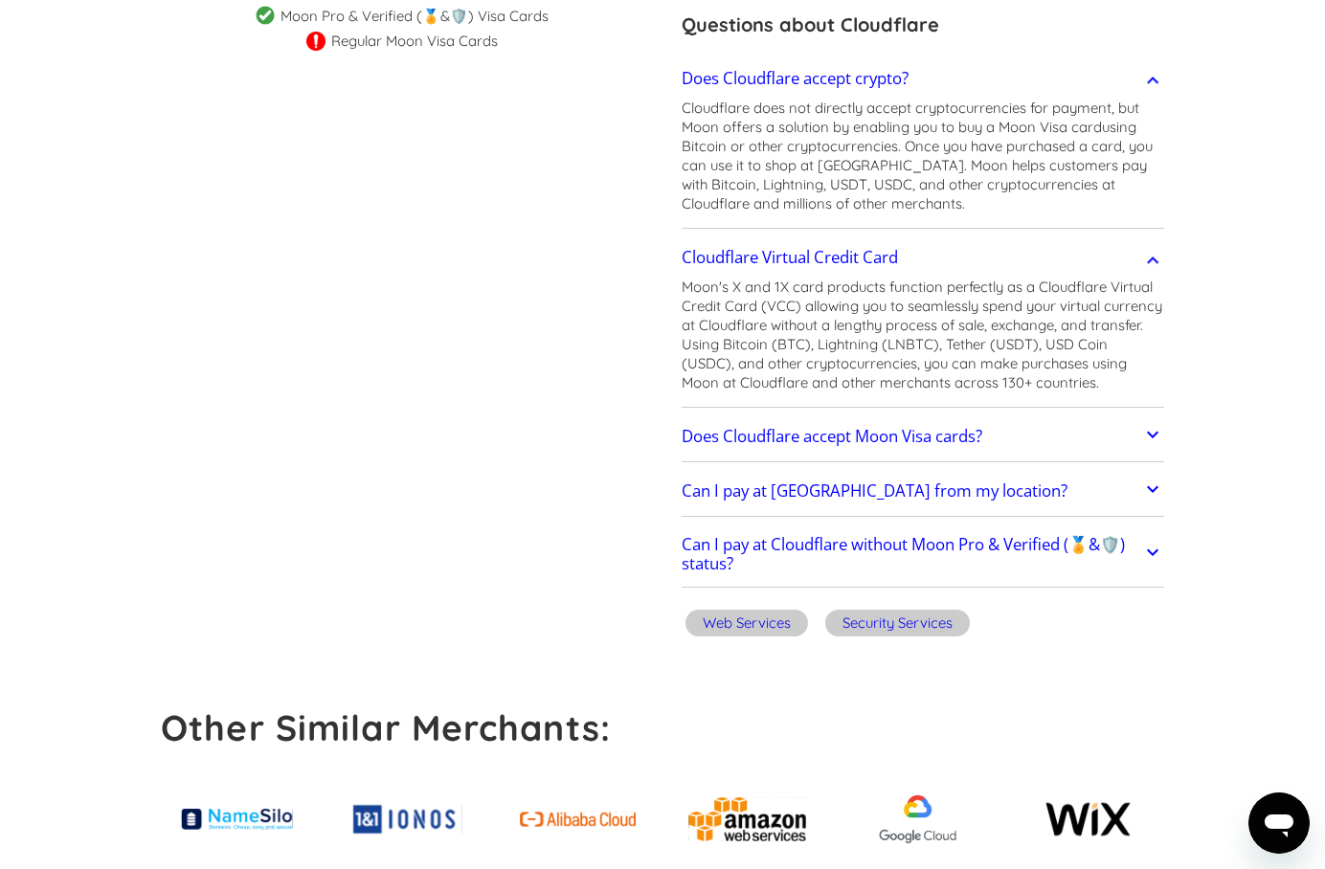
scroll to position [545, 0]
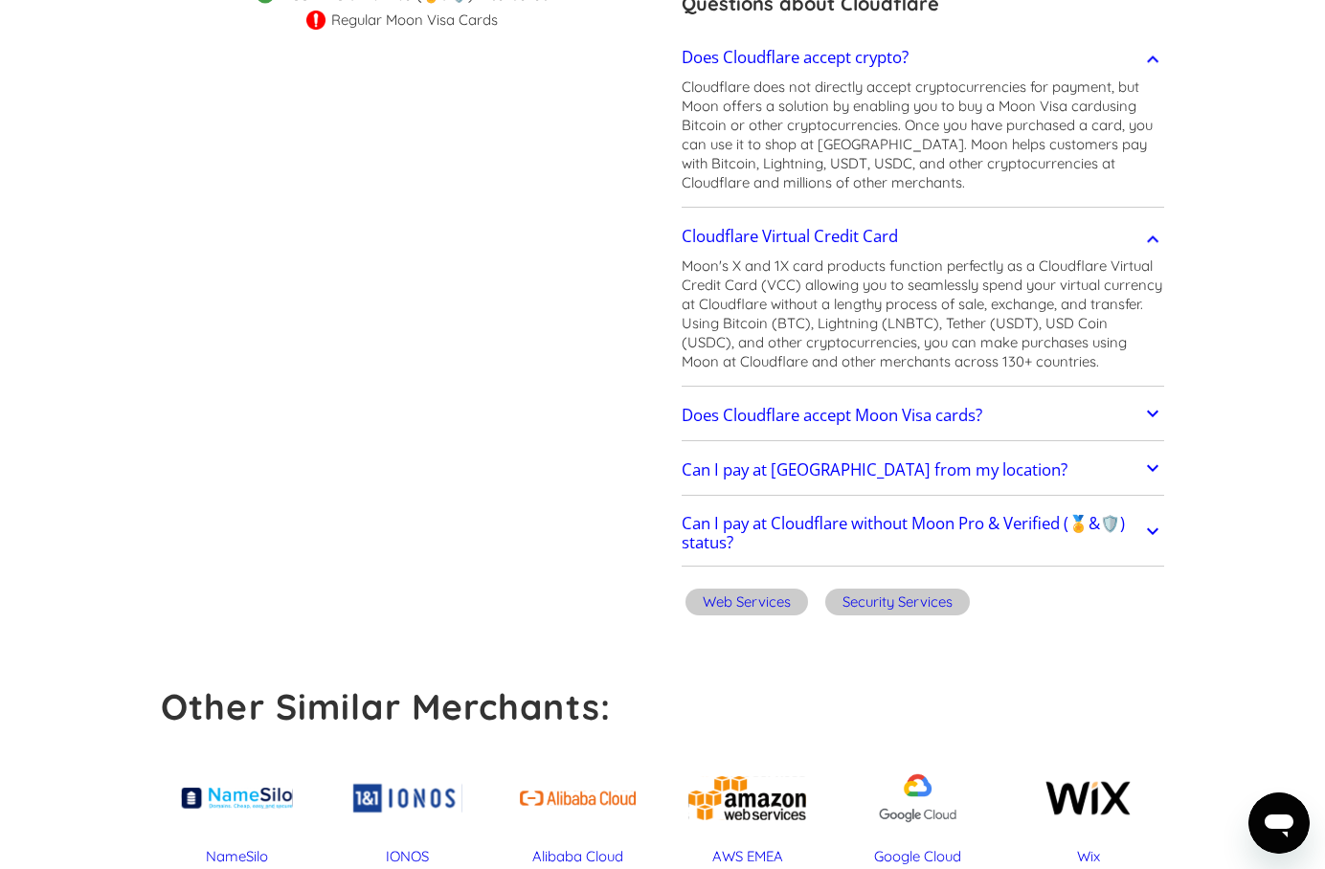
click at [737, 417] on h2 "Does Cloudflare accept Moon Visa cards?" at bounding box center [832, 415] width 301 height 19
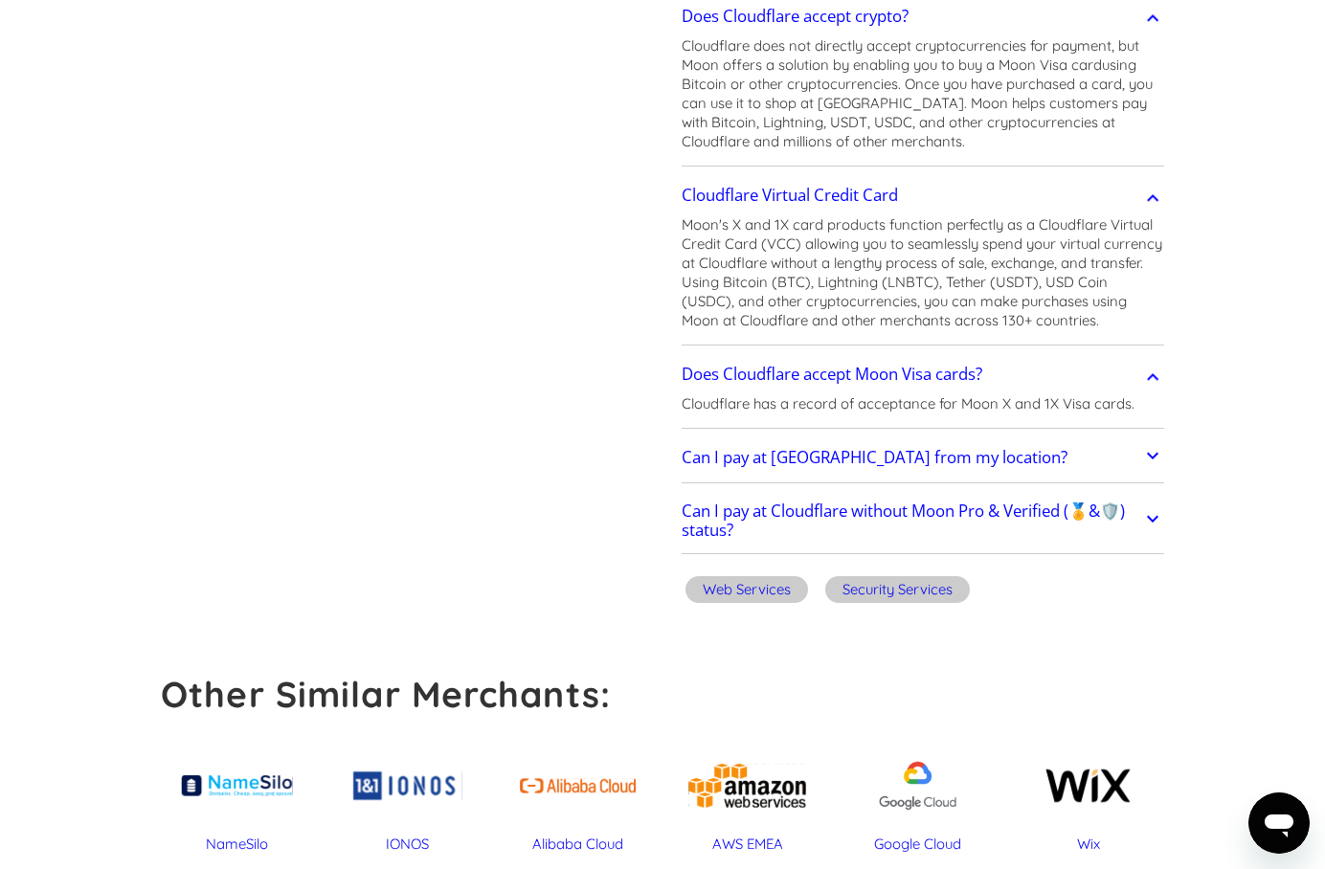
scroll to position [589, 0]
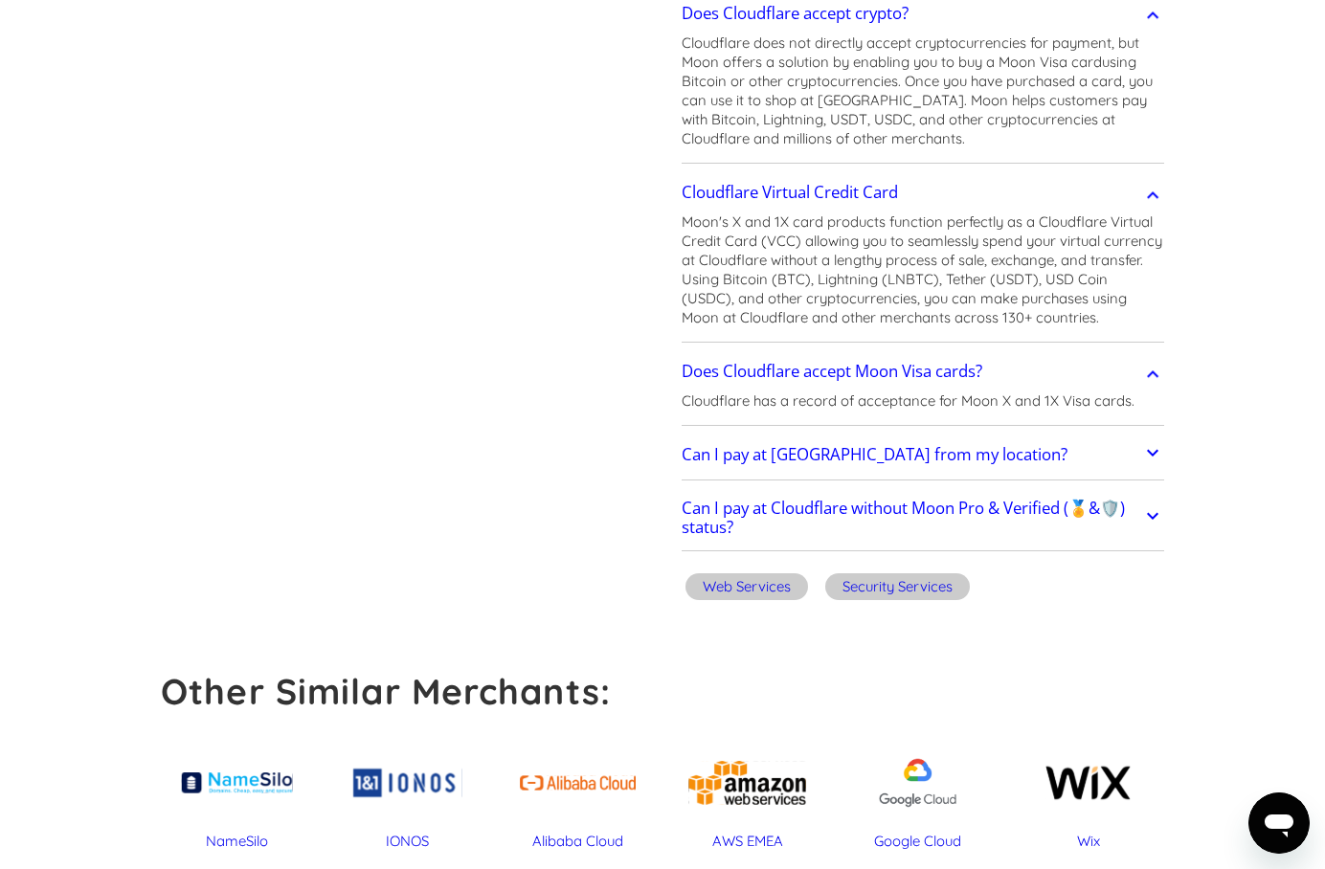
click at [721, 464] on h2 "Can I pay at Cloudflare from my location?" at bounding box center [875, 454] width 386 height 19
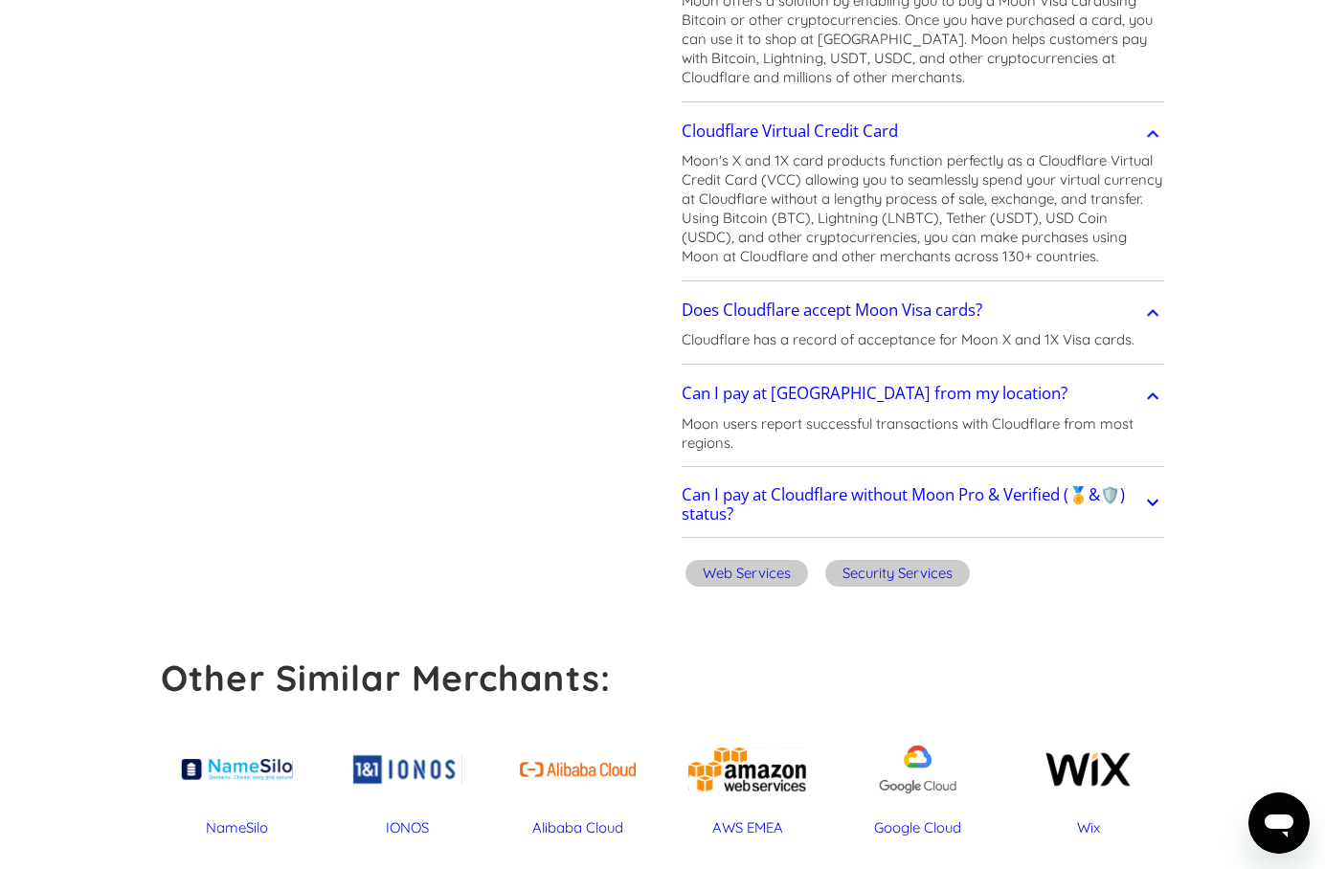
scroll to position [654, 0]
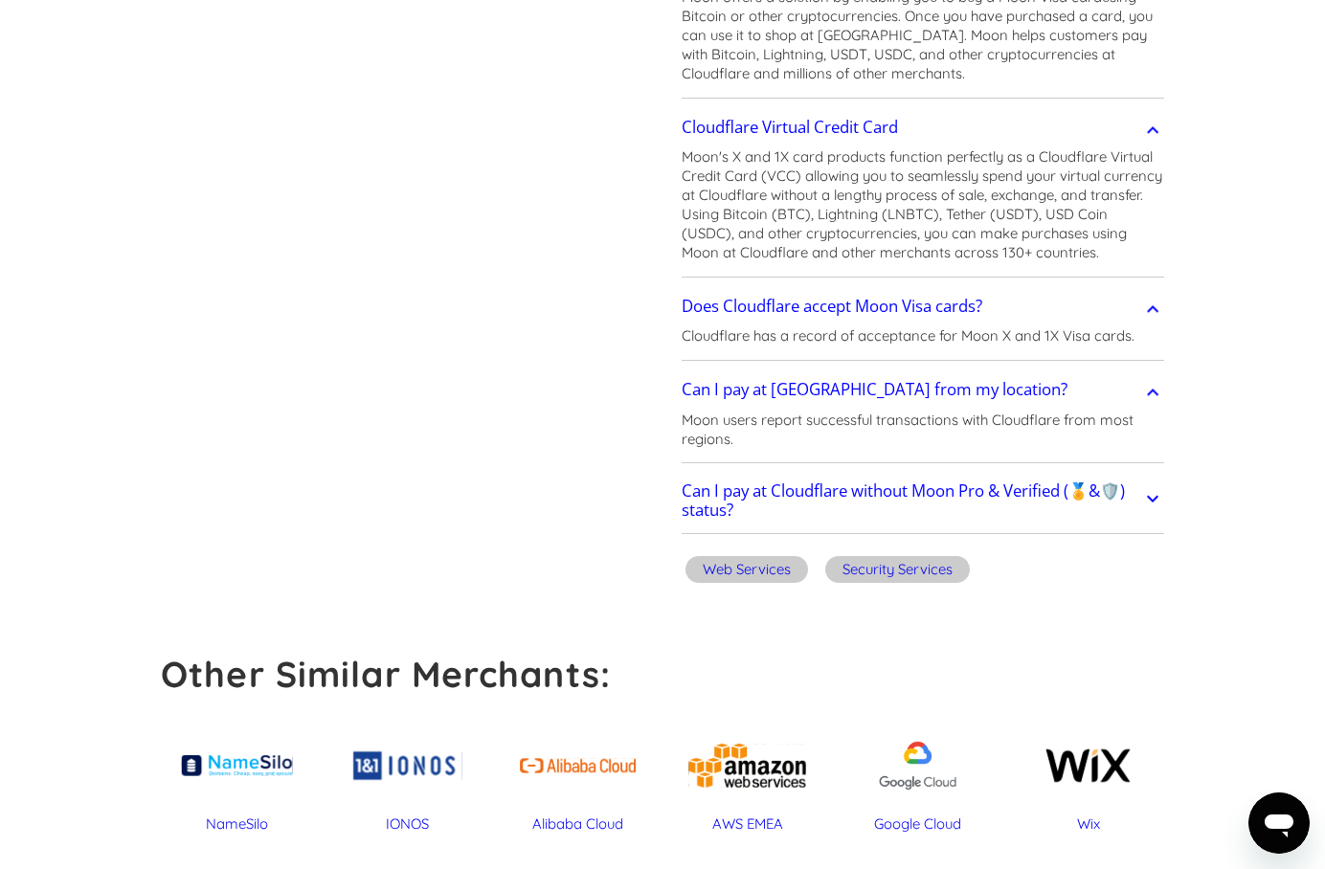
click at [1150, 510] on icon at bounding box center [1152, 498] width 23 height 23
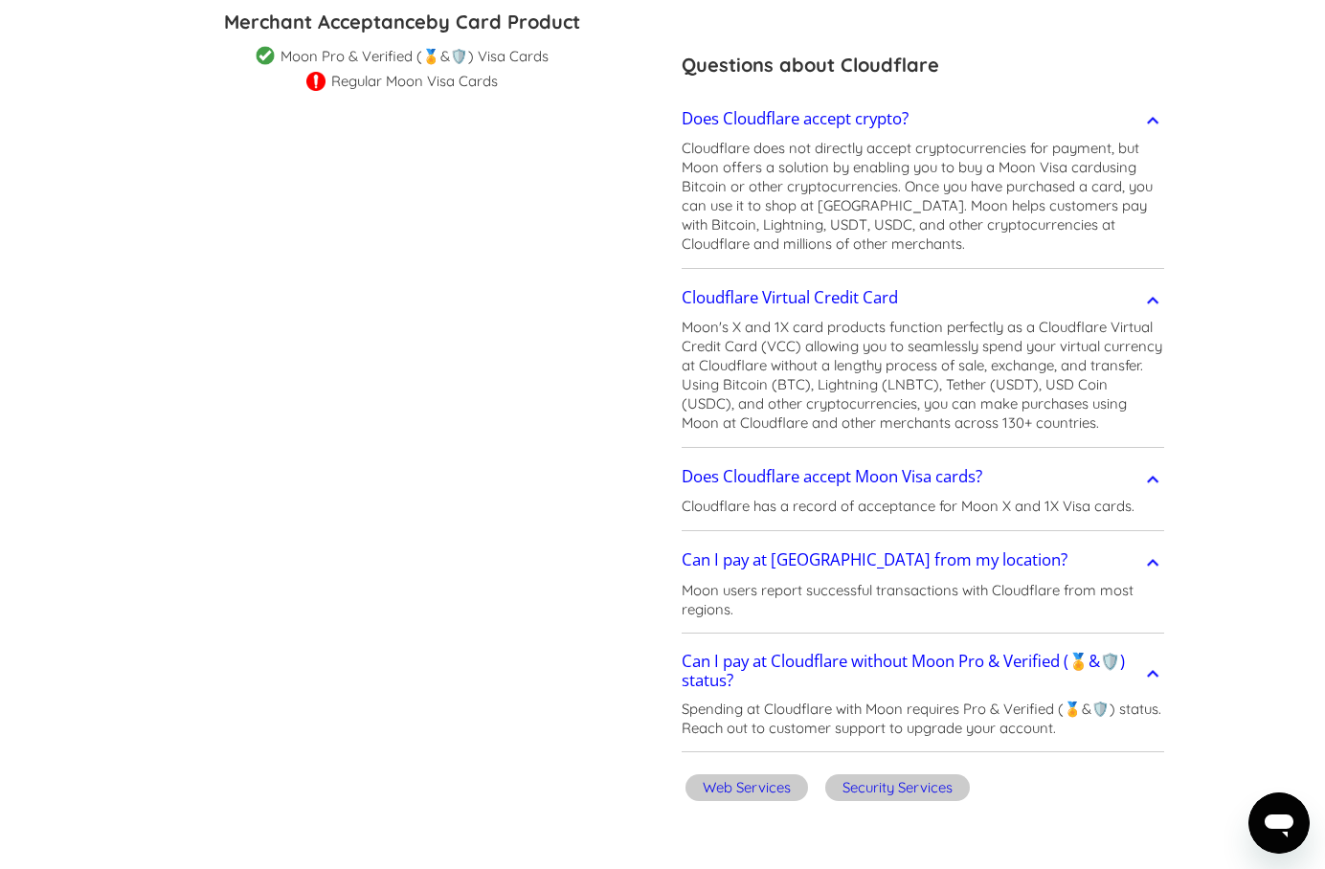
scroll to position [0, 0]
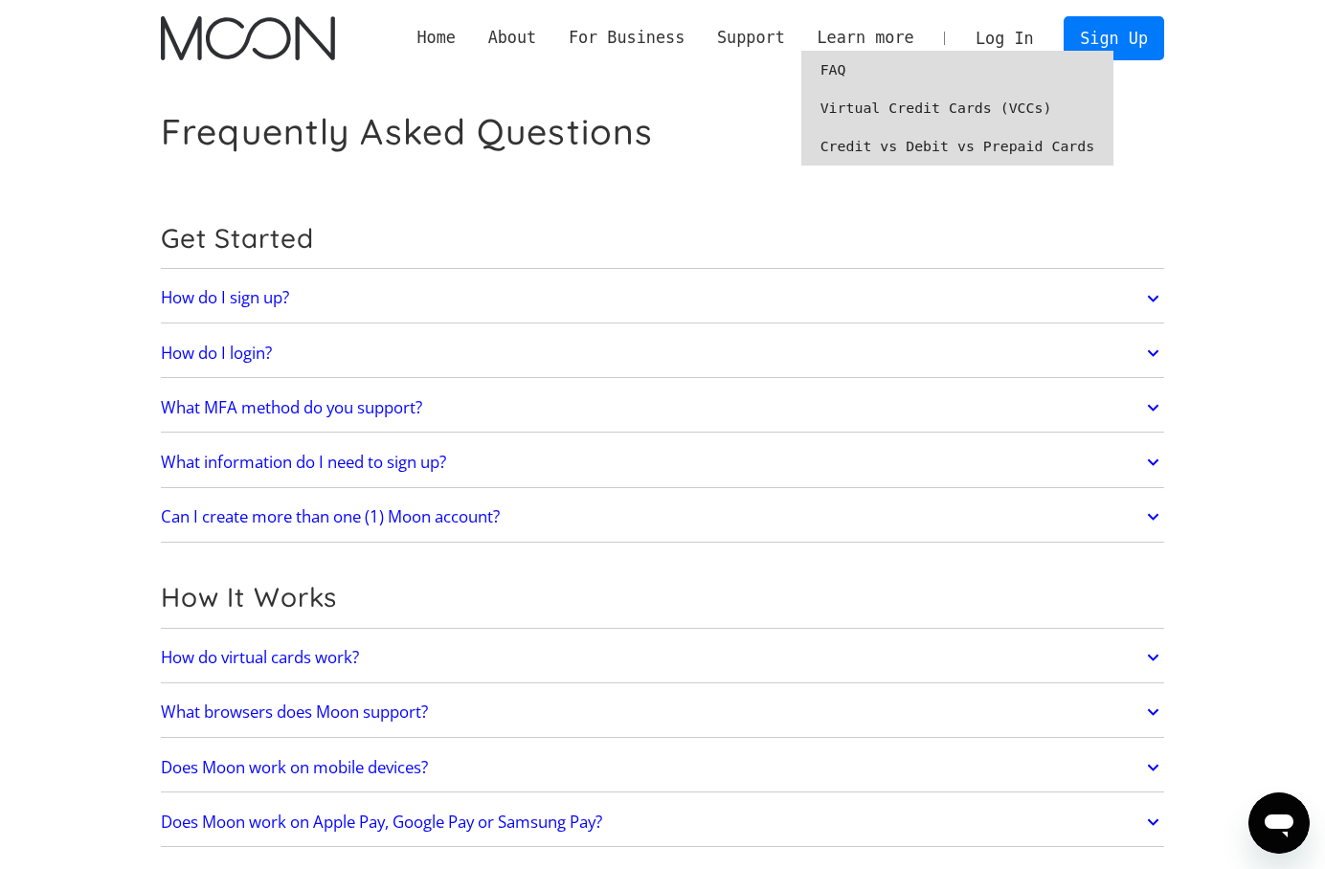
click at [837, 84] on link "FAQ" at bounding box center [957, 70] width 313 height 38
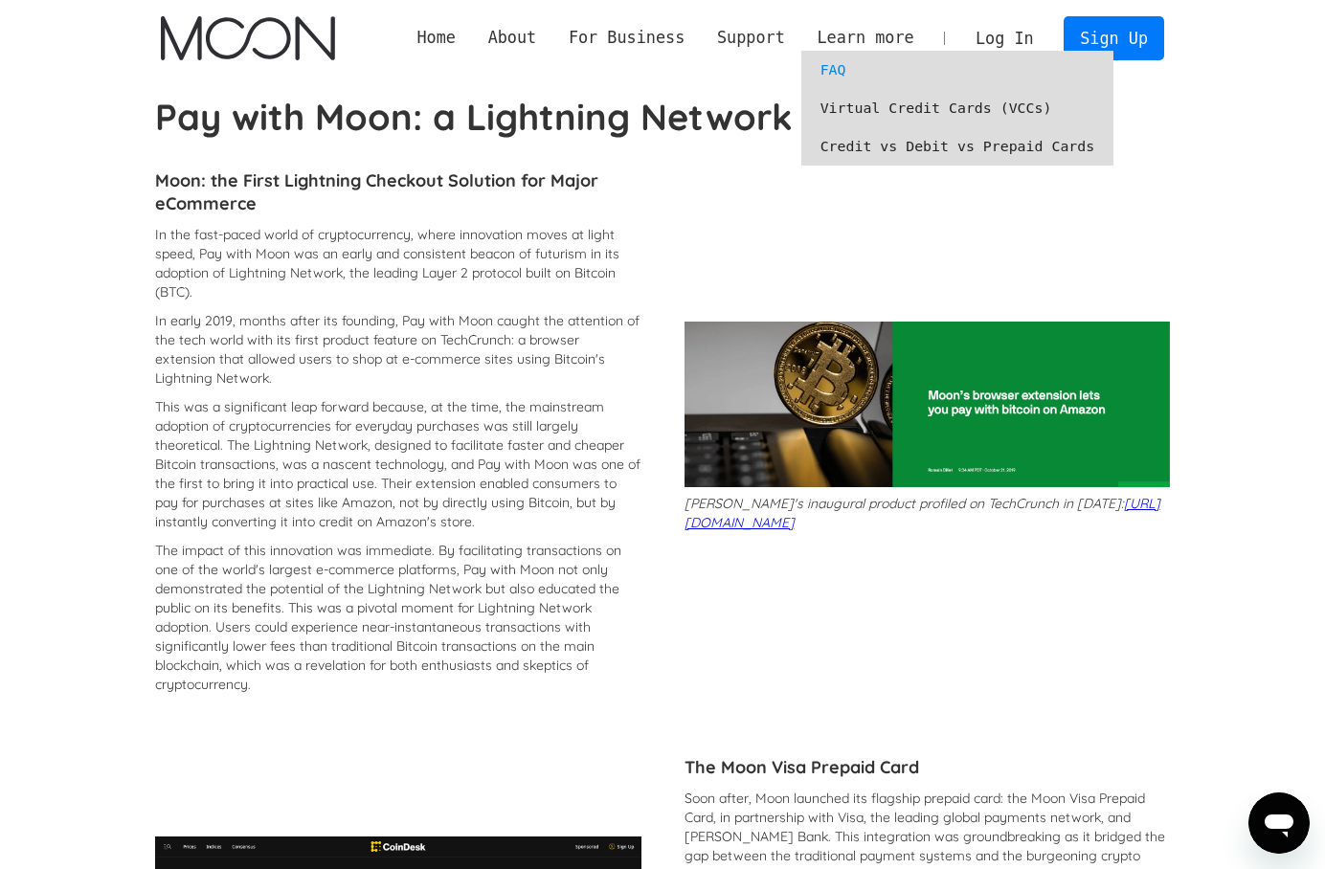
click at [866, 110] on link "Virtual Credit Cards (VCCs)" at bounding box center [957, 108] width 313 height 38
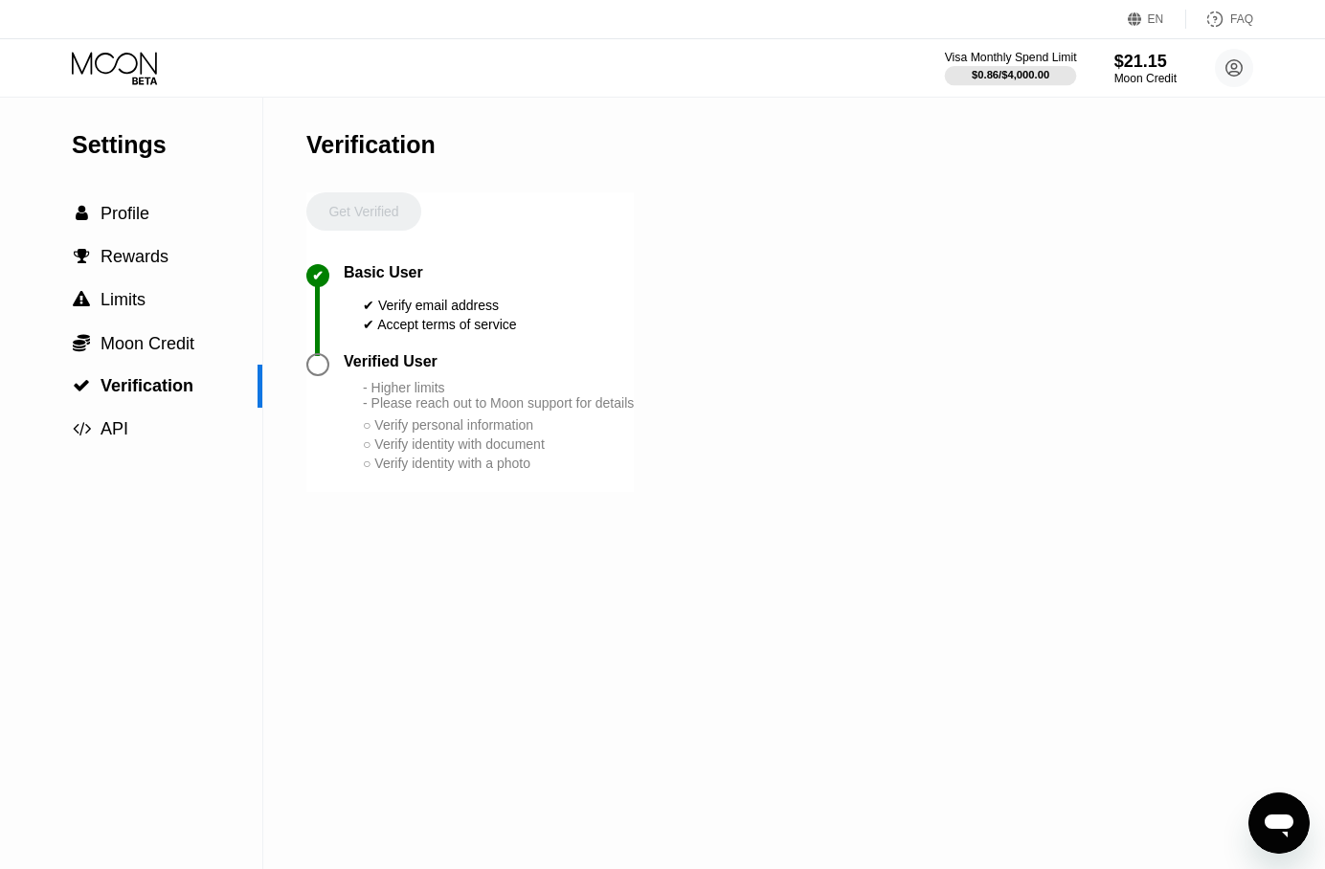
click at [1027, 69] on div "$0.86 / $4,000.00" at bounding box center [1011, 74] width 78 height 11
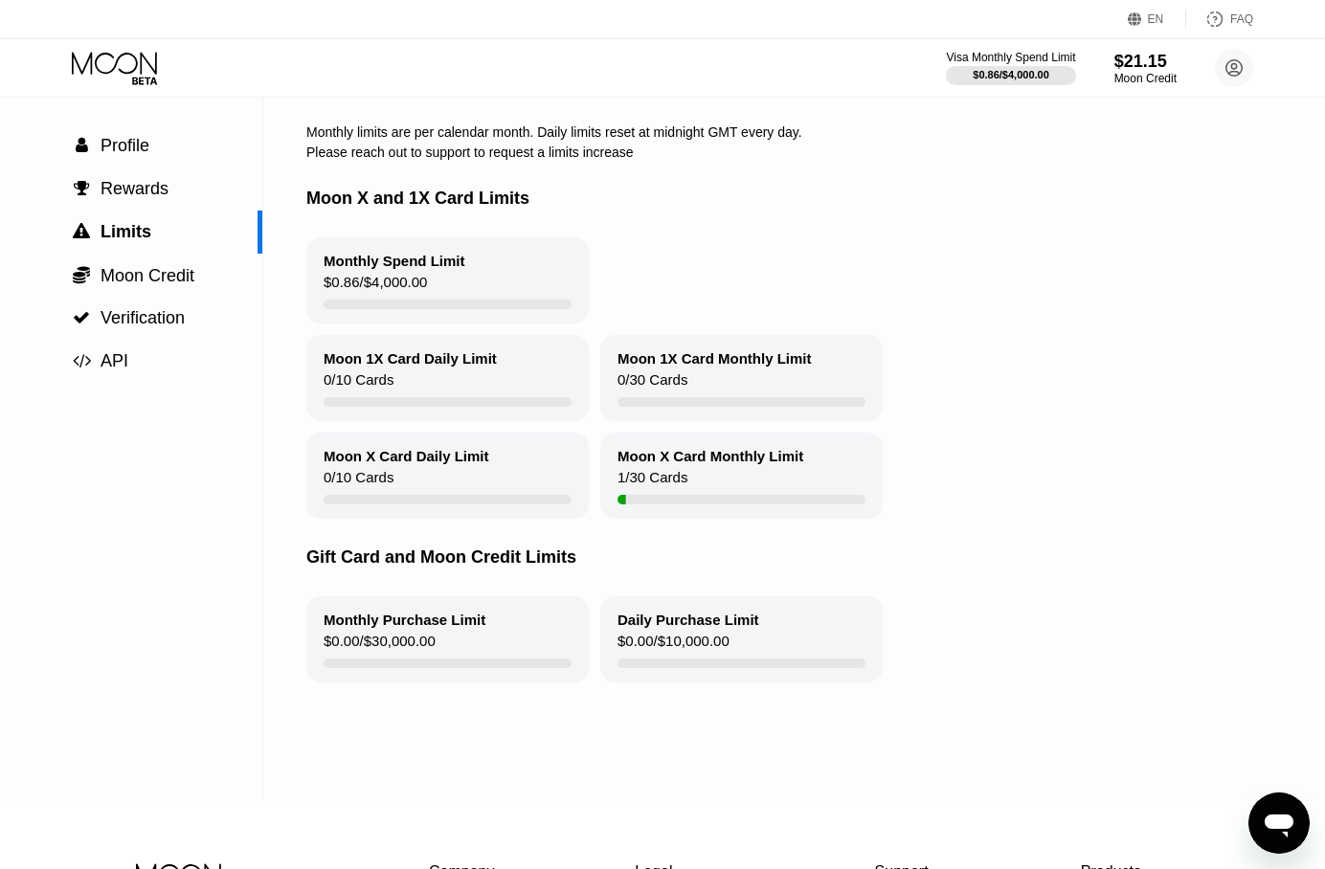
scroll to position [72, 0]
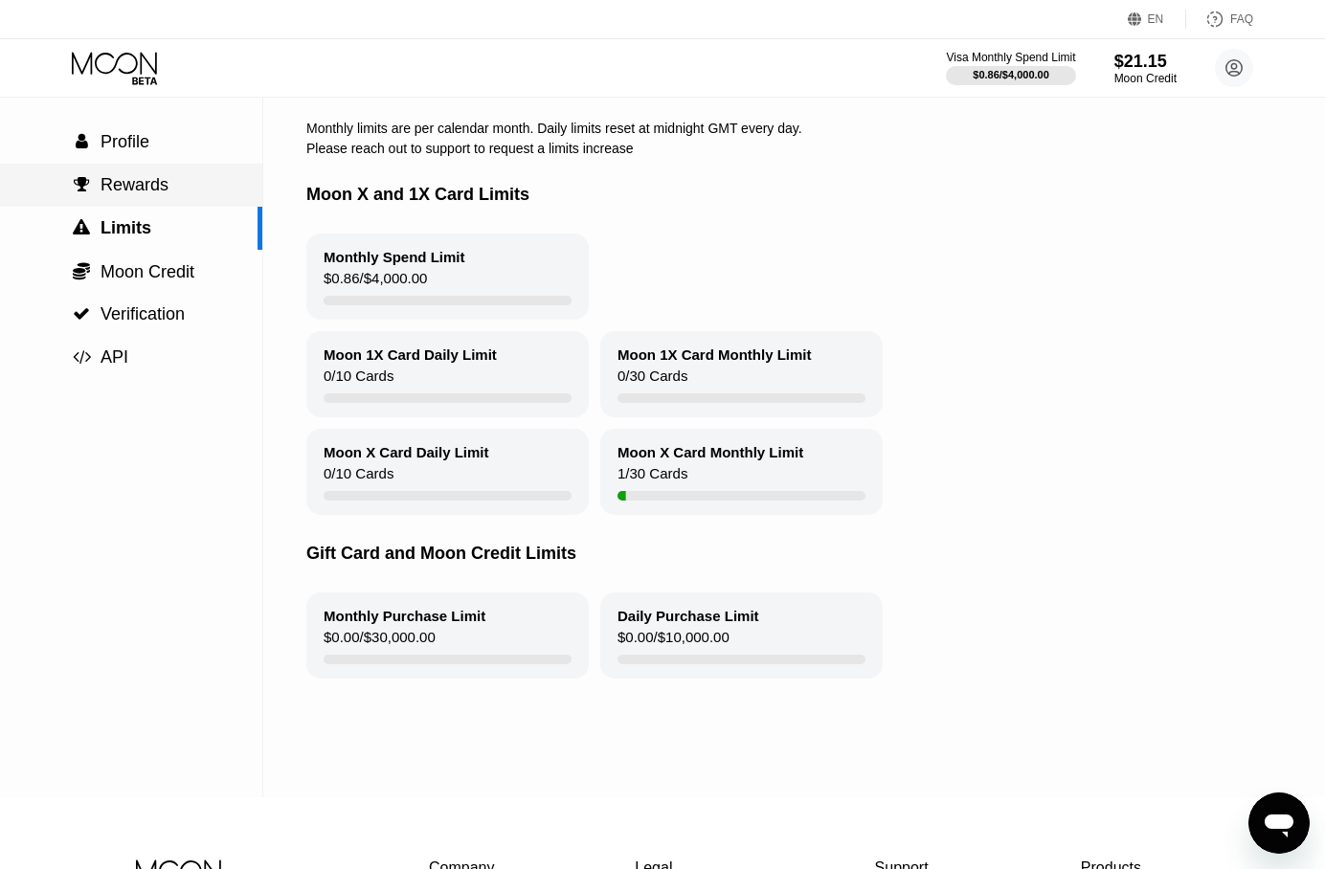
click at [125, 205] on div " Rewards" at bounding box center [131, 185] width 262 height 43
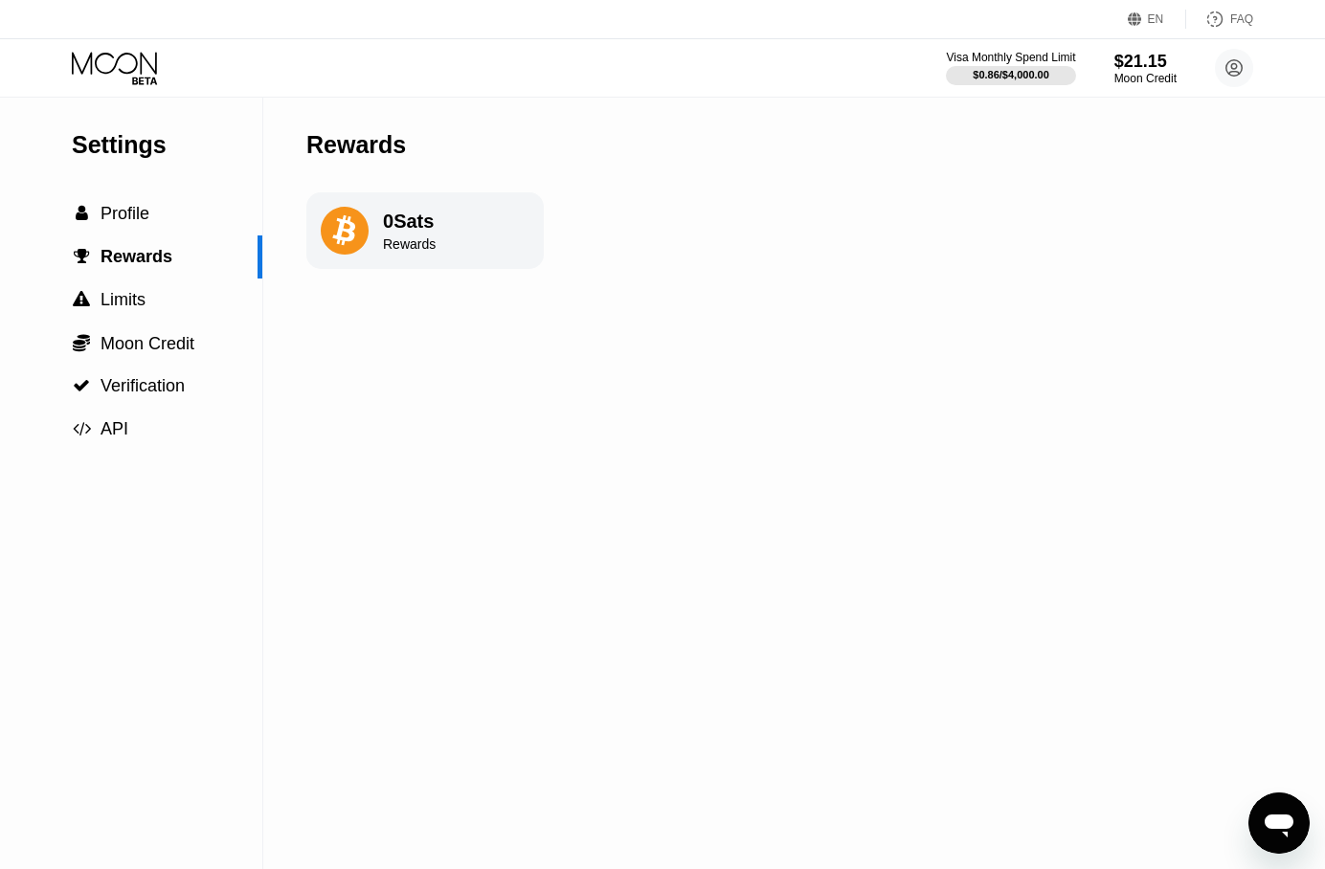
click at [124, 156] on div "Settings" at bounding box center [167, 145] width 191 height 28
click at [124, 211] on span "Profile" at bounding box center [125, 213] width 49 height 19
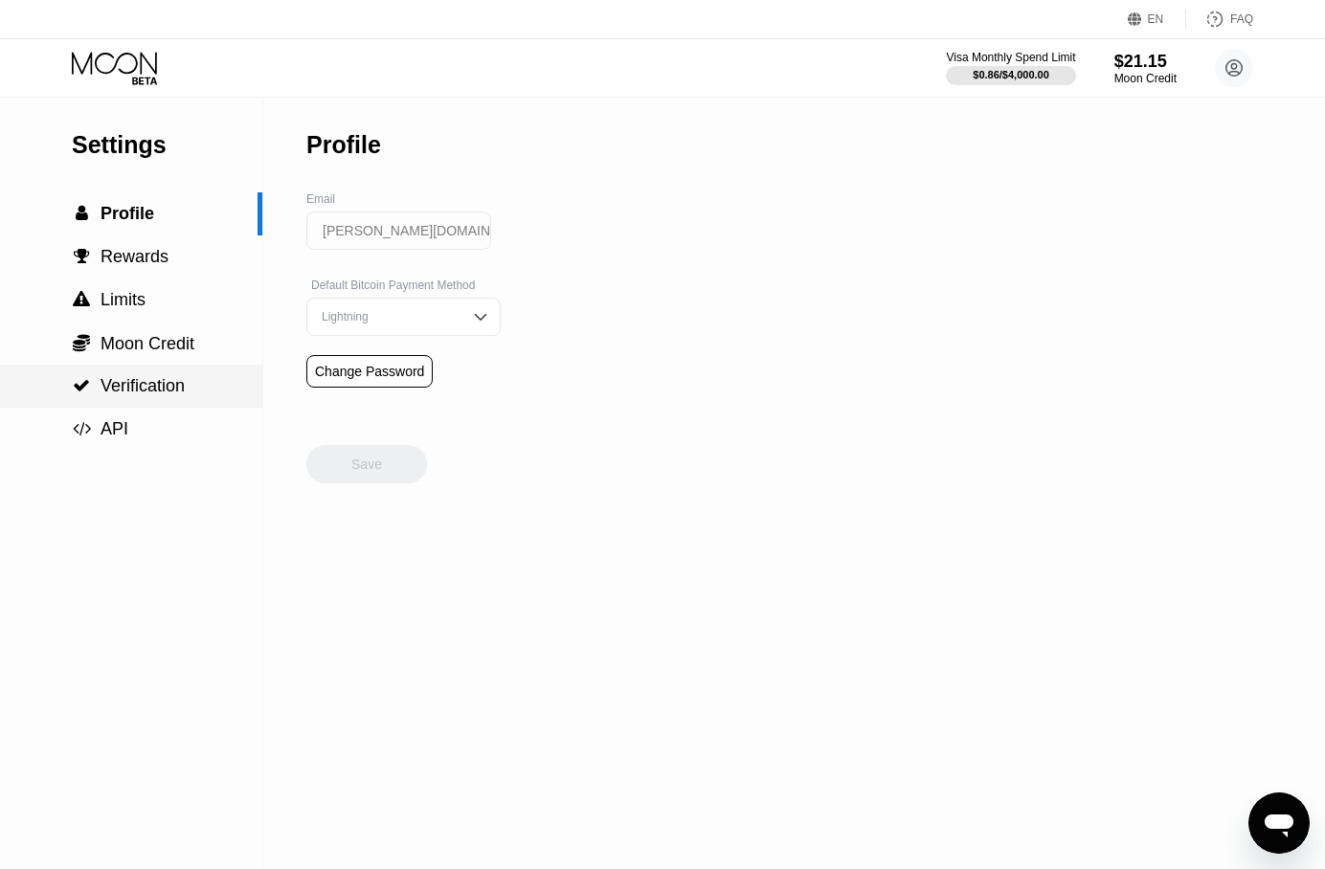
click at [162, 395] on span "Verification" at bounding box center [143, 385] width 84 height 19
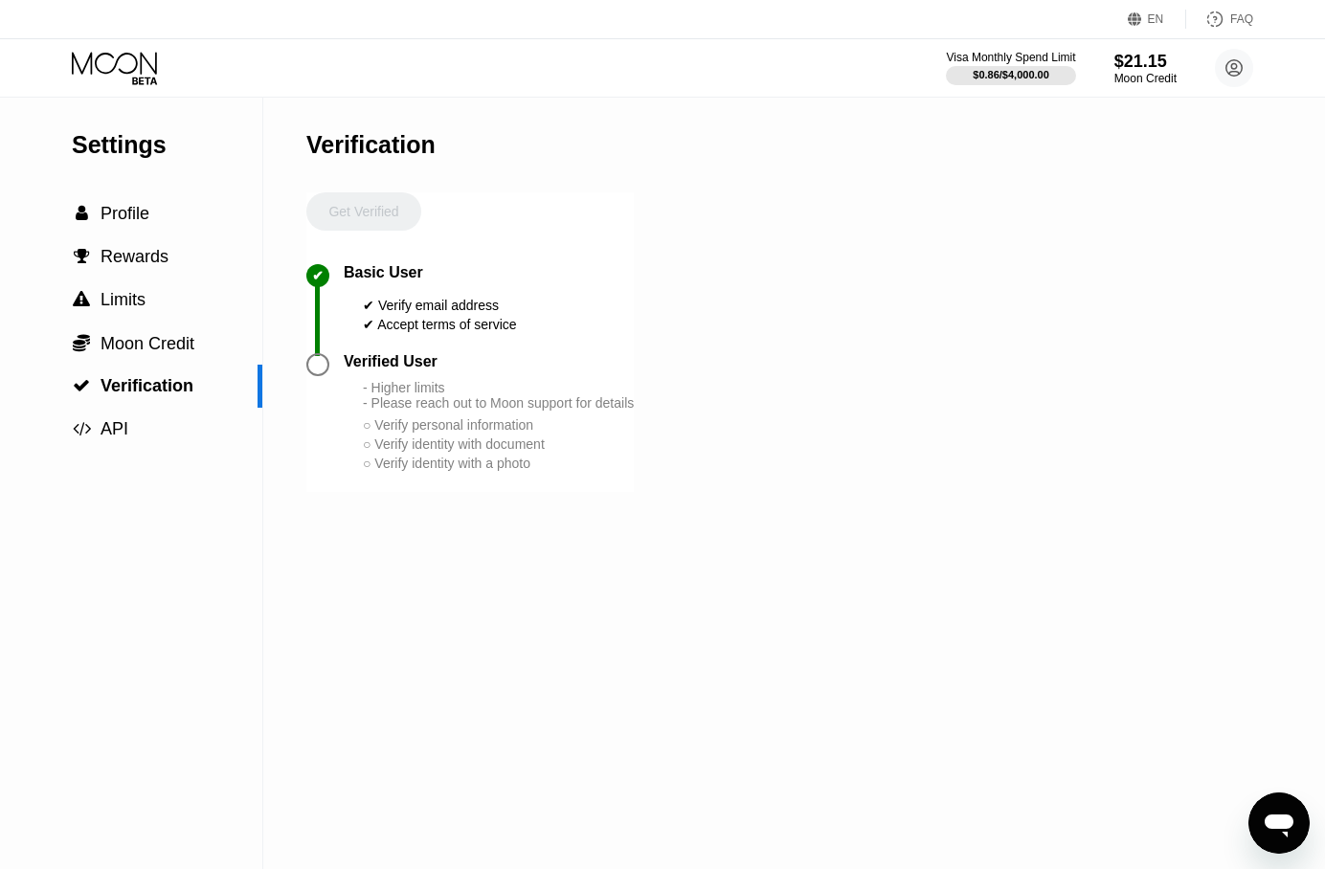
click at [308, 373] on div at bounding box center [317, 364] width 23 height 23
click at [318, 373] on div at bounding box center [317, 364] width 23 height 23
click at [384, 216] on div "Get Verified" at bounding box center [363, 228] width 115 height 72
click at [136, 445] on div " API" at bounding box center [131, 429] width 262 height 43
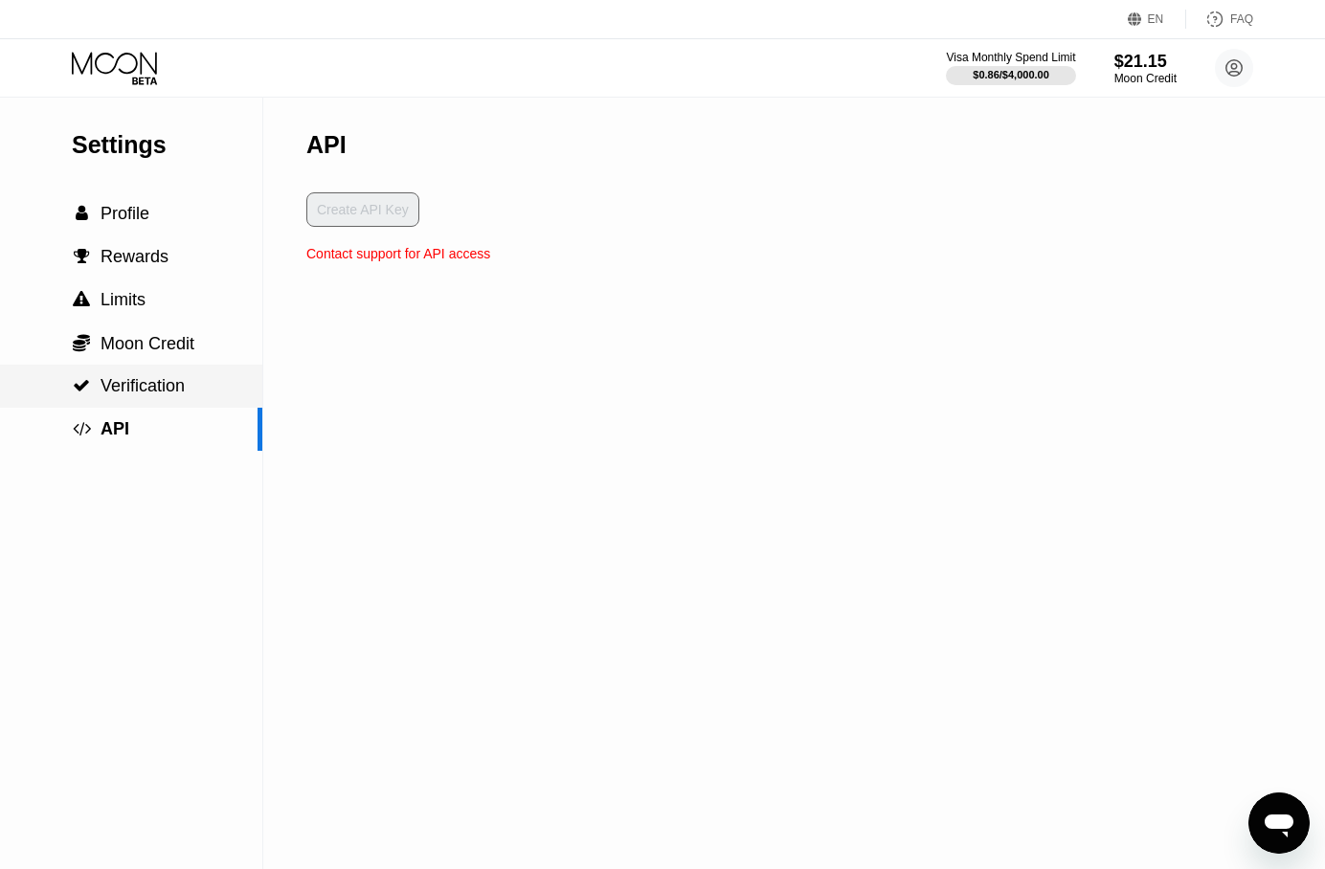
click at [176, 402] on div " Verification" at bounding box center [131, 386] width 262 height 43
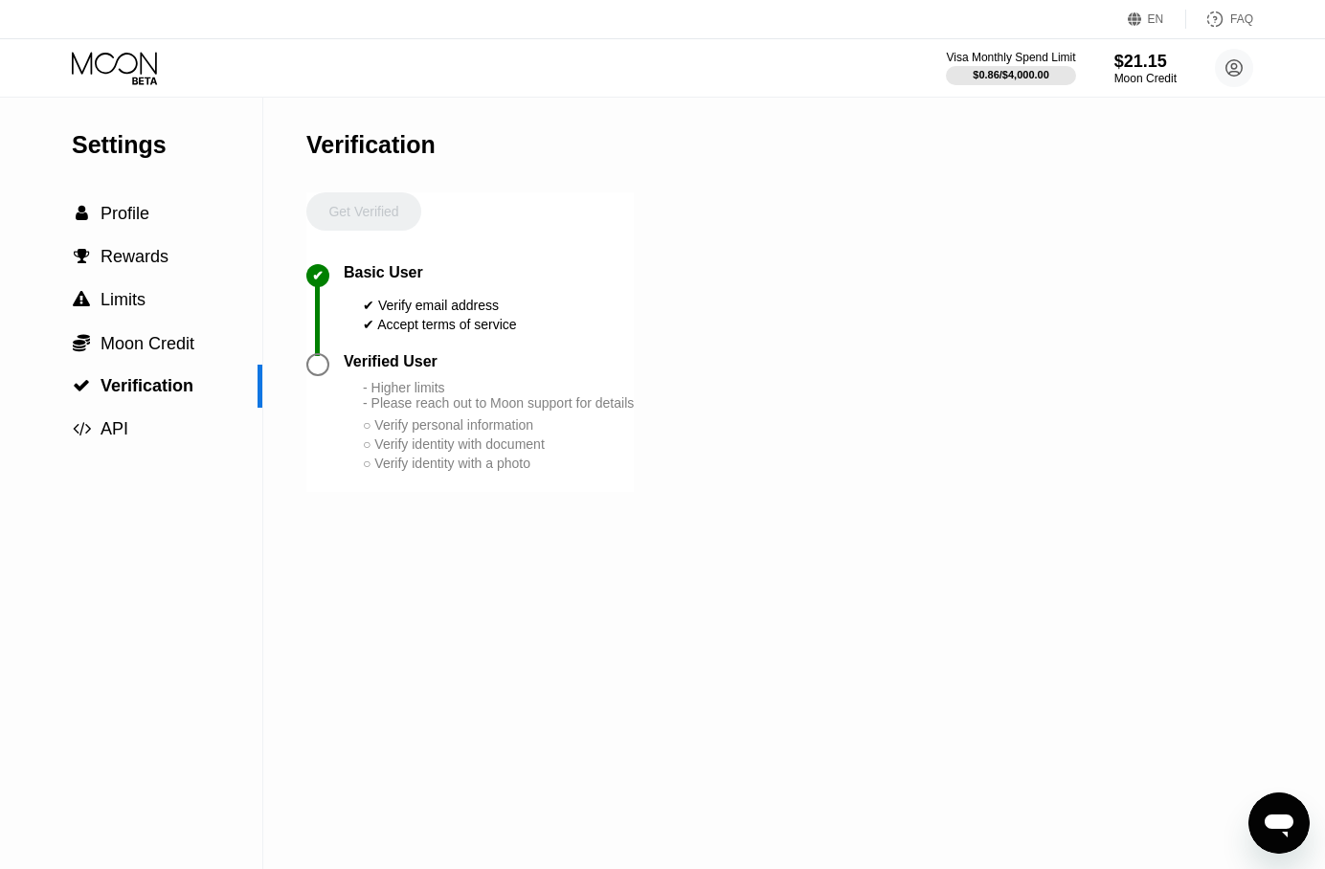
click at [1270, 820] on icon "Open messaging window" at bounding box center [1279, 826] width 29 height 23
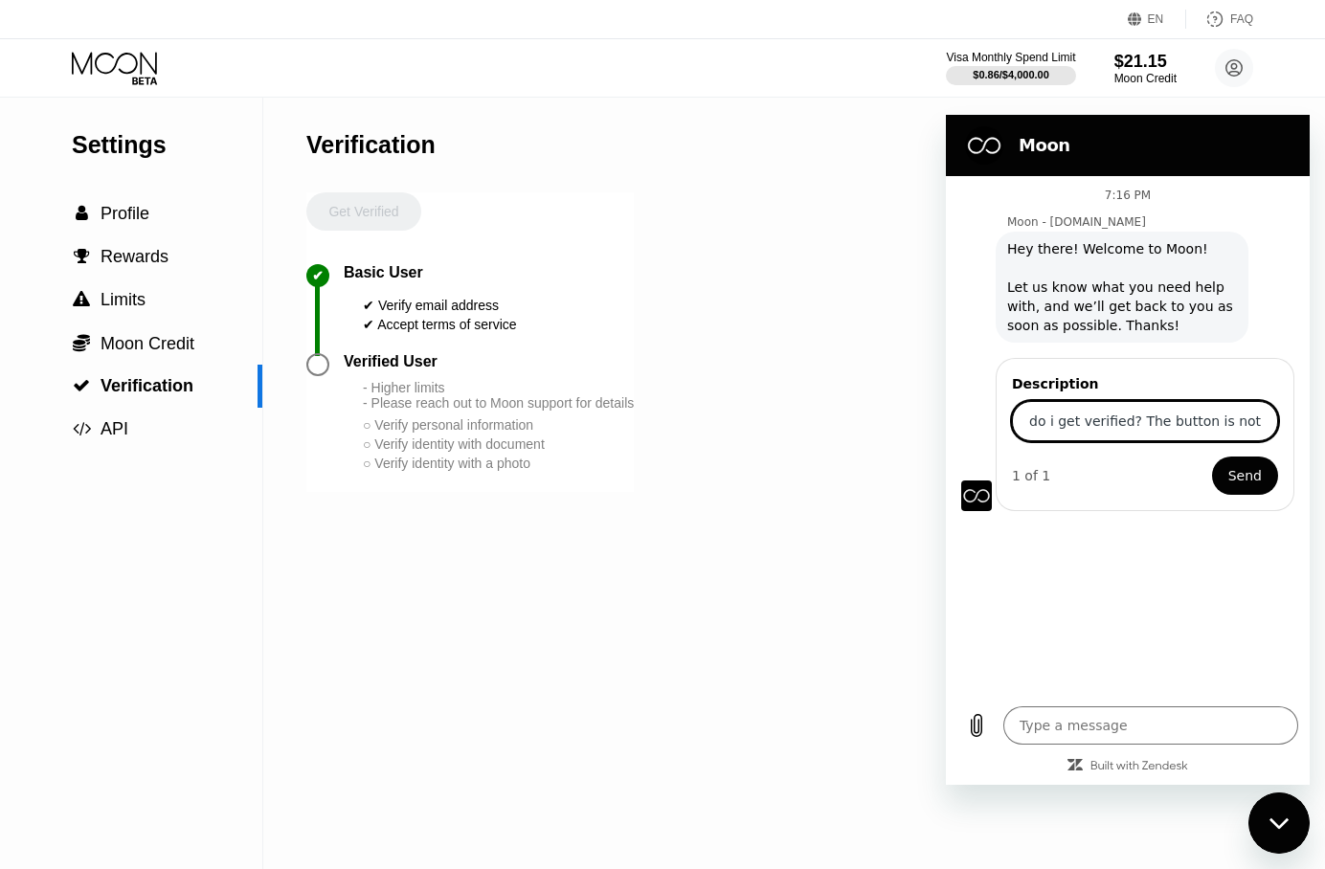
scroll to position [0, 43]
type input "How do i get verified? The button is not active"
click at [1212, 457] on button "Send" at bounding box center [1245, 476] width 66 height 38
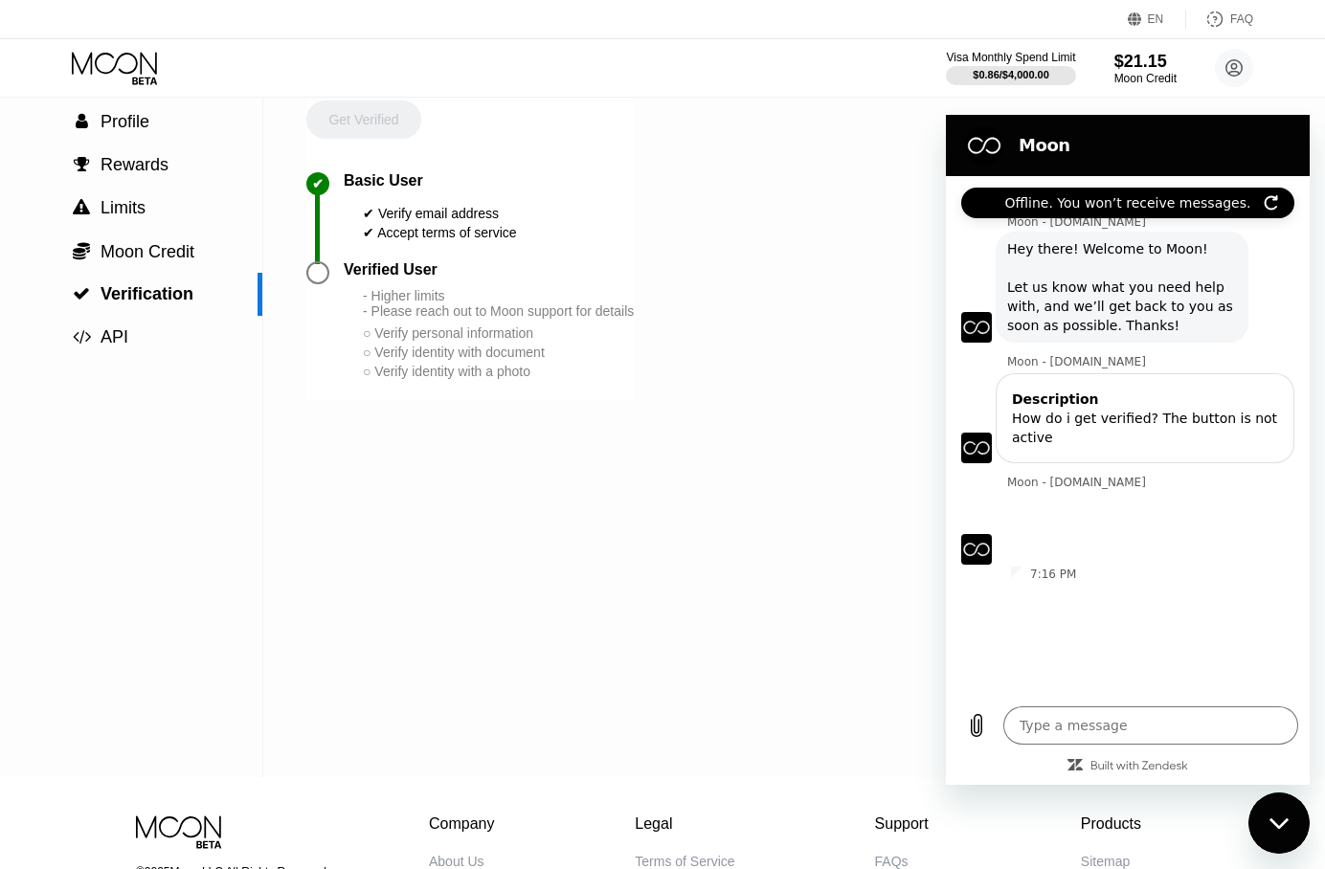
scroll to position [103, 0]
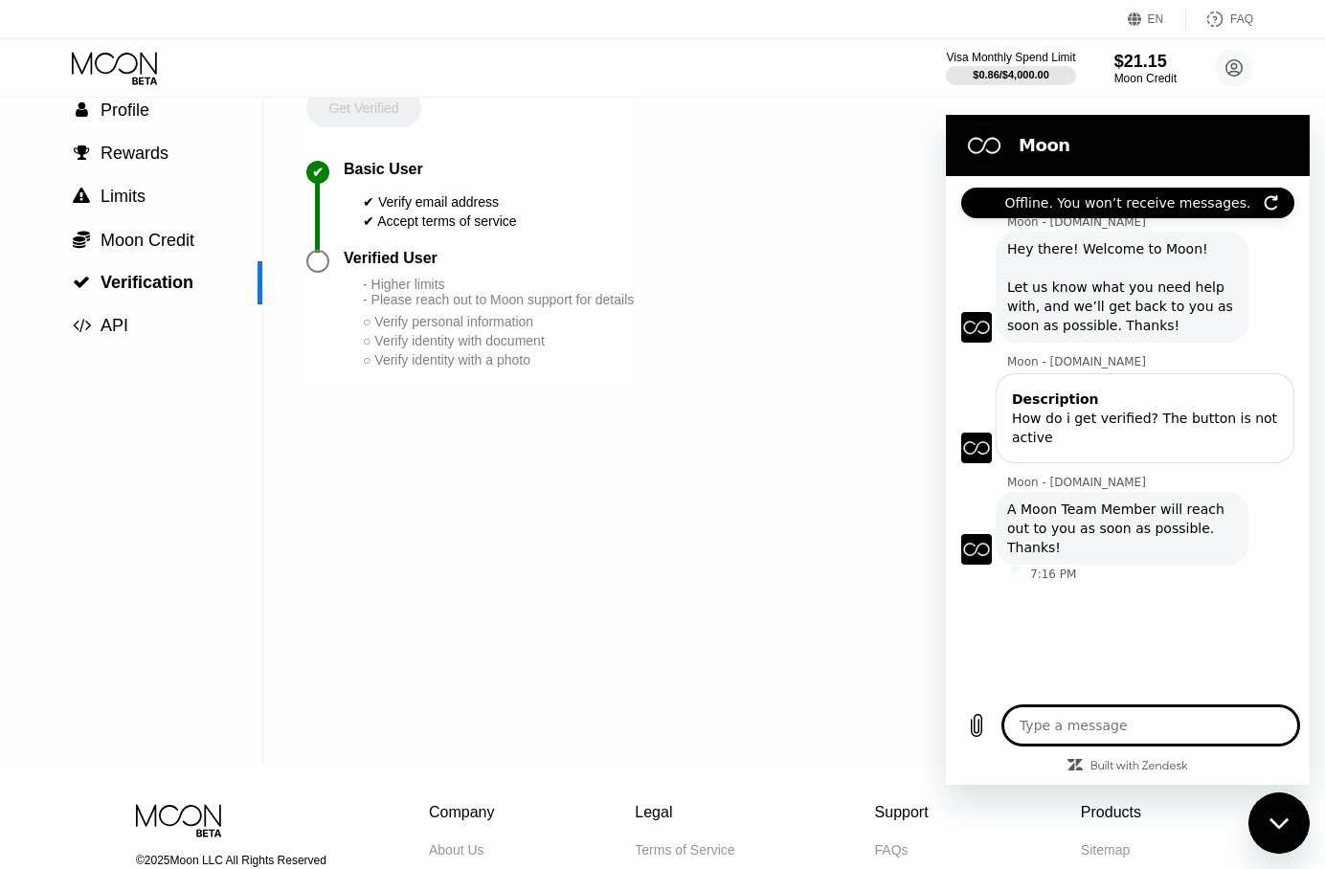
click at [1285, 824] on icon "Close messaging window" at bounding box center [1280, 824] width 20 height 12
type textarea "x"
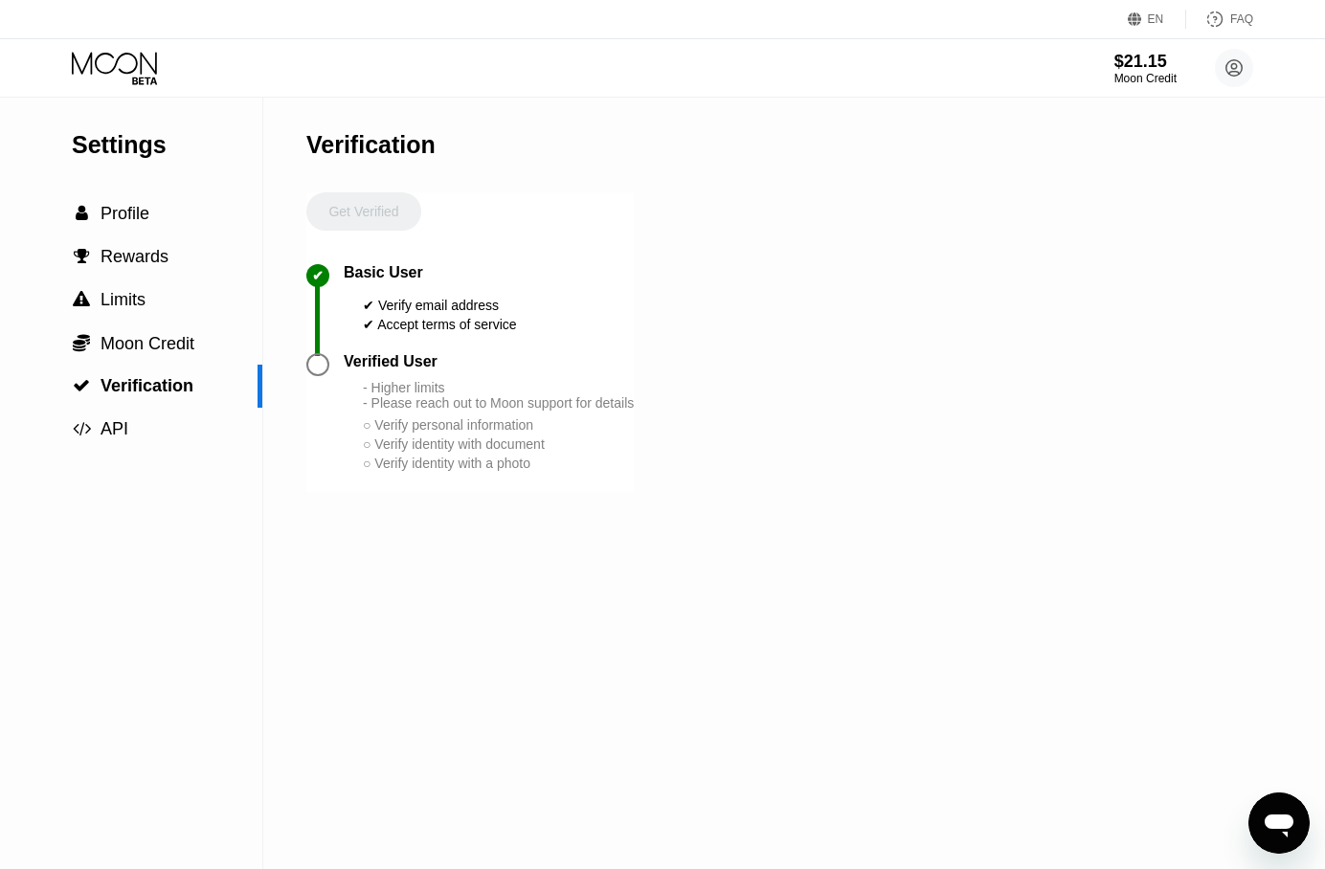
click at [1267, 825] on icon "Open messaging window" at bounding box center [1279, 826] width 29 height 23
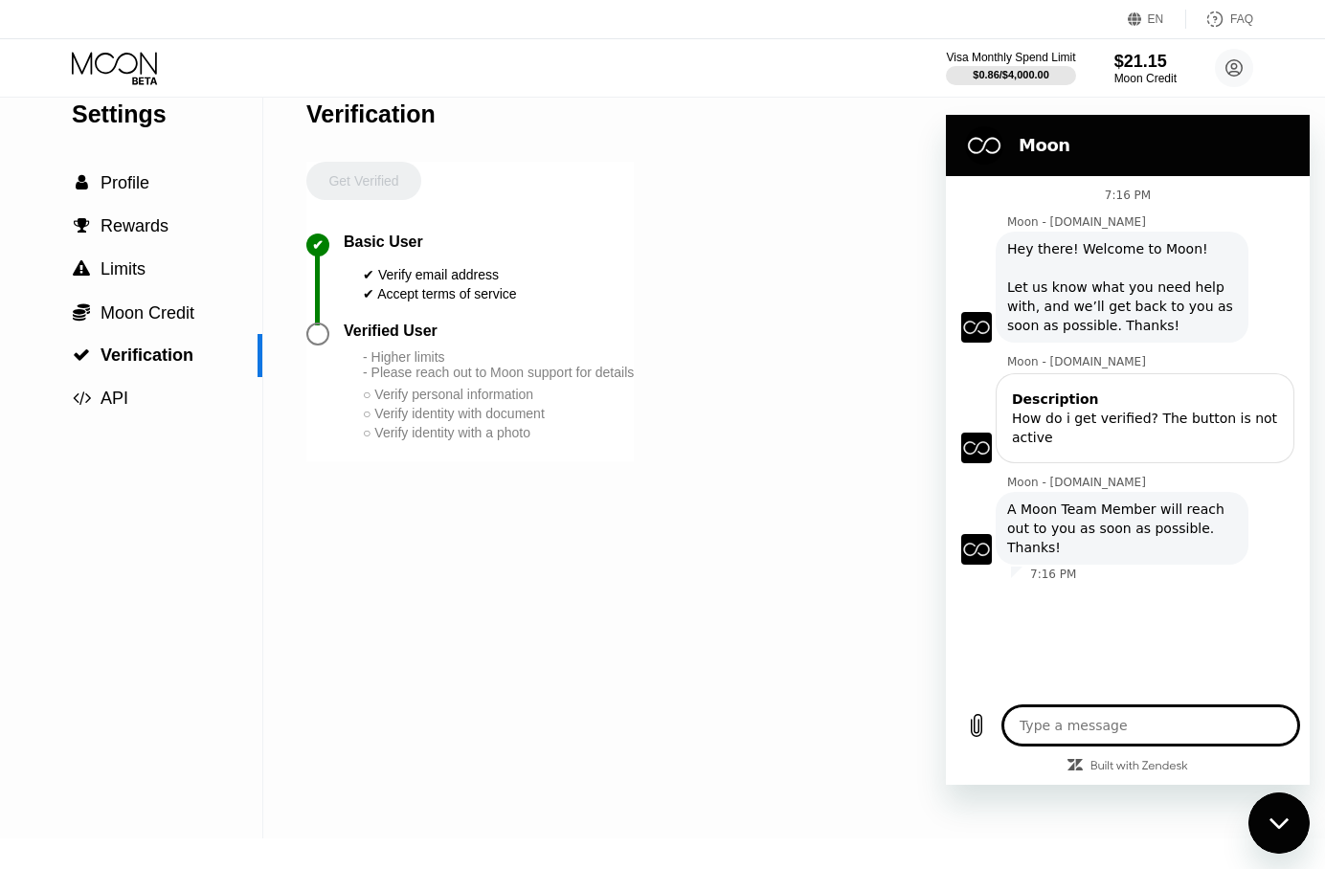
scroll to position [34, 0]
type textarea "x"
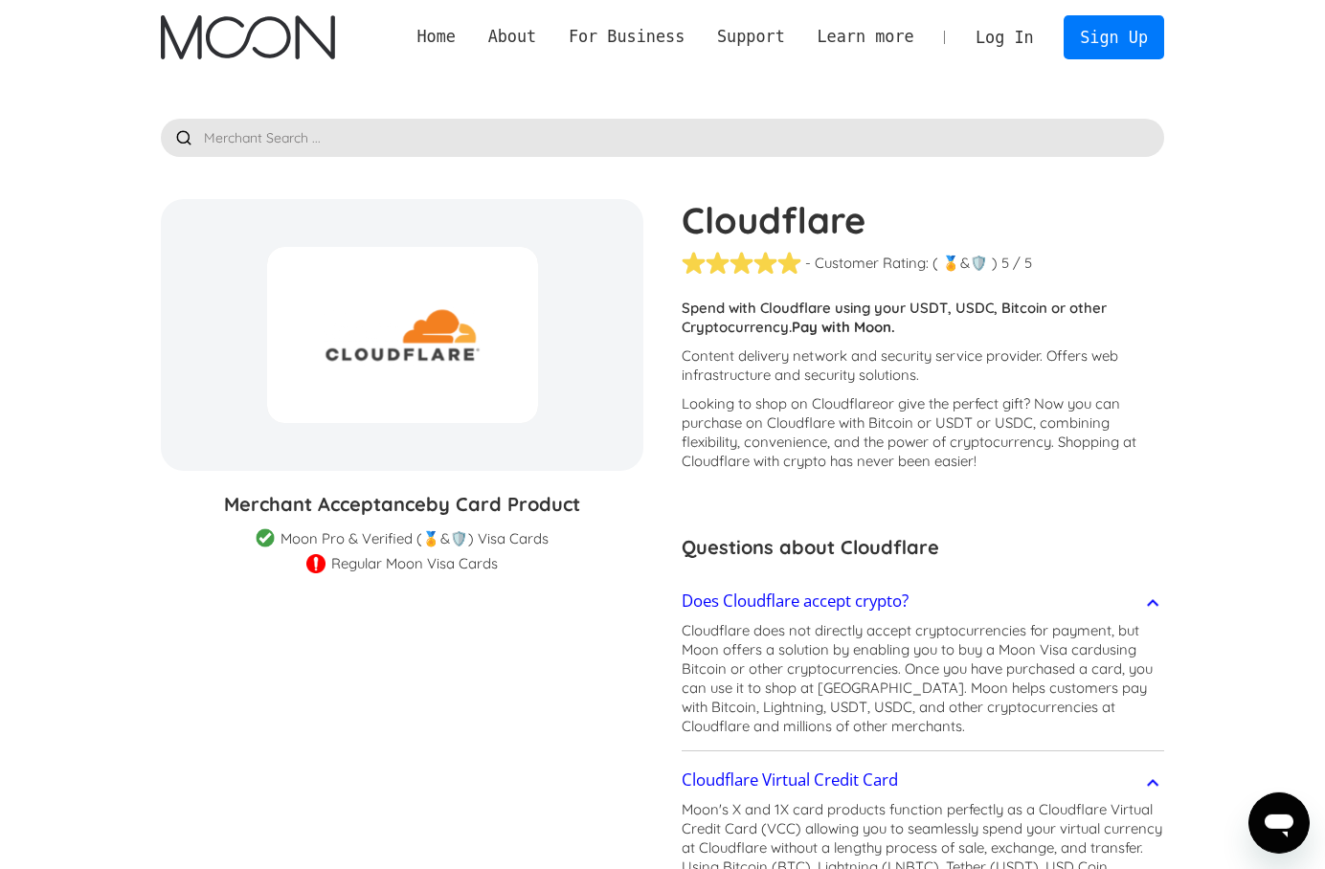
click at [448, 544] on div "Moon Pro & Verified (🏅&🛡️) Visa Cards" at bounding box center [415, 538] width 268 height 19
click at [504, 544] on div "Moon Pro & Verified (🏅&🛡️) Visa Cards" at bounding box center [415, 538] width 268 height 19
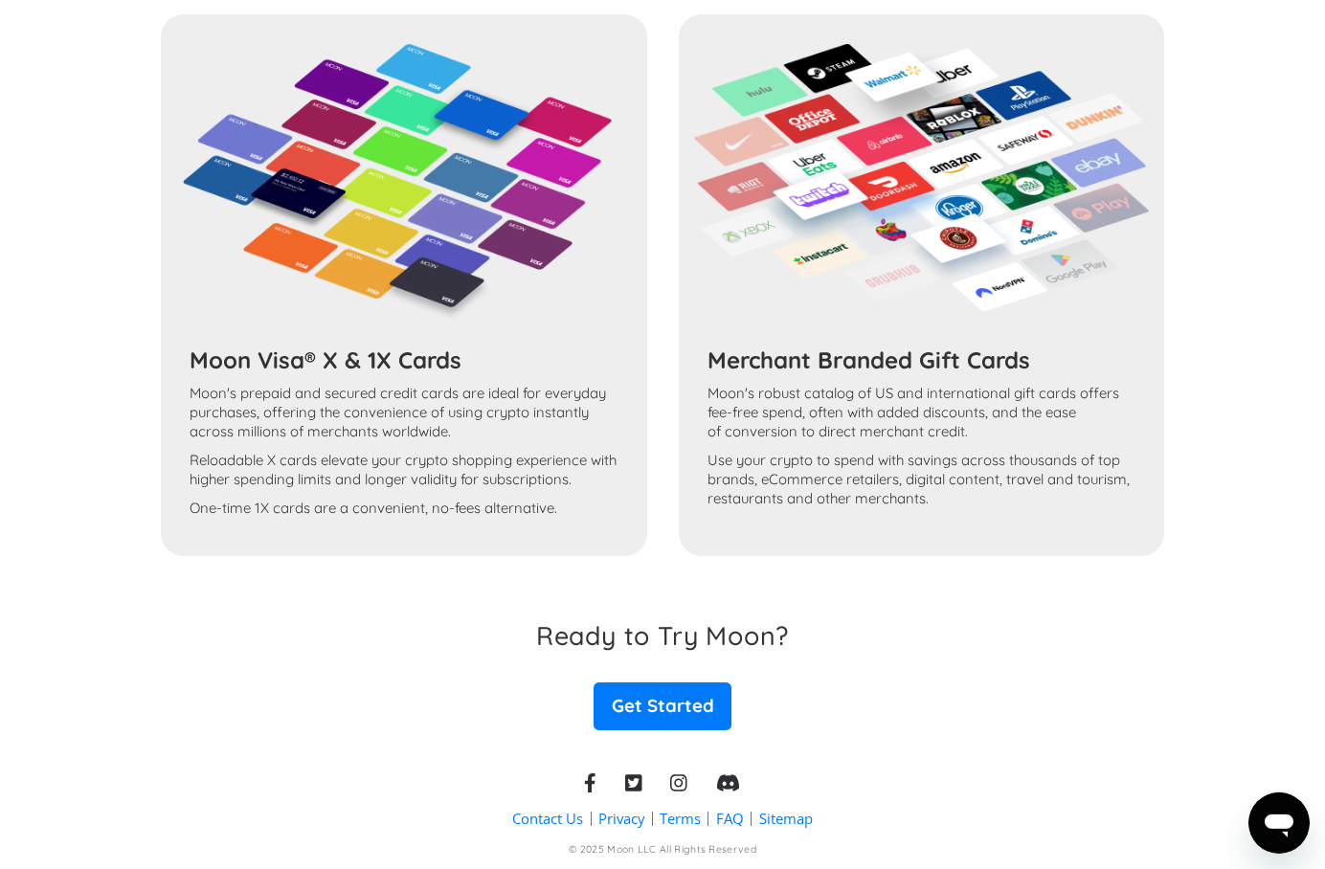
scroll to position [1720, 0]
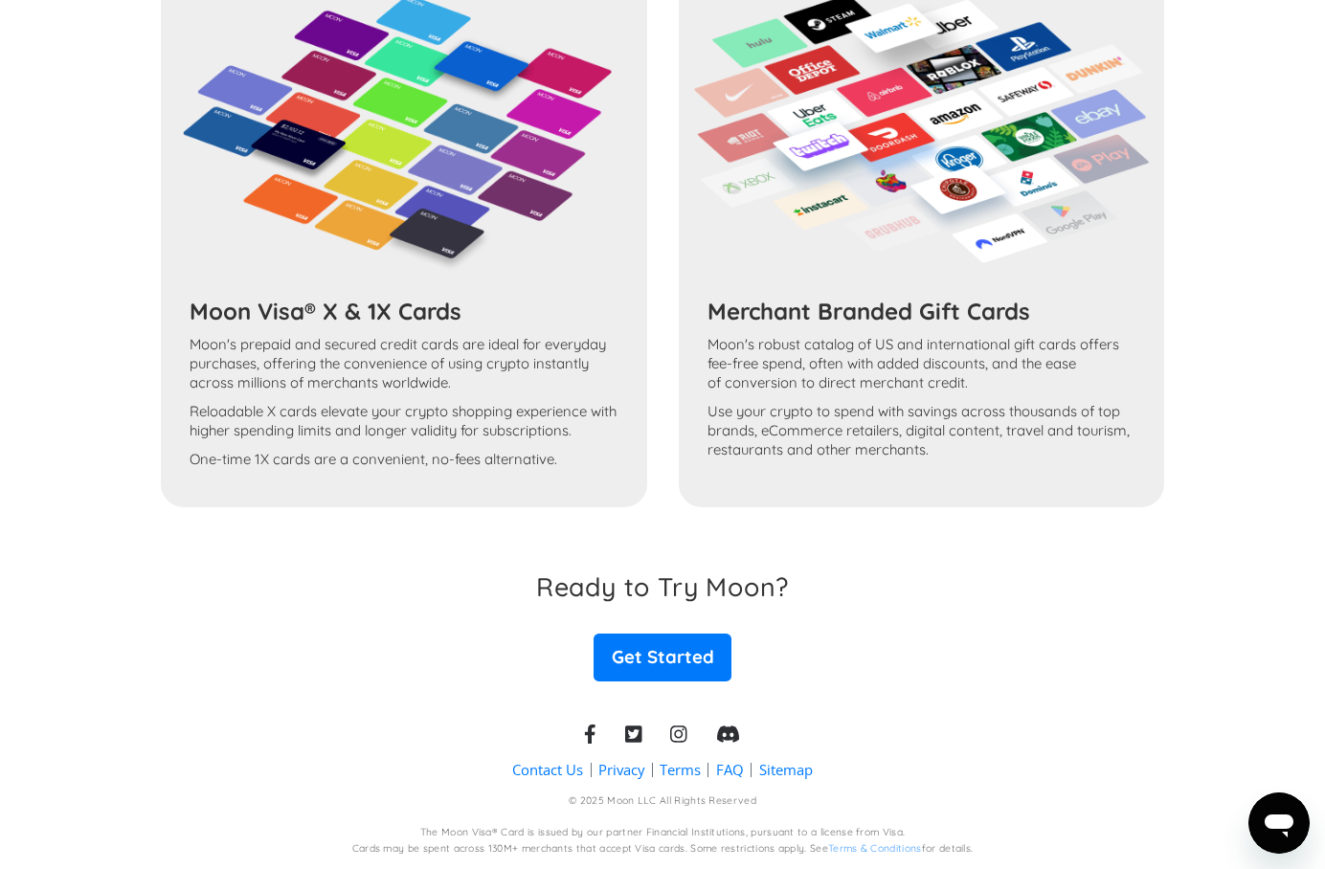
click at [725, 772] on link "FAQ" at bounding box center [730, 770] width 28 height 20
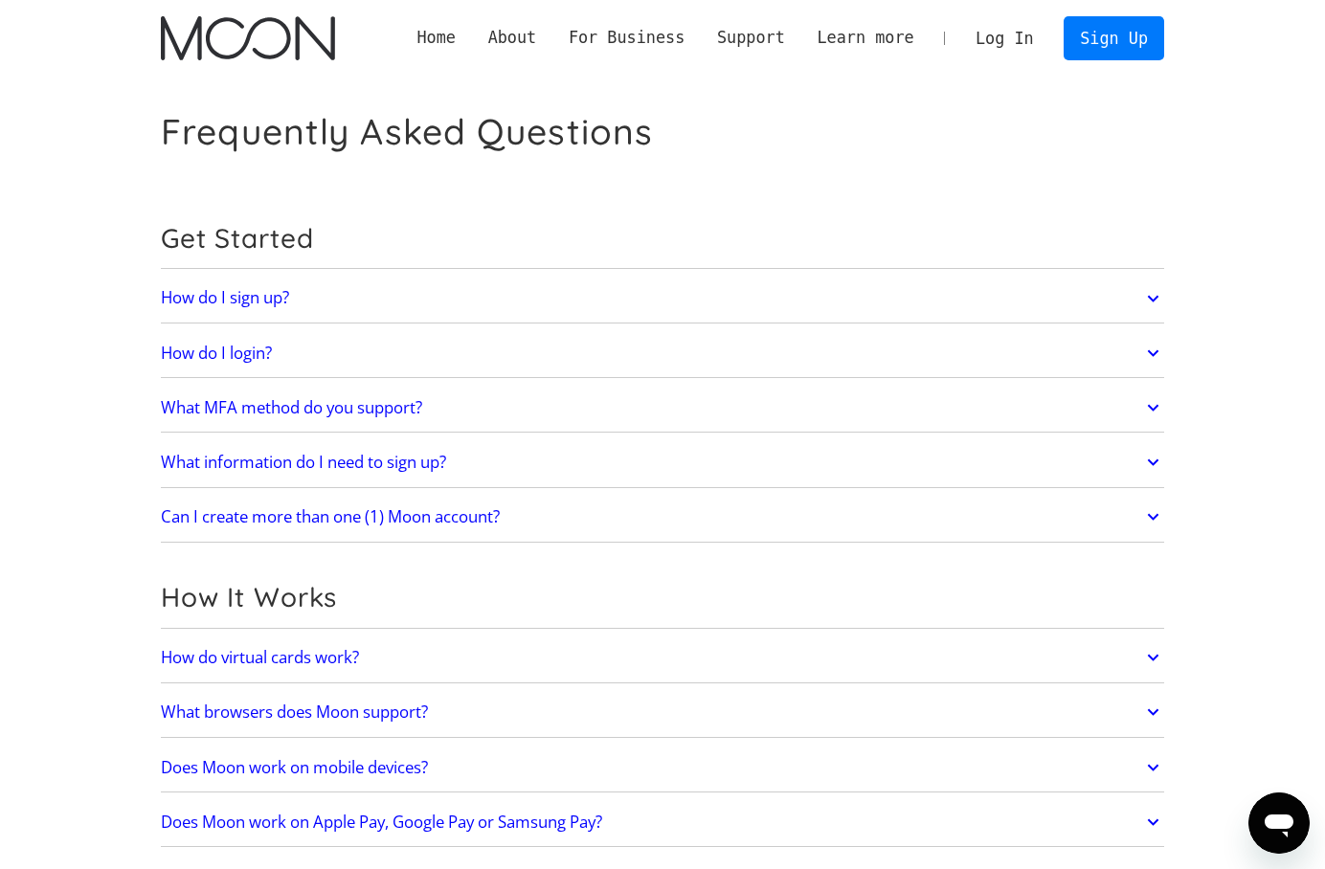
click at [698, 295] on link "How do I sign up?" at bounding box center [662, 299] width 1003 height 40
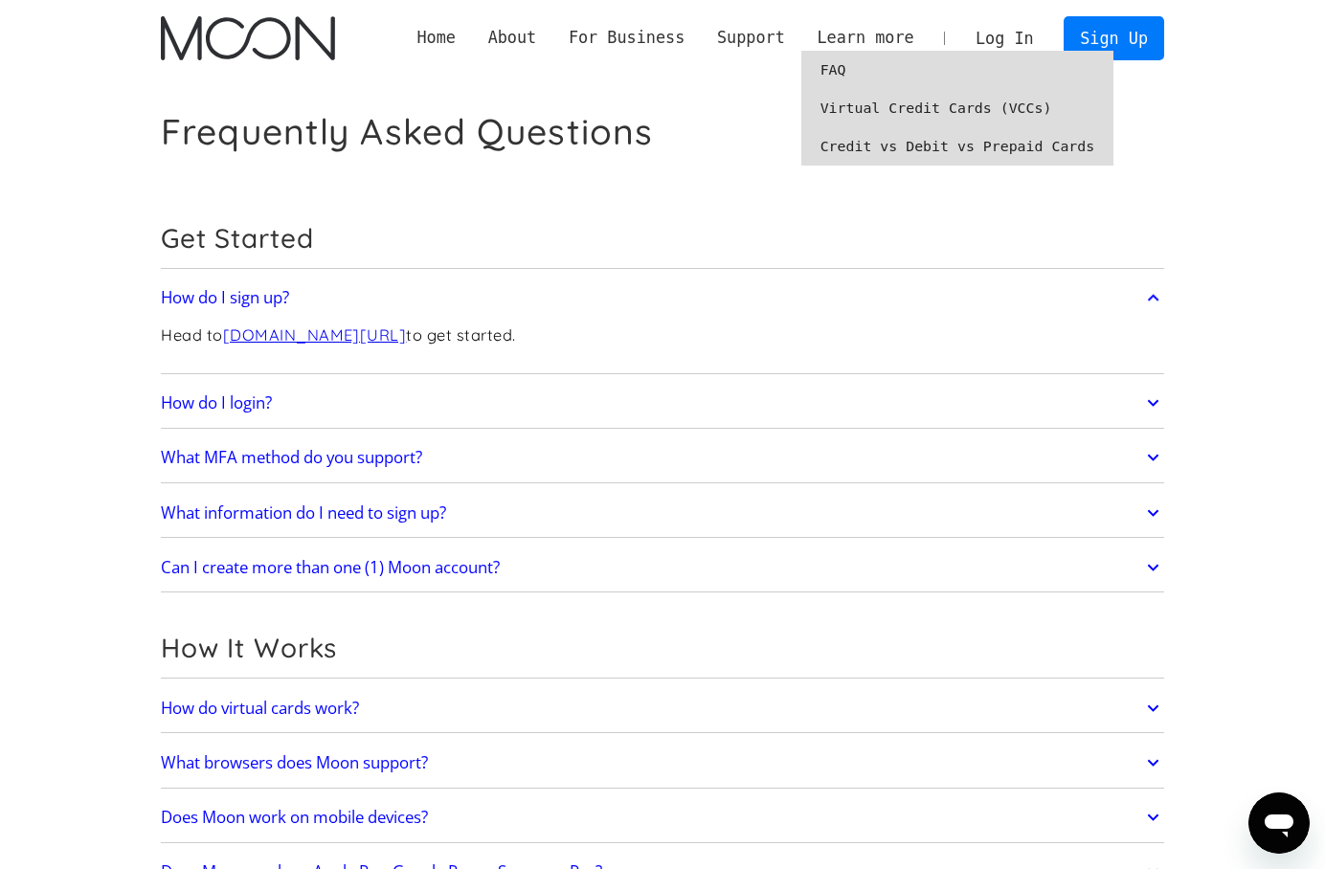
click at [911, 146] on link "Credit vs Debit vs Prepaid Cards" at bounding box center [957, 146] width 313 height 38
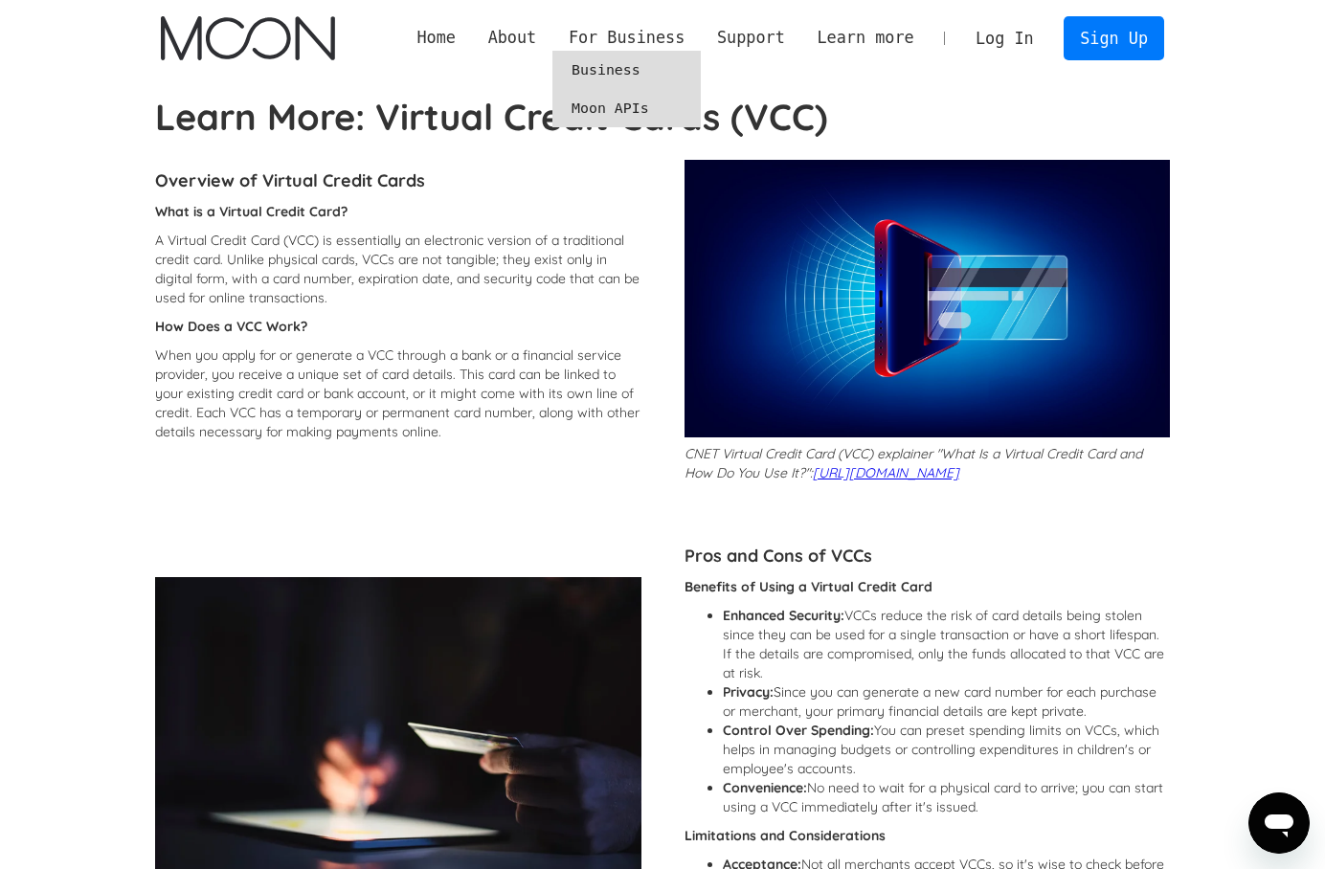
click at [613, 72] on link "Business" at bounding box center [626, 70] width 148 height 38
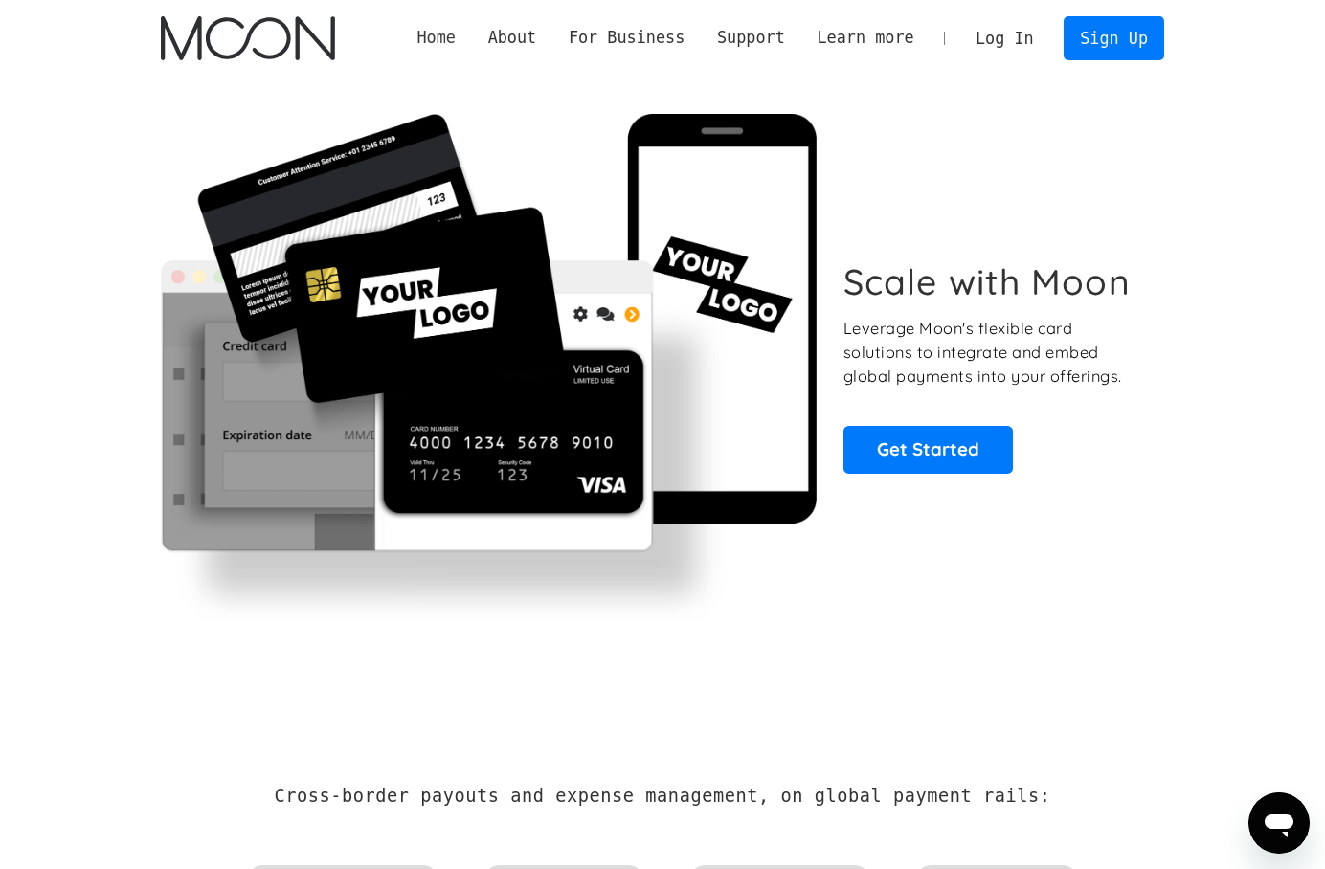
click at [444, 38] on link "Home" at bounding box center [436, 38] width 71 height 24
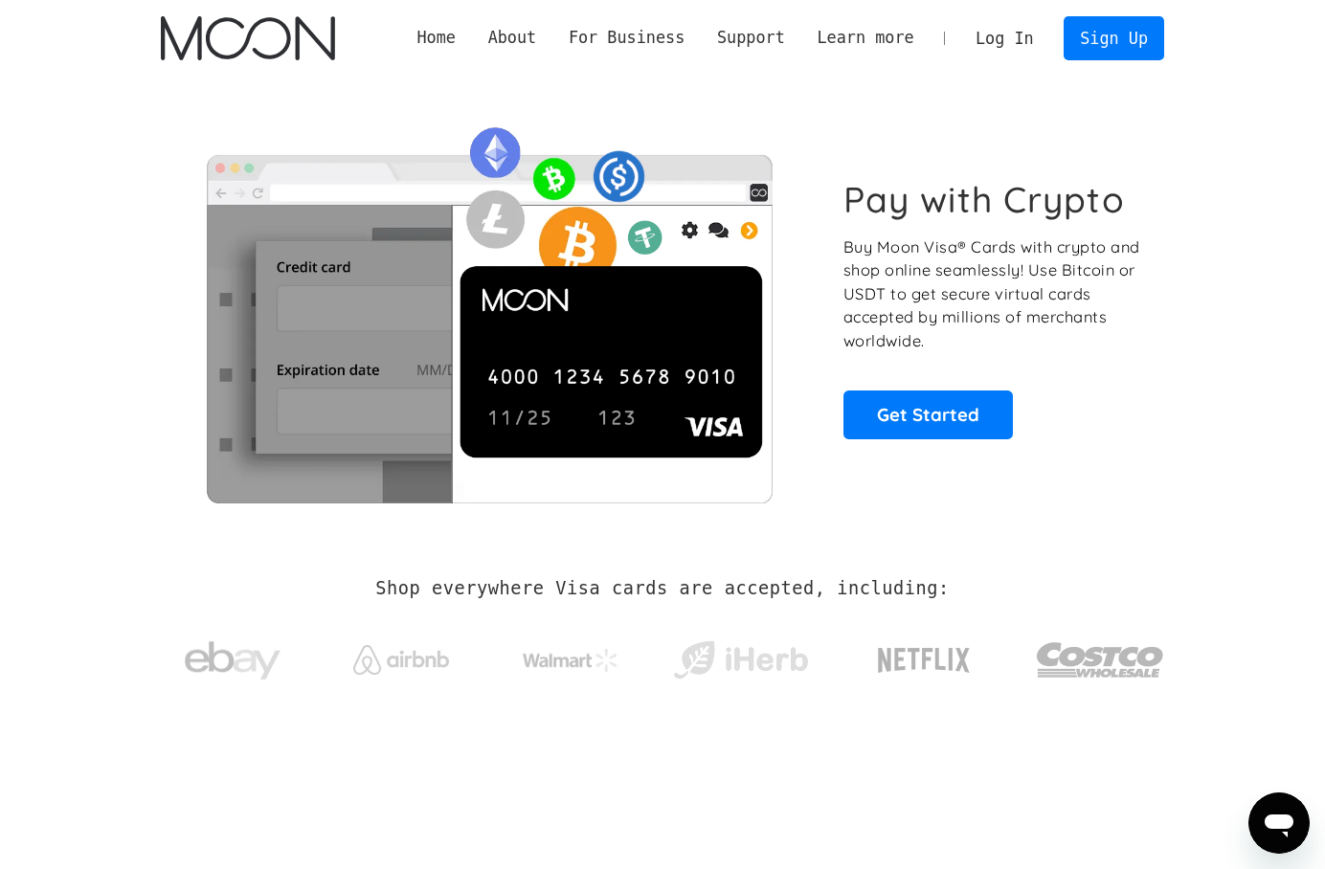
click at [1283, 830] on icon "Open messaging window" at bounding box center [1279, 823] width 34 height 34
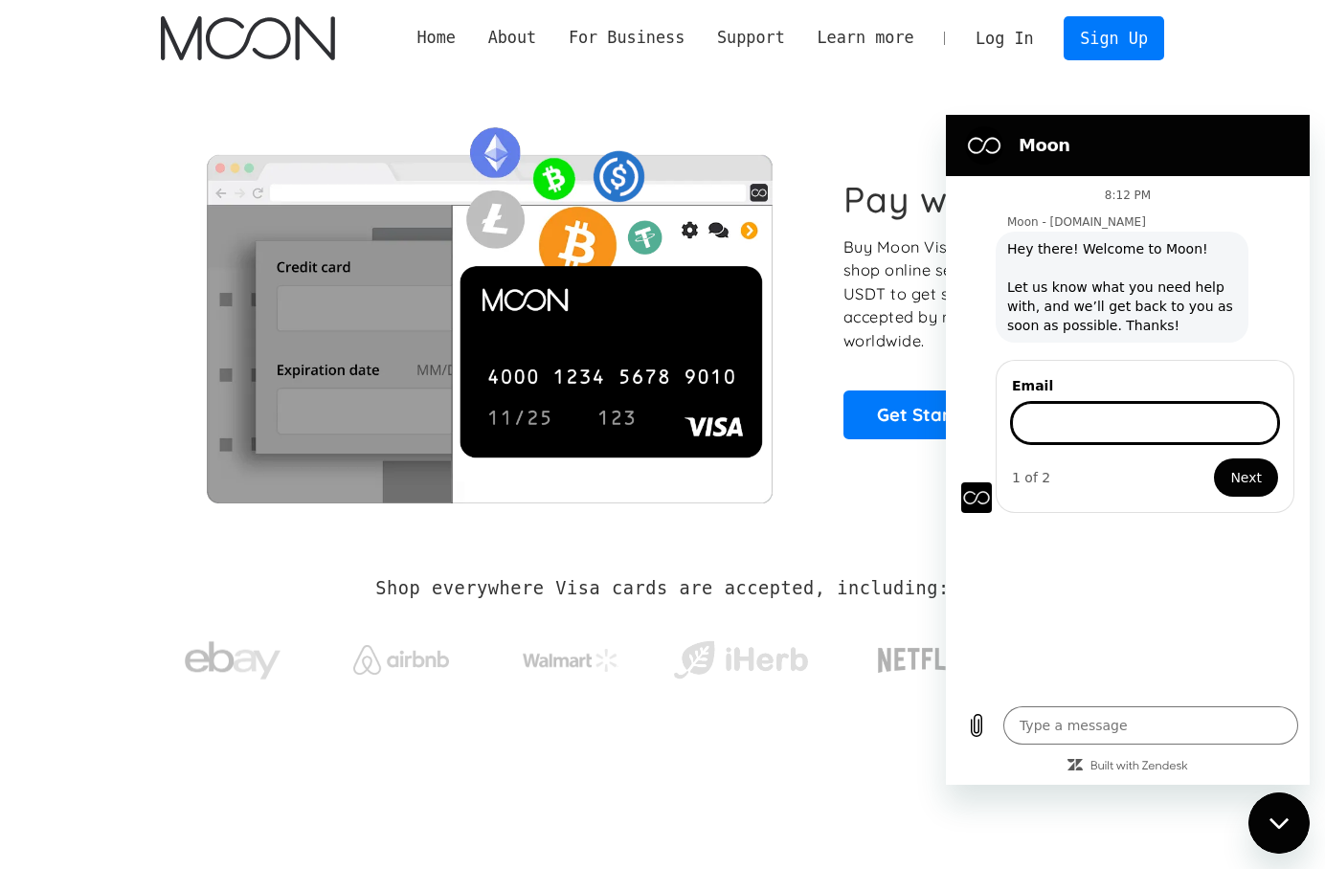
type textarea "x"
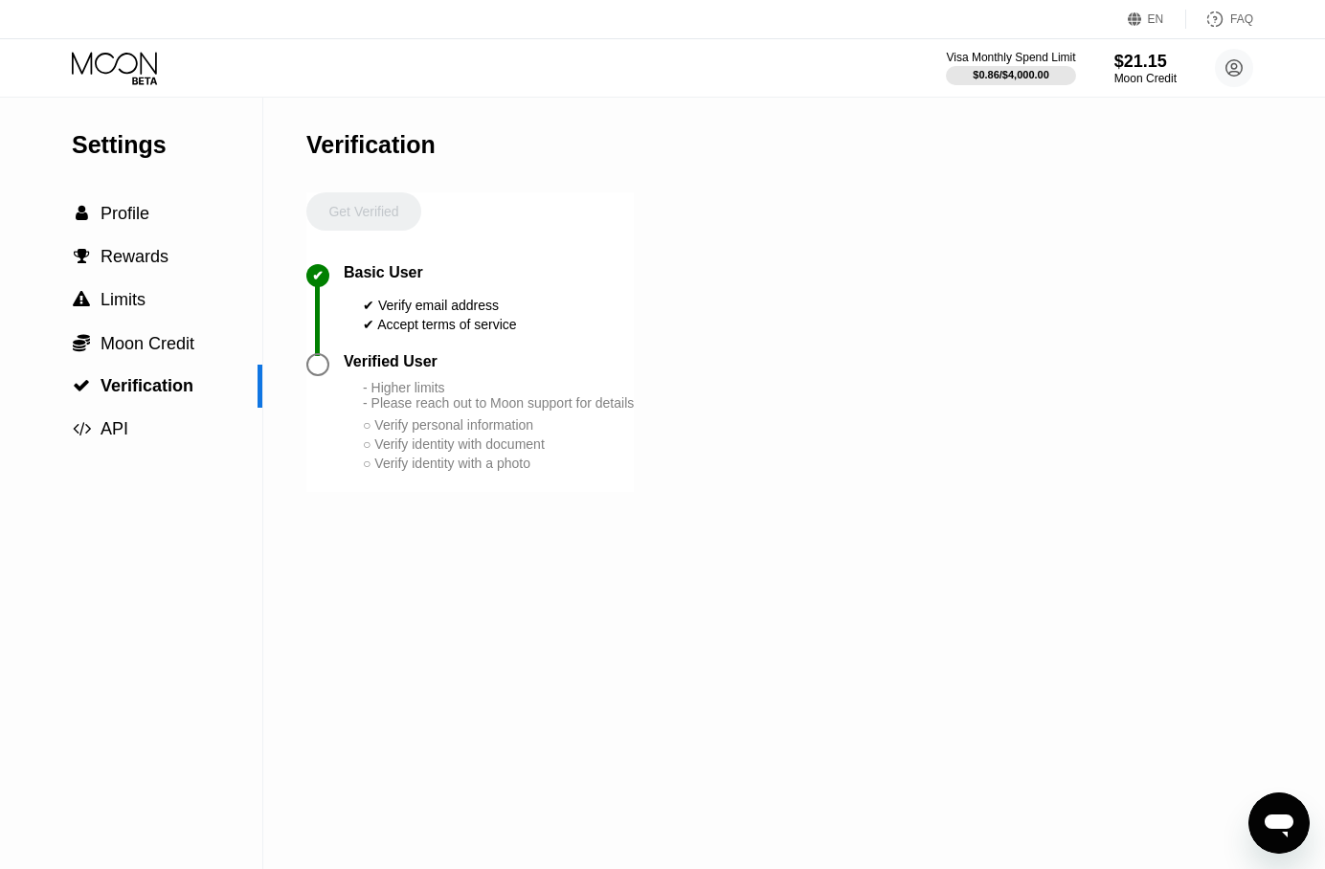
click at [416, 411] on div "- Higher limits - Please reach out to Moon support for details" at bounding box center [498, 395] width 271 height 31
click at [147, 215] on span "Profile" at bounding box center [125, 213] width 49 height 19
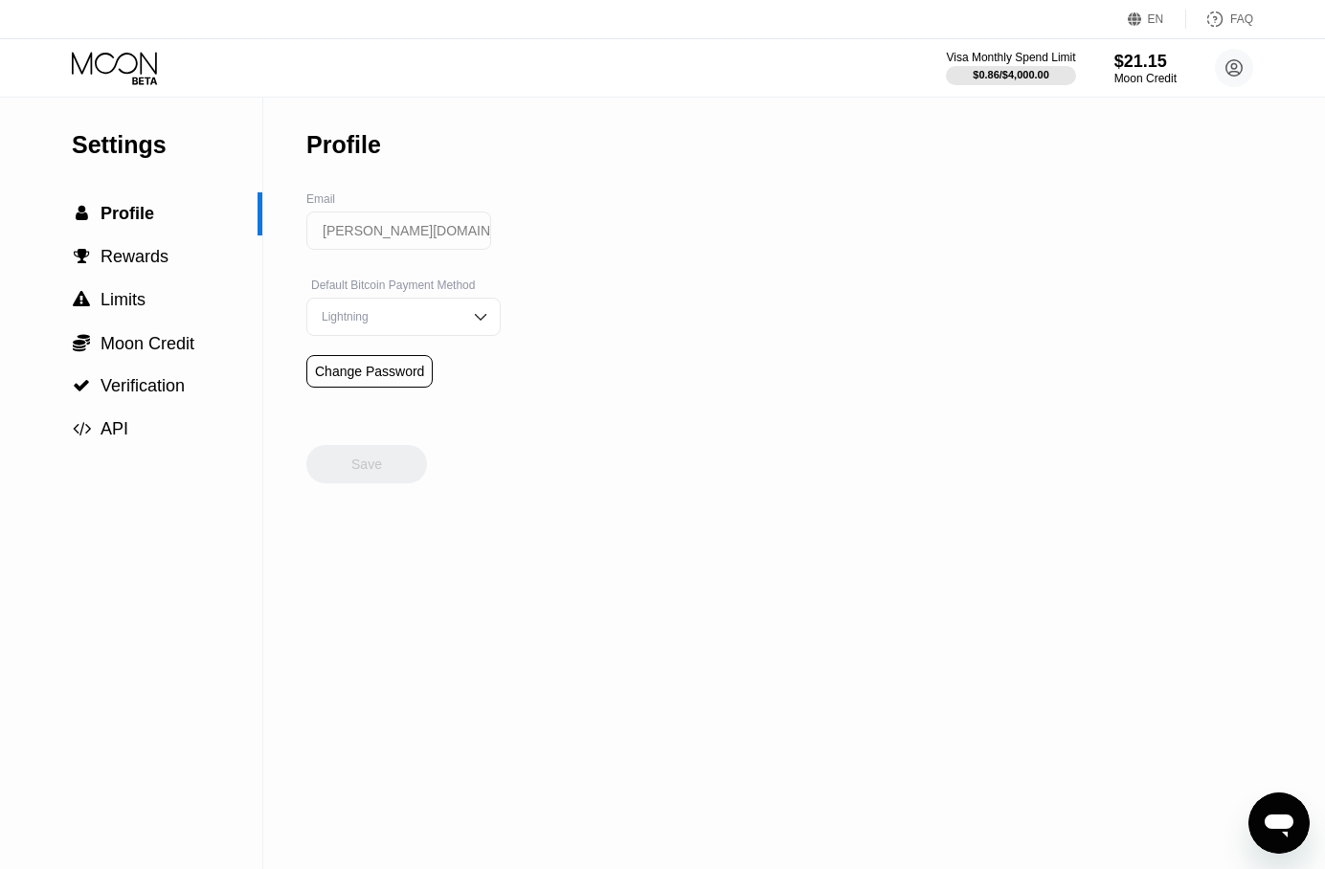
click at [394, 306] on div "Lightning" at bounding box center [403, 317] width 194 height 38
click at [474, 398] on div "On-Chain" at bounding box center [403, 393] width 173 height 13
click at [387, 481] on div "Save" at bounding box center [366, 464] width 121 height 38
click at [151, 261] on span "Rewards" at bounding box center [135, 256] width 68 height 19
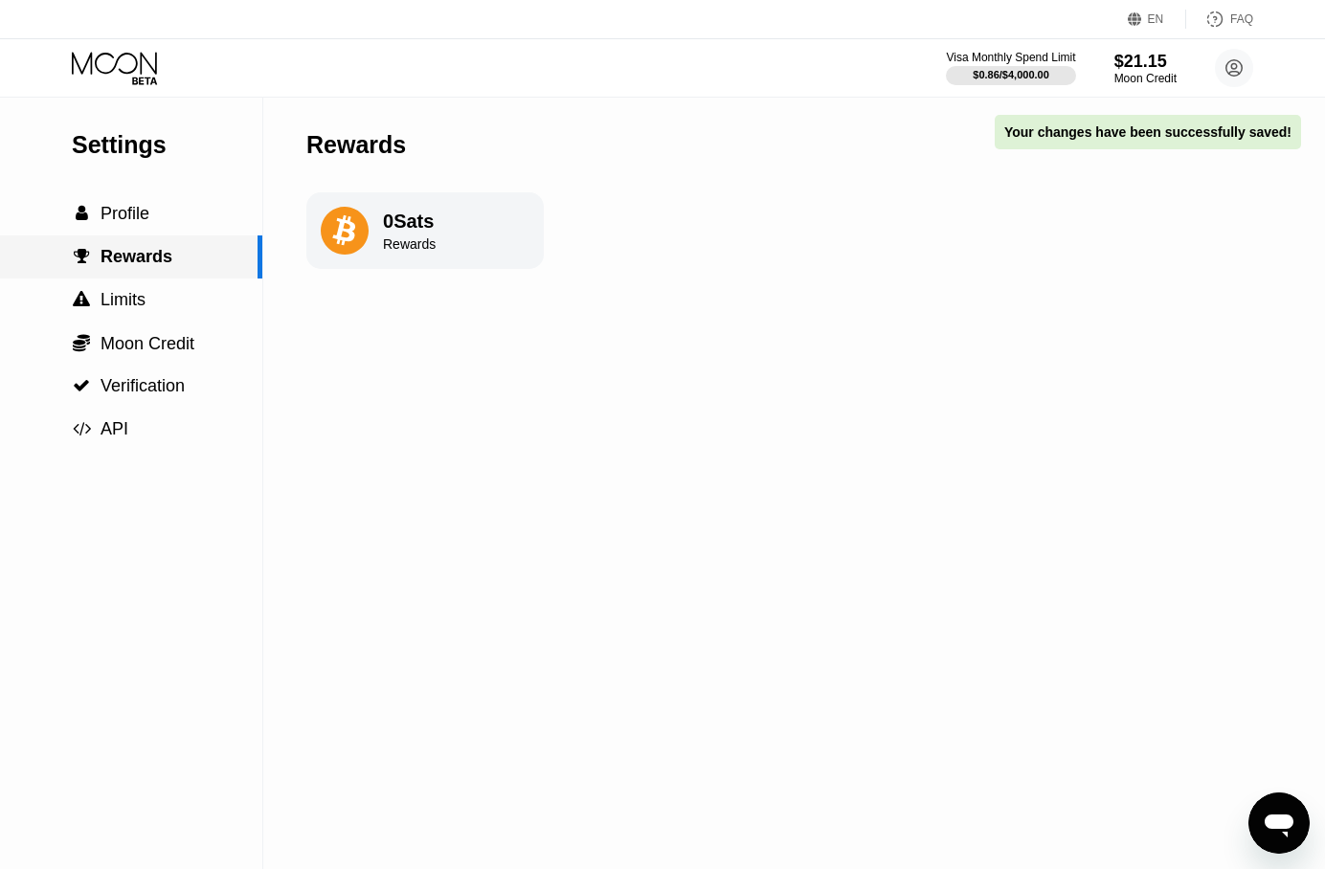
click at [151, 261] on span "Rewards" at bounding box center [137, 256] width 72 height 19
click at [431, 228] on div "0 Sats" at bounding box center [409, 222] width 53 height 22
click at [125, 305] on span "Limits" at bounding box center [123, 299] width 45 height 19
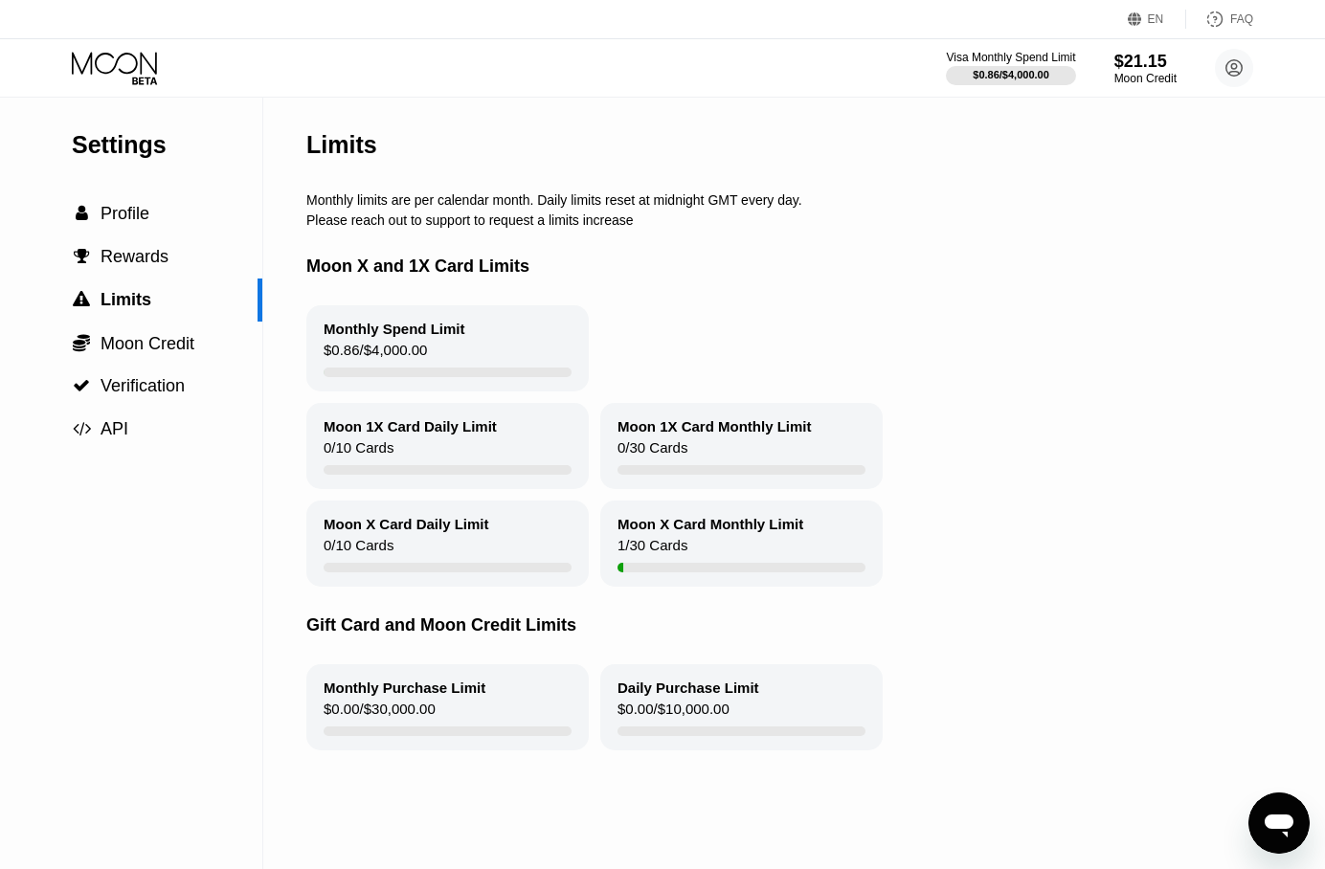
click at [352, 356] on div "$0.86 / $4,000.00" at bounding box center [375, 355] width 103 height 26
click at [147, 335] on span "Moon Credit" at bounding box center [148, 343] width 94 height 19
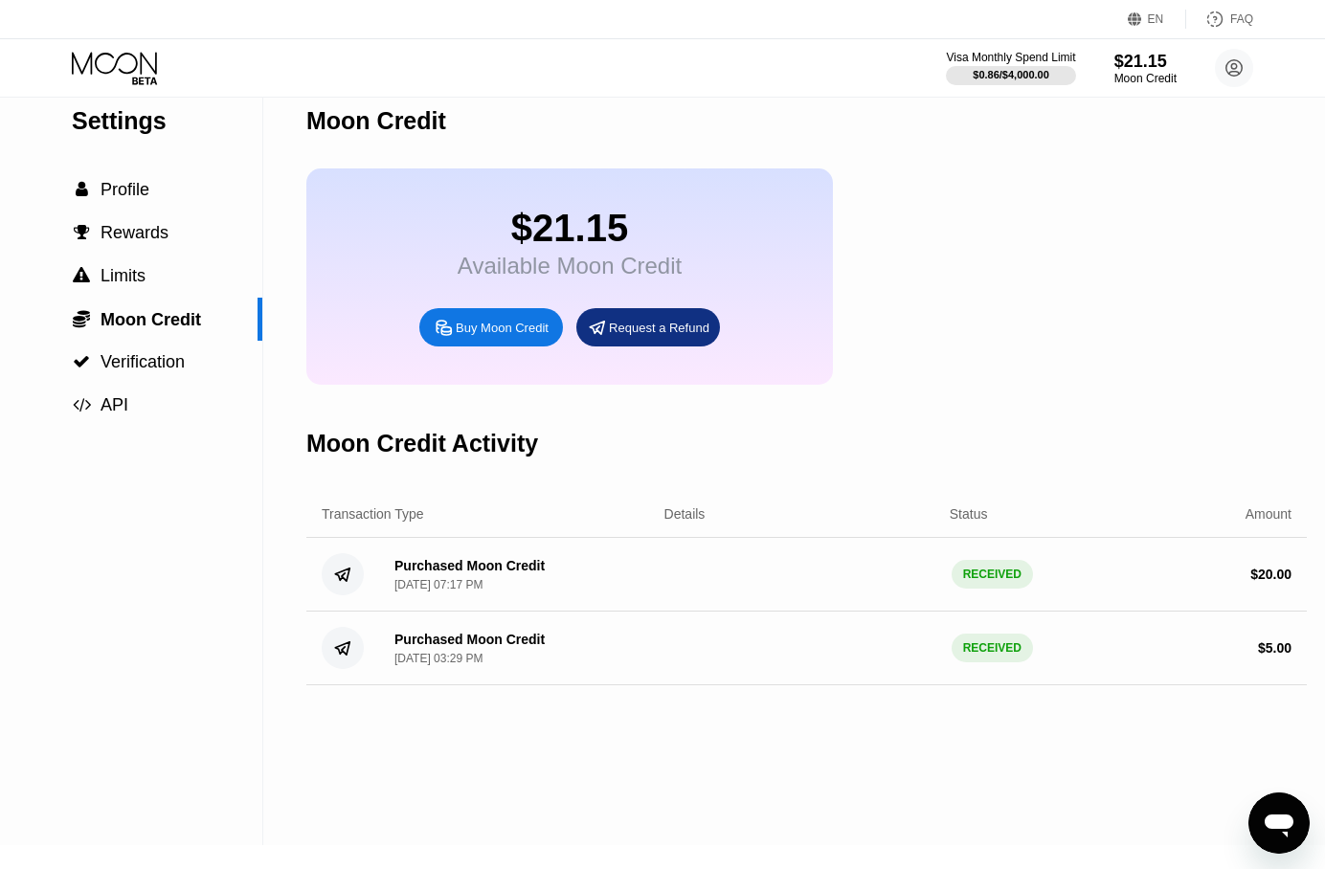
scroll to position [25, 0]
click at [156, 369] on span "Verification" at bounding box center [143, 360] width 84 height 19
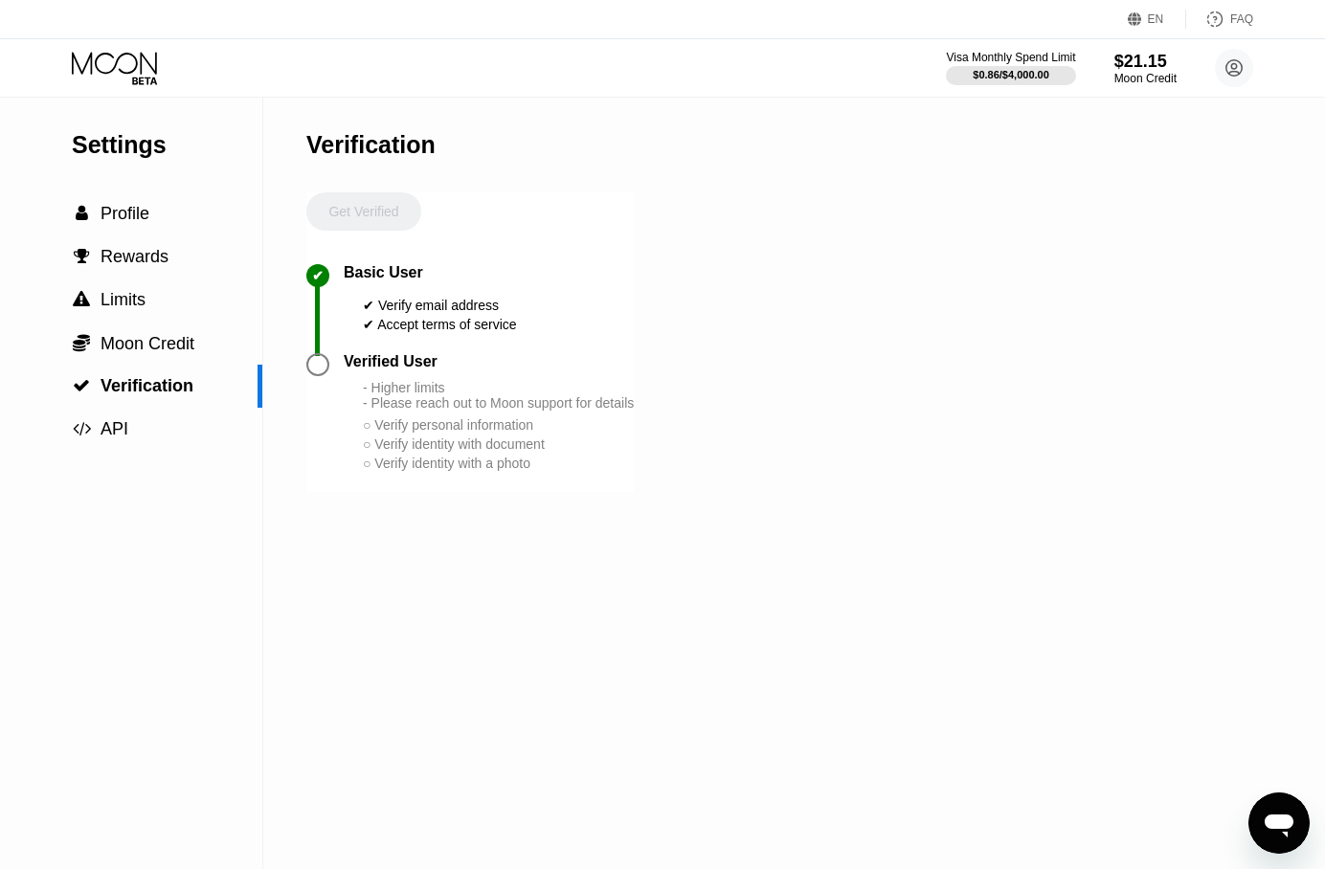
click at [360, 199] on div "Get Verified" at bounding box center [363, 228] width 115 height 72
click at [1261, 832] on div "Open messaging window" at bounding box center [1278, 823] width 57 height 57
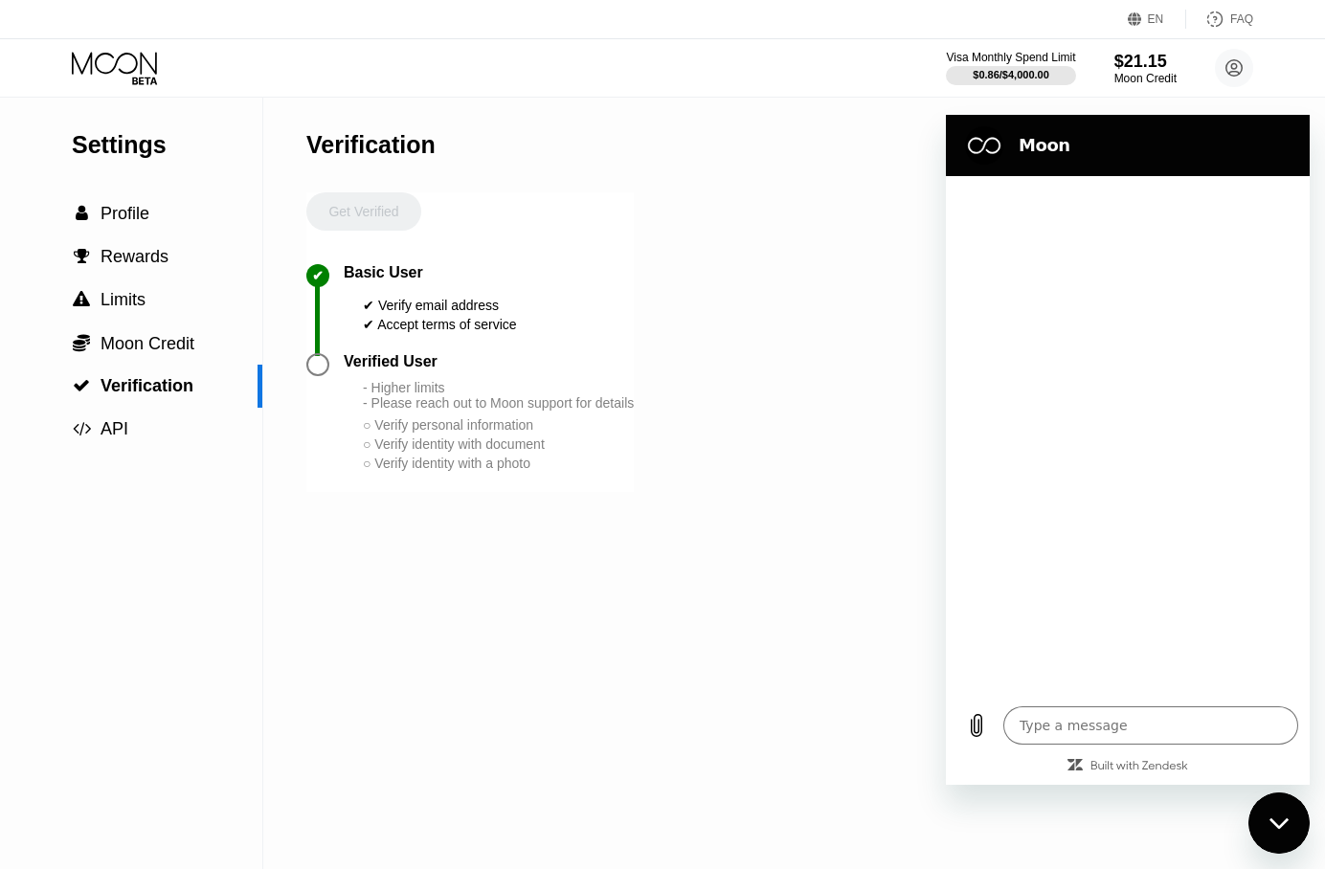
type textarea "x"
